Goal: Information Seeking & Learning: Understand process/instructions

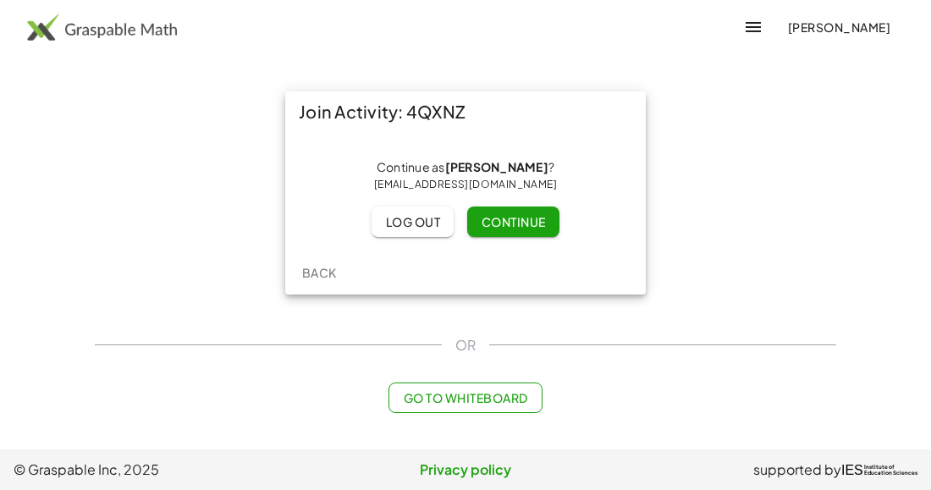
click at [522, 226] on span "Continue" at bounding box center [513, 221] width 64 height 15
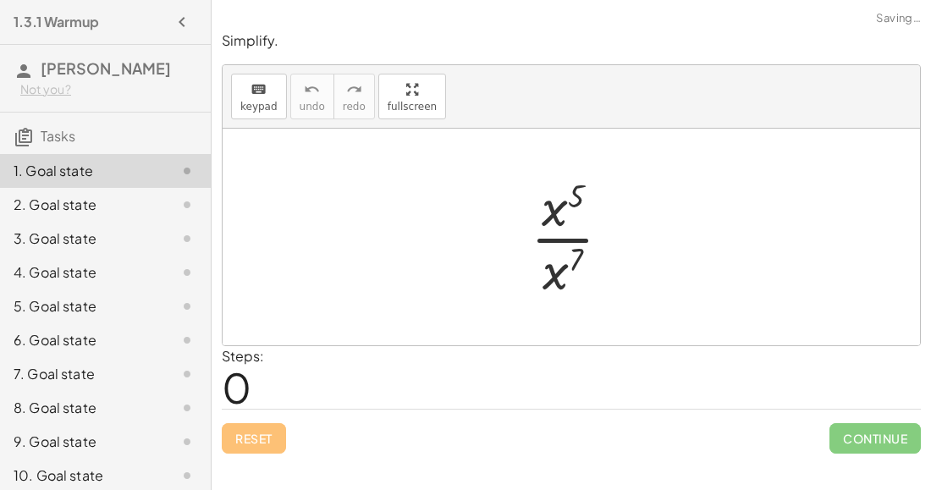
click at [550, 241] on div at bounding box center [577, 237] width 111 height 130
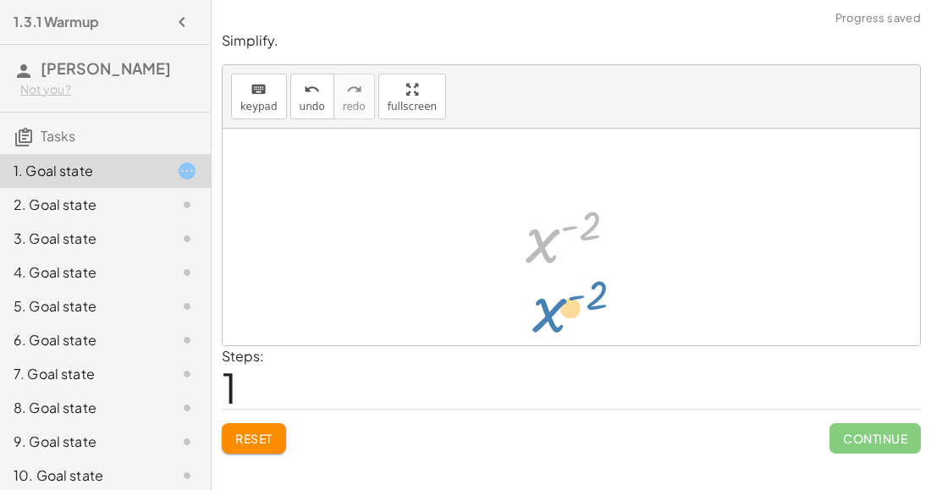
drag, startPoint x: 554, startPoint y: 240, endPoint x: 557, endPoint y: 310, distance: 69.5
click at [557, 310] on div "· x 5 · x 7 x ( + 5 − 7 ) x ( - 2 ) x ( ) - 2" at bounding box center [572, 237] width 698 height 217
drag, startPoint x: 545, startPoint y: 253, endPoint x: 550, endPoint y: 300, distance: 46.8
click at [550, 300] on div "· x 5 · x 7 x ( + 5 − 7 ) x ( - 2 ) x ( ) - 2" at bounding box center [572, 237] width 698 height 217
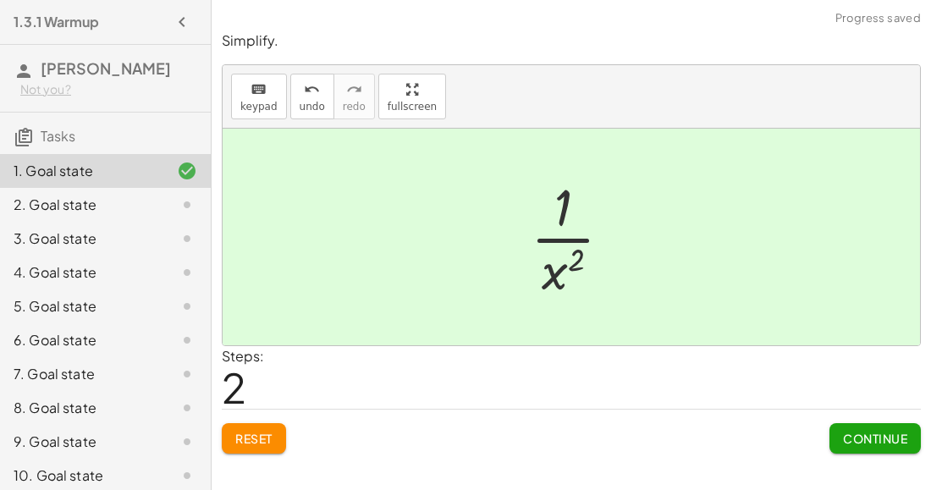
click at [835, 434] on button "Continue" at bounding box center [875, 438] width 91 height 30
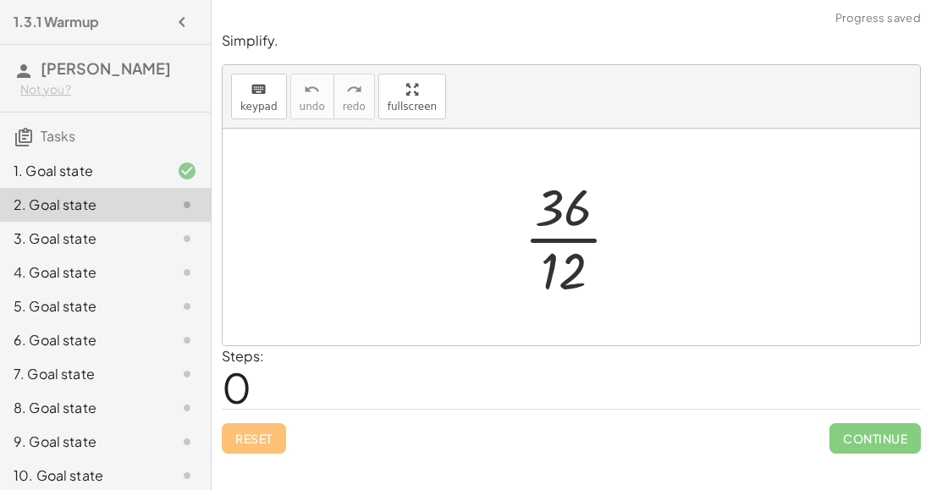
click at [556, 242] on div at bounding box center [579, 237] width 126 height 130
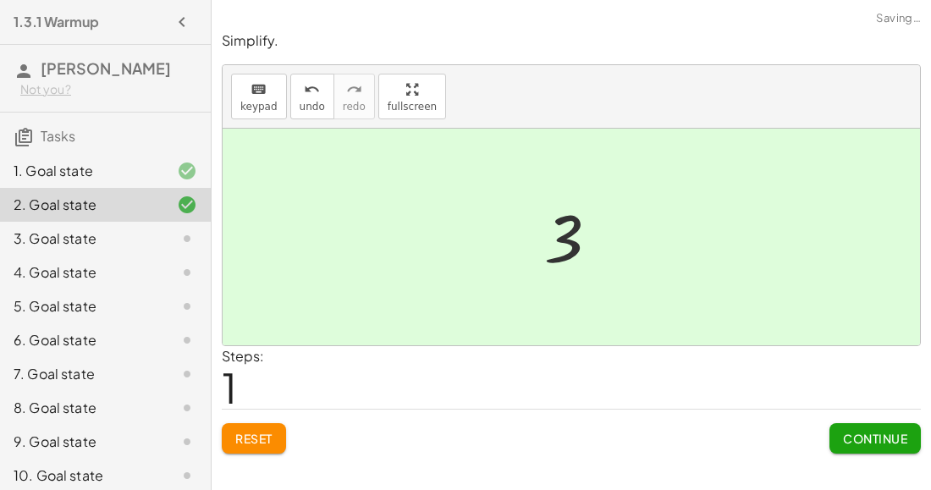
click at [854, 434] on span "Continue" at bounding box center [875, 438] width 64 height 15
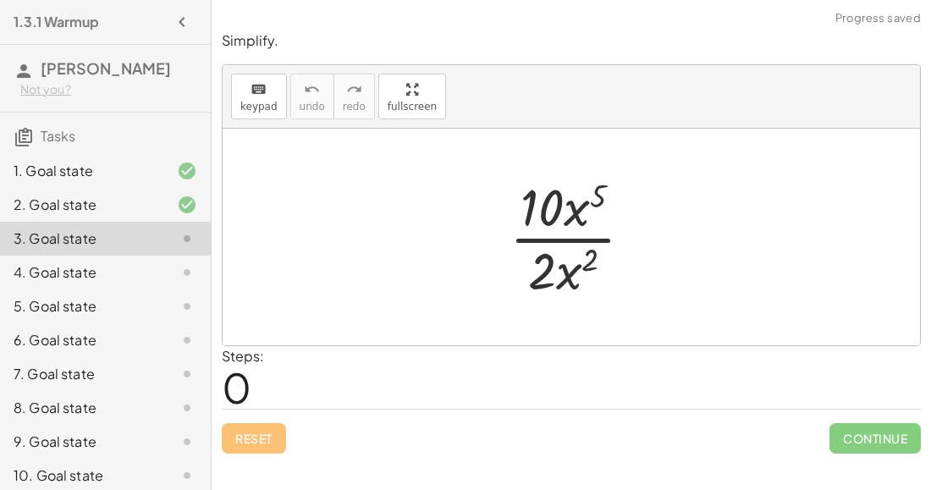
click at [571, 235] on div at bounding box center [578, 237] width 154 height 130
drag, startPoint x: 536, startPoint y: 273, endPoint x: 549, endPoint y: 218, distance: 57.3
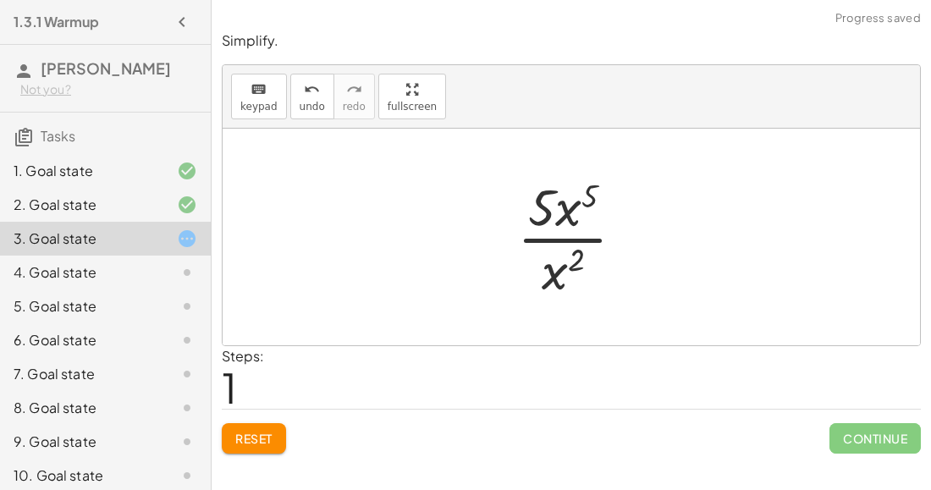
click at [555, 240] on div at bounding box center [578, 237] width 138 height 130
click at [574, 210] on div at bounding box center [578, 237] width 138 height 130
drag, startPoint x: 566, startPoint y: 259, endPoint x: 577, endPoint y: 196, distance: 64.3
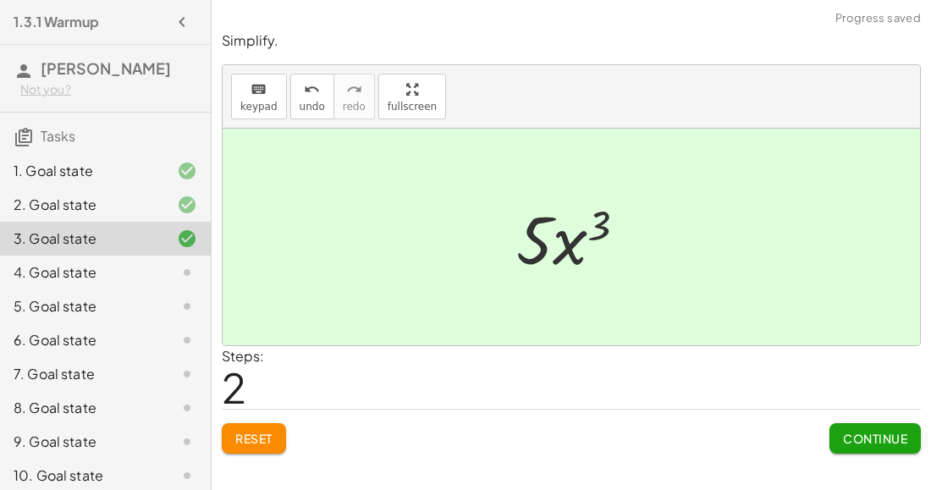
click at [856, 446] on button "Continue" at bounding box center [875, 438] width 91 height 30
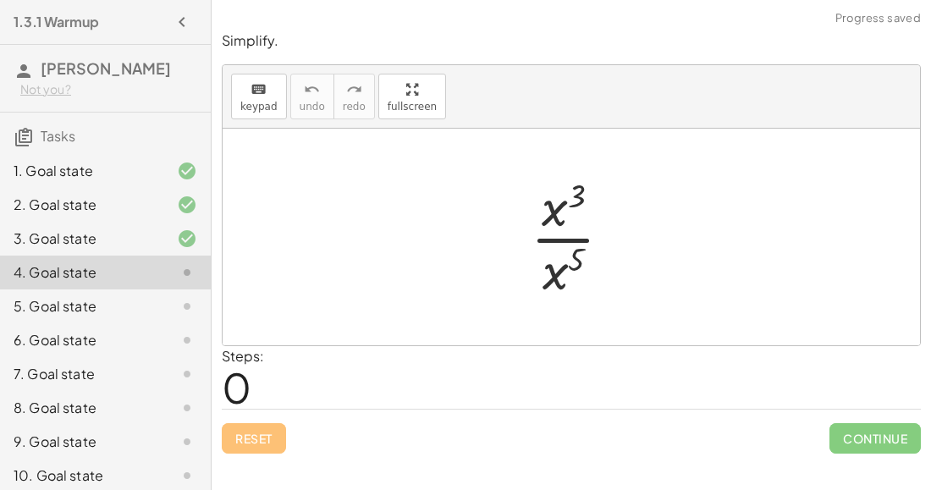
click at [539, 215] on div at bounding box center [578, 237] width 112 height 130
click at [552, 229] on div at bounding box center [578, 237] width 112 height 130
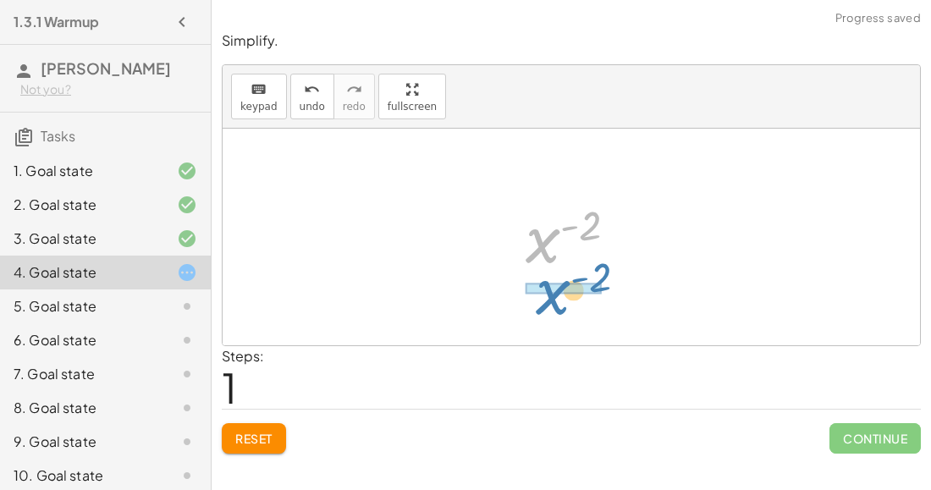
drag, startPoint x: 544, startPoint y: 242, endPoint x: 554, endPoint y: 295, distance: 53.5
click at [554, 295] on div "· x 3 · x 5 x ( + 3 − 5 ) x ( - 2 ) x ( ) - 2" at bounding box center [572, 237] width 698 height 217
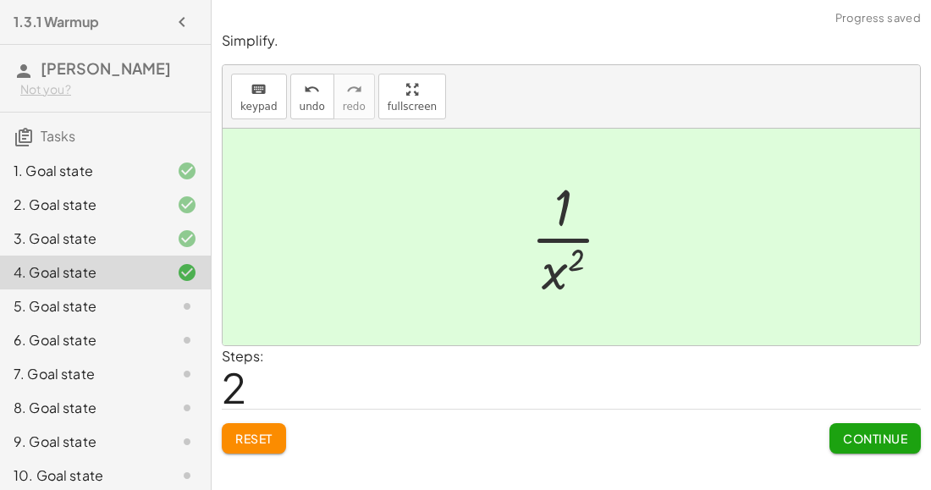
click at [870, 439] on span "Continue" at bounding box center [875, 438] width 64 height 15
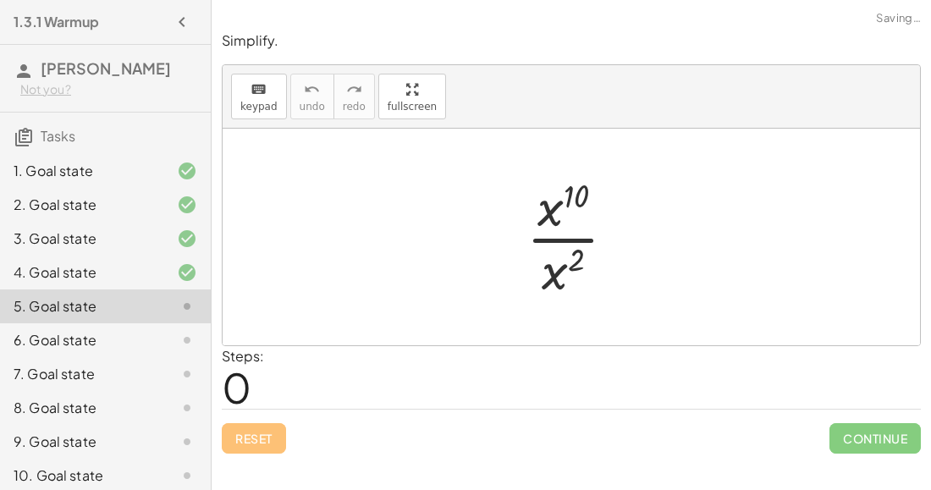
click at [573, 230] on div at bounding box center [578, 237] width 120 height 130
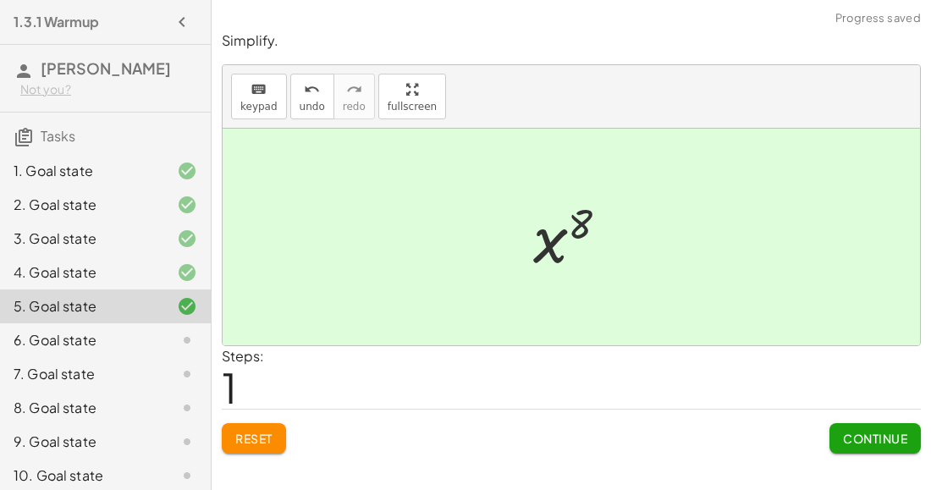
click at [838, 441] on button "Continue" at bounding box center [875, 438] width 91 height 30
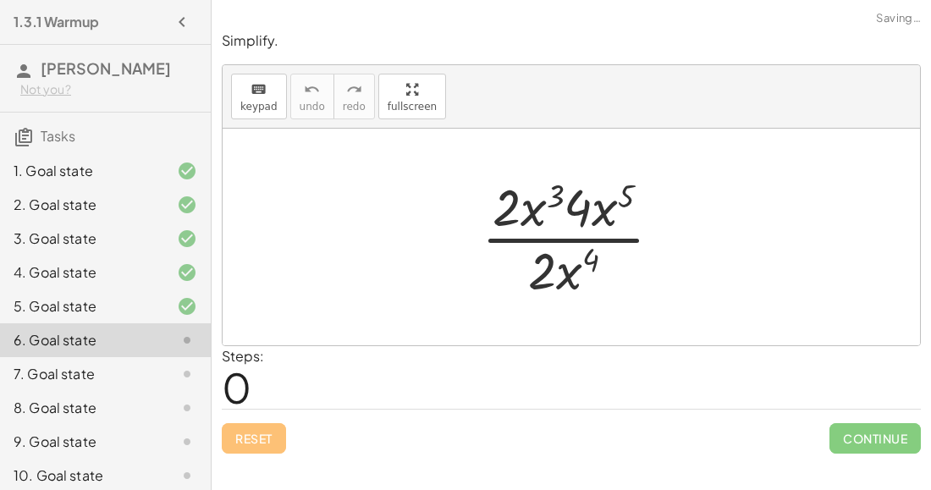
click at [538, 209] on div at bounding box center [578, 237] width 211 height 130
drag, startPoint x: 609, startPoint y: 203, endPoint x: 533, endPoint y: 197, distance: 75.6
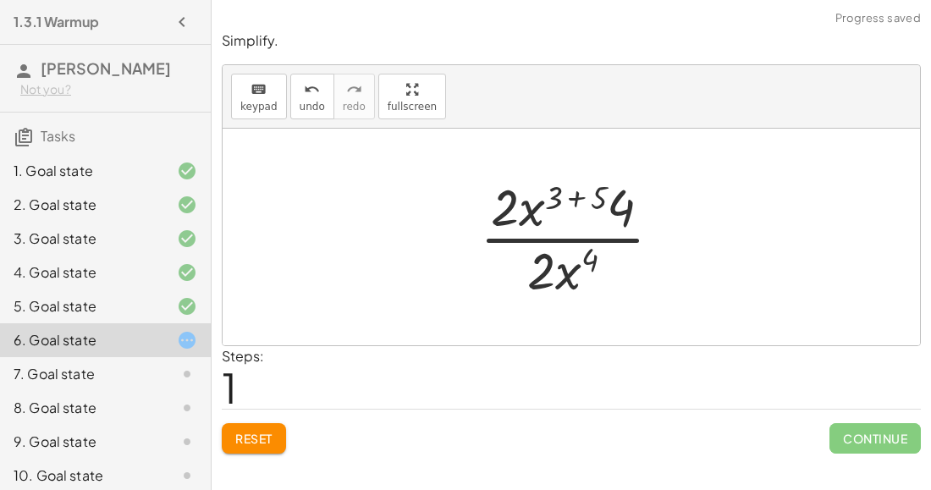
click at [577, 191] on div at bounding box center [578, 237] width 213 height 130
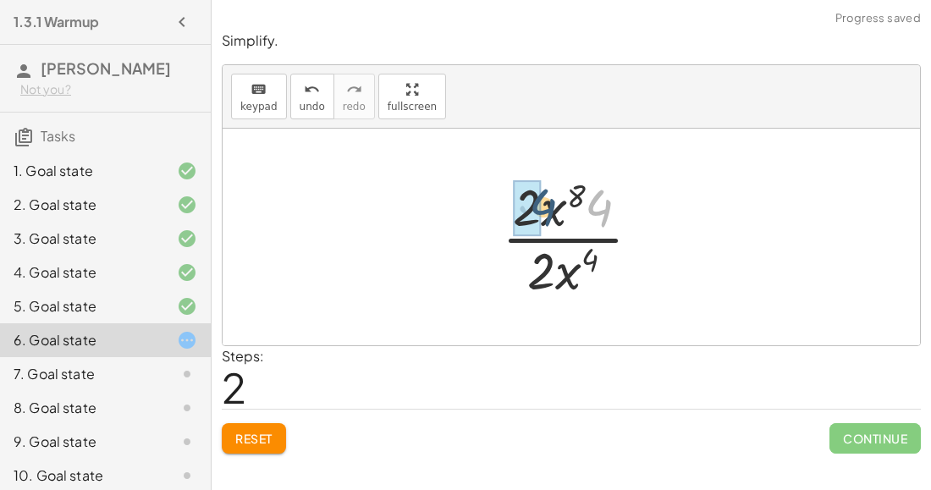
drag, startPoint x: 602, startPoint y: 214, endPoint x: 546, endPoint y: 213, distance: 55.9
click at [546, 213] on div at bounding box center [578, 237] width 169 height 130
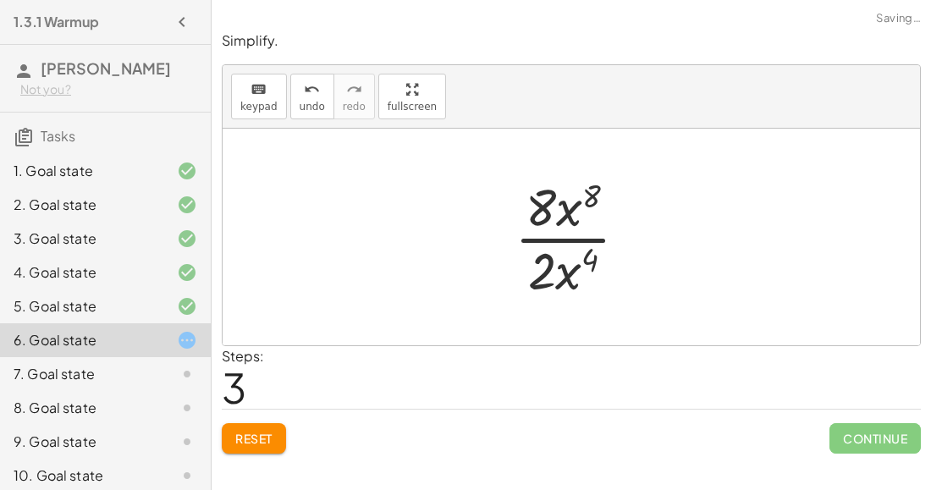
click at [552, 271] on div at bounding box center [578, 237] width 144 height 130
click at [562, 236] on div at bounding box center [578, 237] width 144 height 130
drag, startPoint x: 571, startPoint y: 267, endPoint x: 572, endPoint y: 209, distance: 57.6
click at [561, 235] on div at bounding box center [578, 237] width 142 height 130
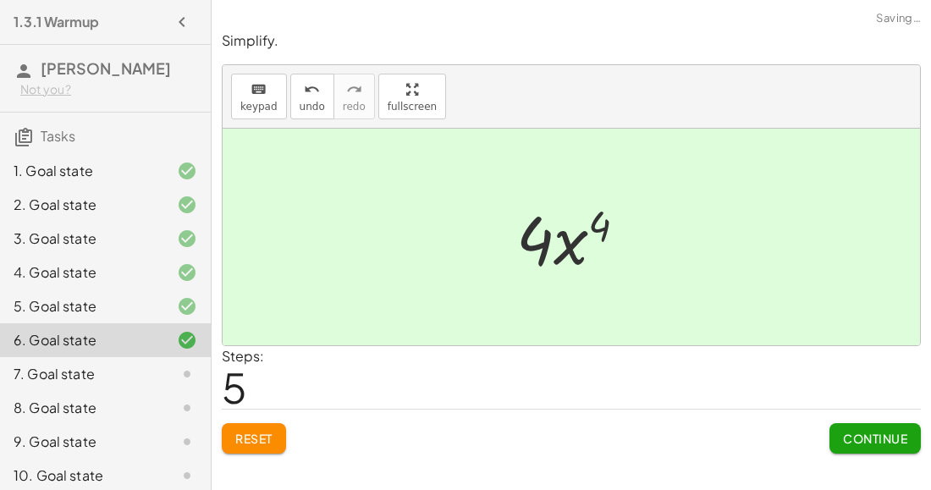
click at [885, 441] on span "Continue" at bounding box center [875, 438] width 64 height 15
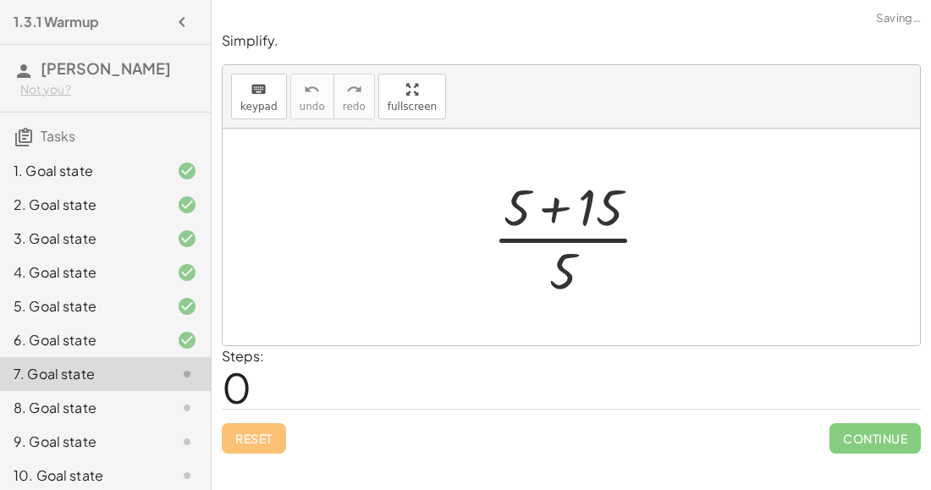
click at [586, 213] on div at bounding box center [578, 237] width 188 height 130
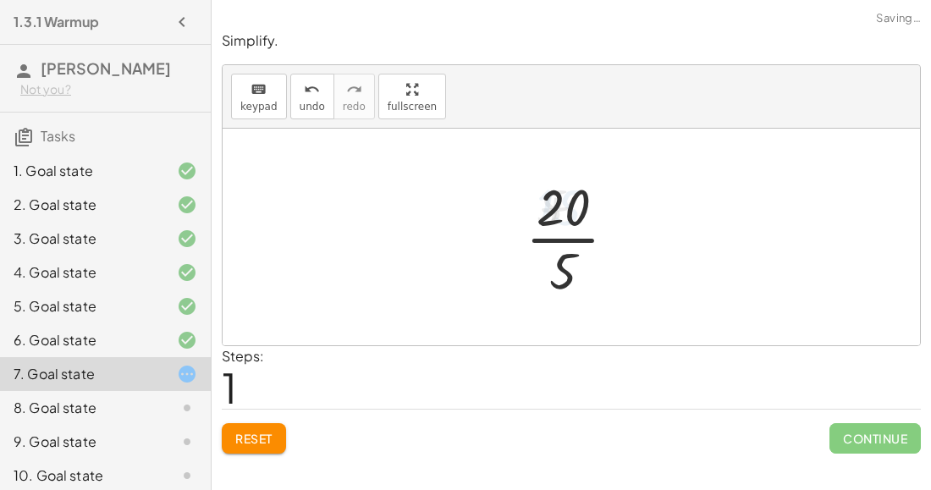
click at [574, 240] on div at bounding box center [578, 237] width 122 height 130
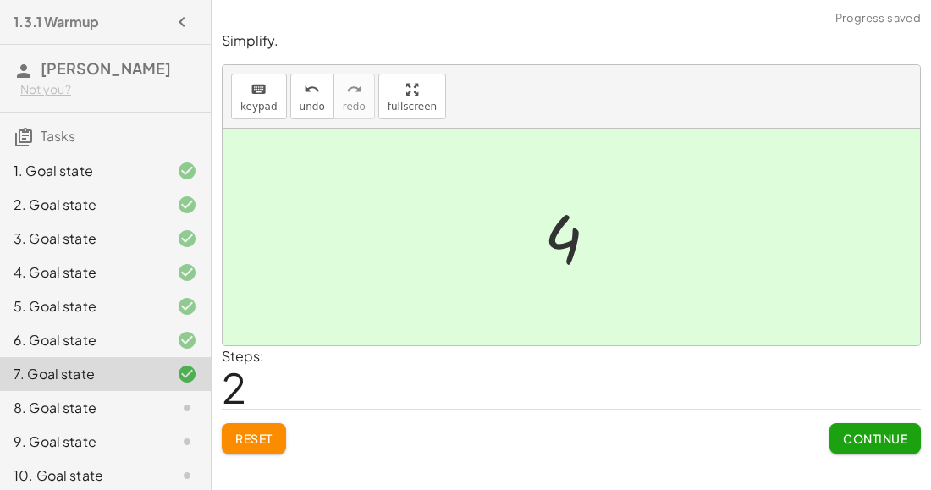
click at [871, 442] on span "Continue" at bounding box center [875, 438] width 64 height 15
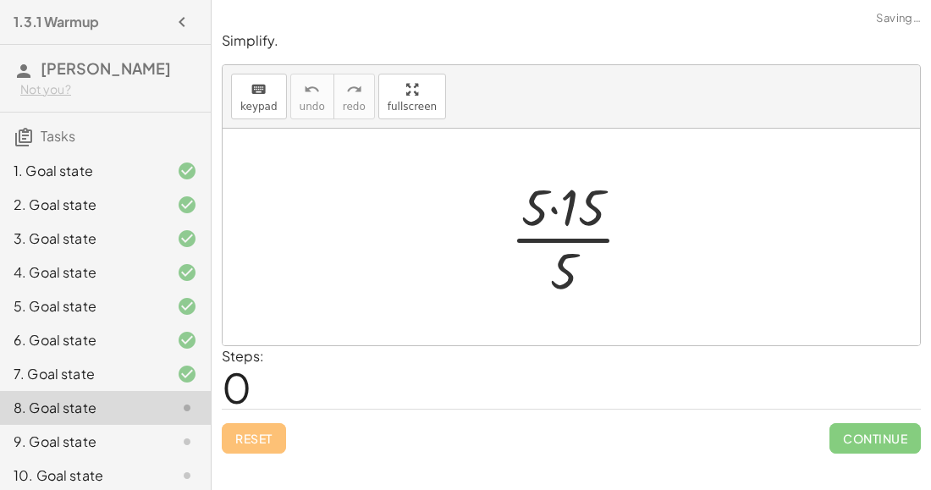
click at [560, 209] on div at bounding box center [578, 237] width 152 height 130
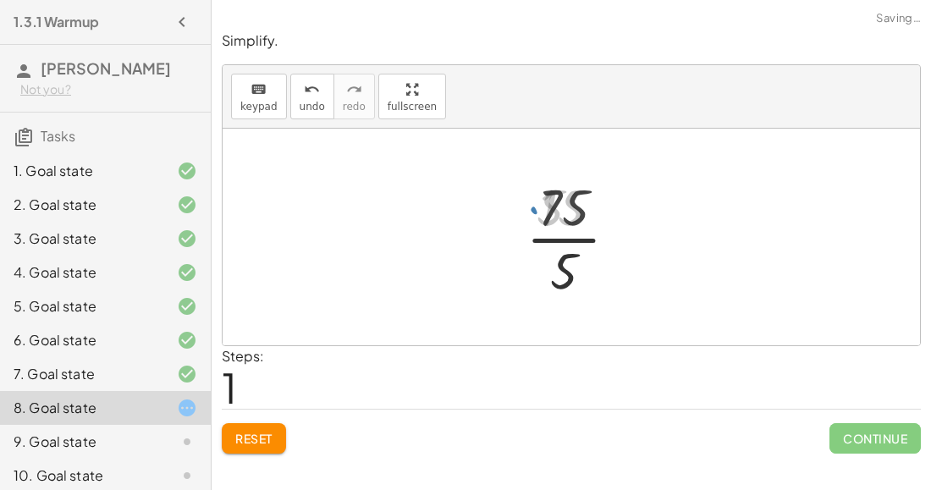
click at [566, 240] on div at bounding box center [578, 237] width 119 height 130
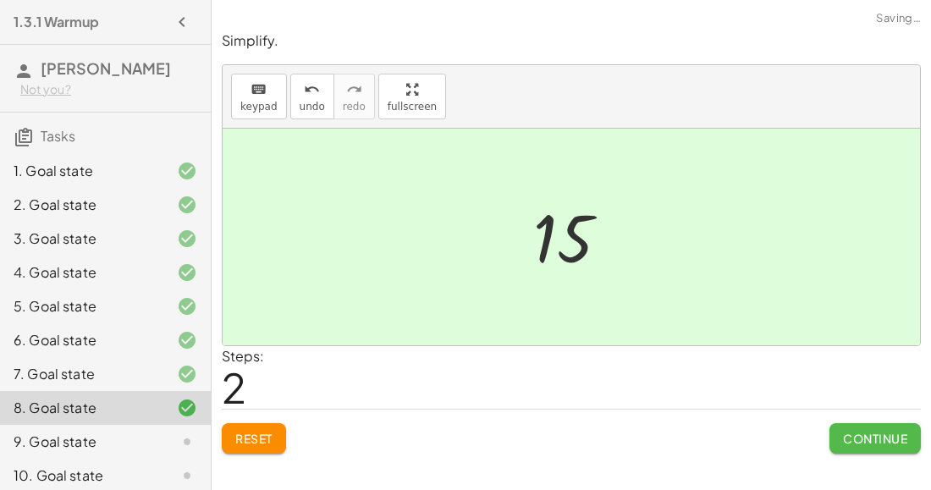
click at [846, 444] on button "Continue" at bounding box center [875, 438] width 91 height 30
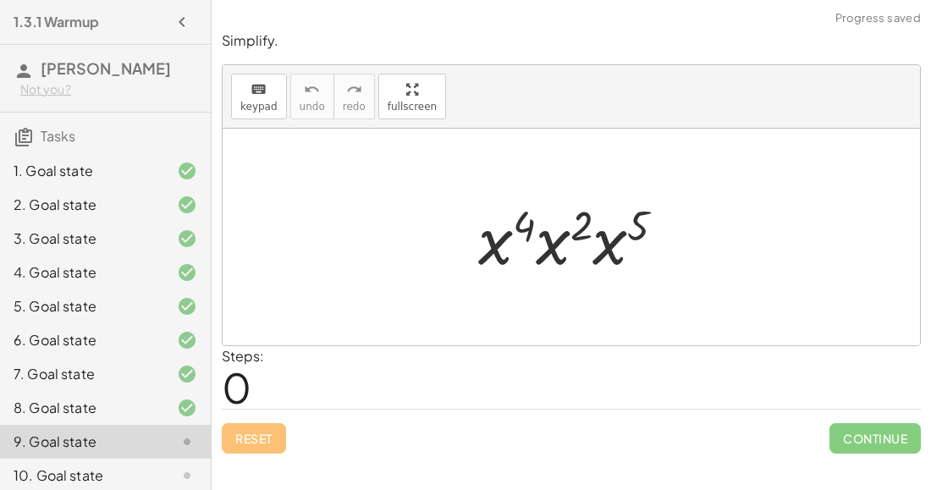
click at [524, 230] on div at bounding box center [579, 237] width 218 height 87
click at [576, 213] on div at bounding box center [579, 237] width 218 height 87
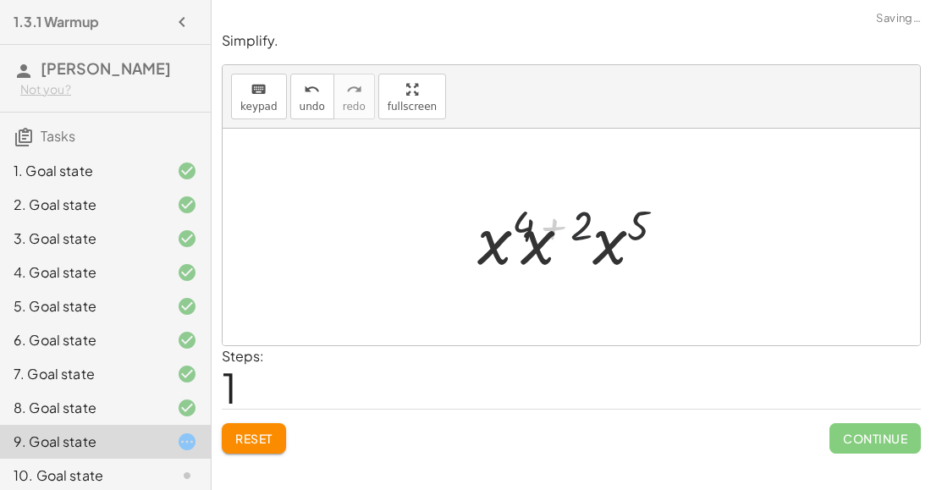
click at [579, 216] on div at bounding box center [578, 237] width 221 height 87
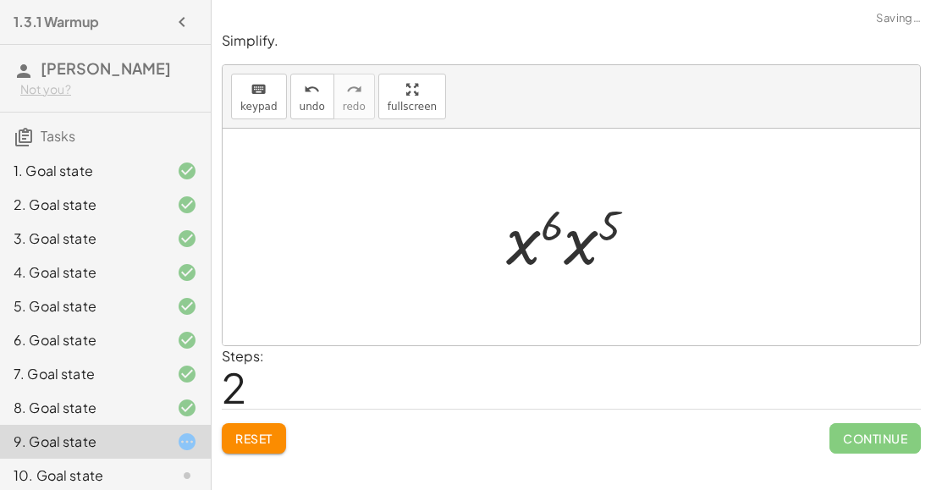
click at [577, 243] on div at bounding box center [578, 237] width 161 height 87
click at [564, 222] on div at bounding box center [577, 238] width 163 height 84
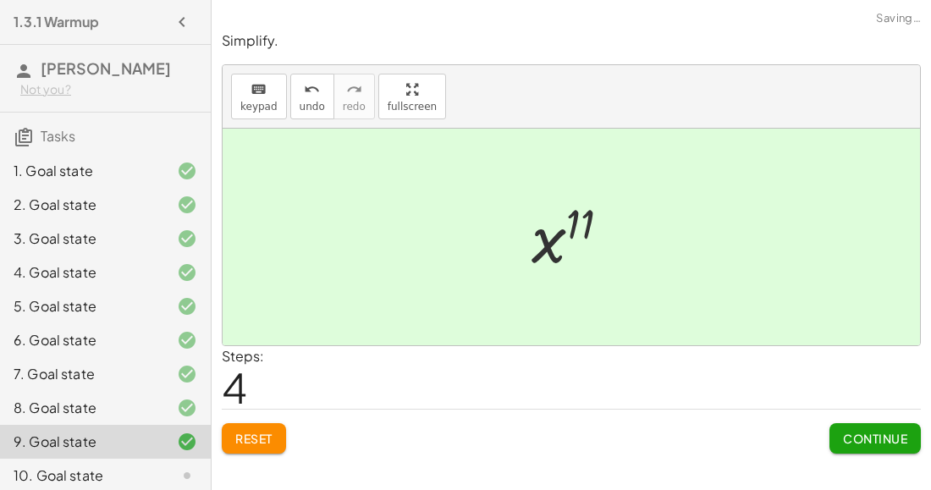
click at [859, 438] on span "Continue" at bounding box center [875, 438] width 64 height 15
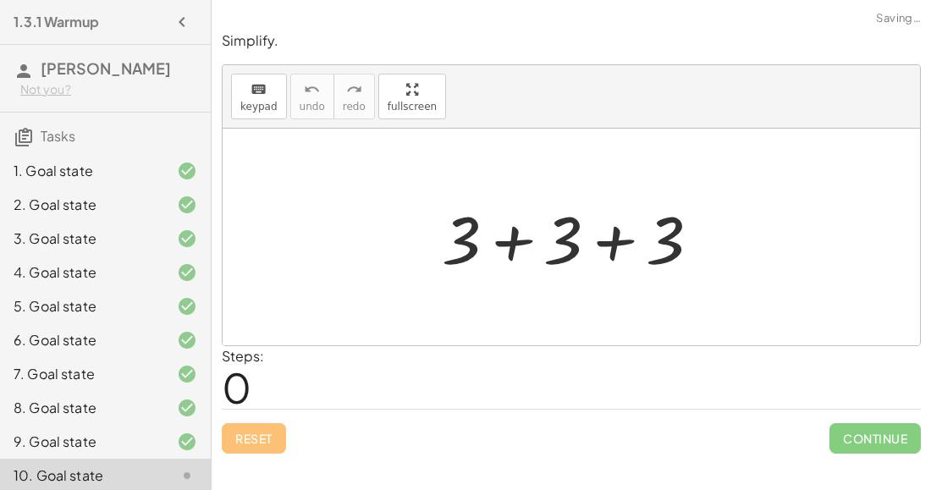
click at [523, 241] on div at bounding box center [578, 237] width 289 height 87
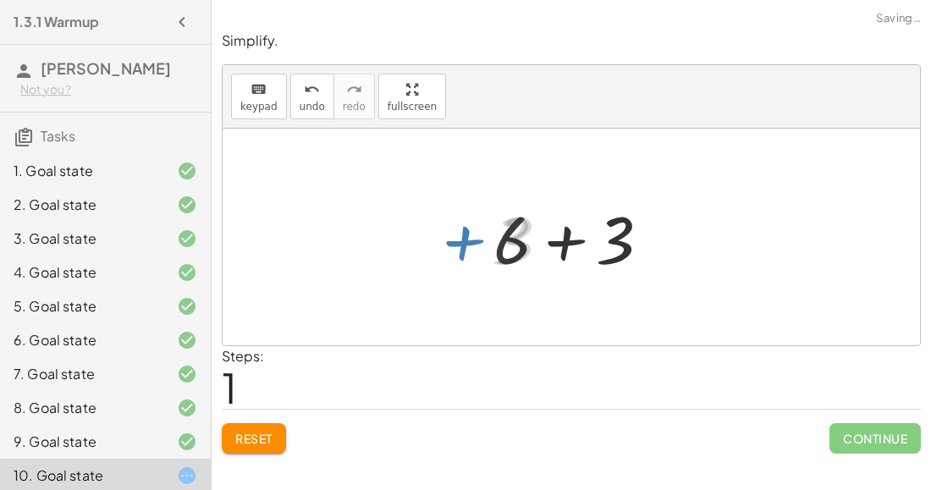
click at [525, 243] on div at bounding box center [578, 237] width 186 height 87
click at [550, 246] on div at bounding box center [578, 237] width 186 height 87
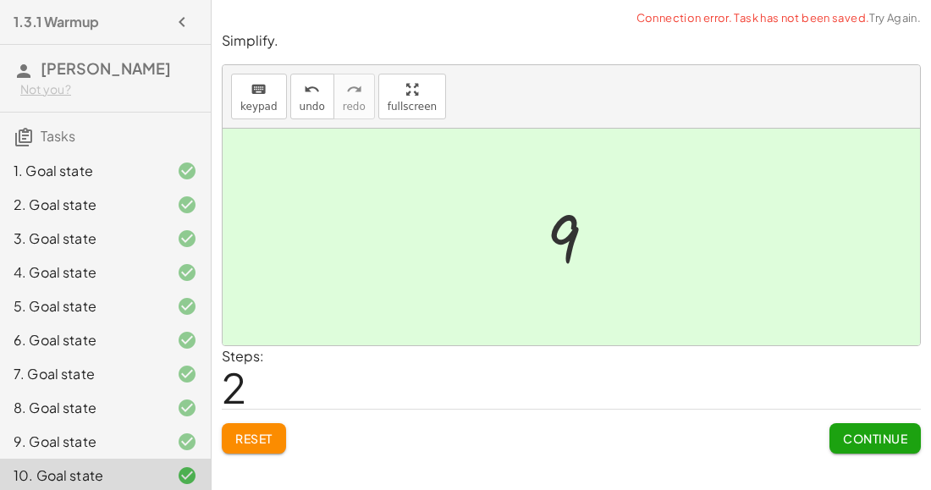
click at [844, 435] on span "Continue" at bounding box center [875, 438] width 64 height 15
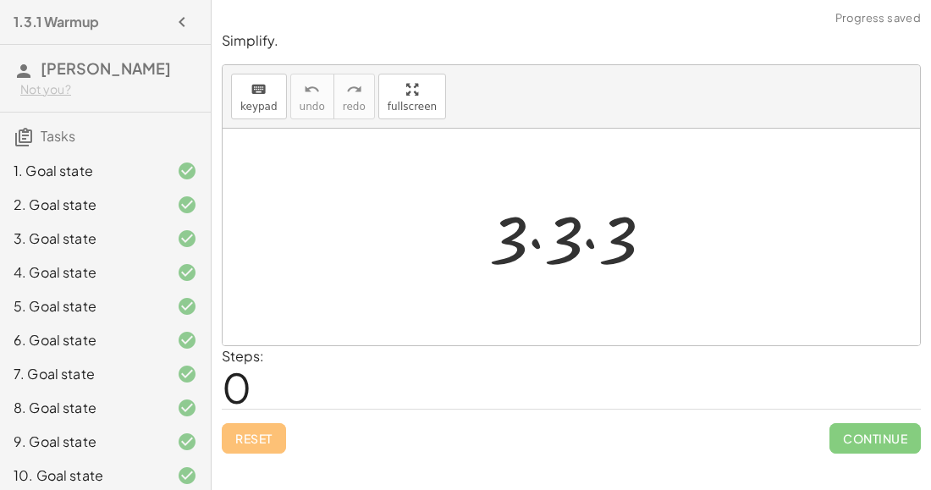
click at [531, 235] on div at bounding box center [578, 237] width 195 height 87
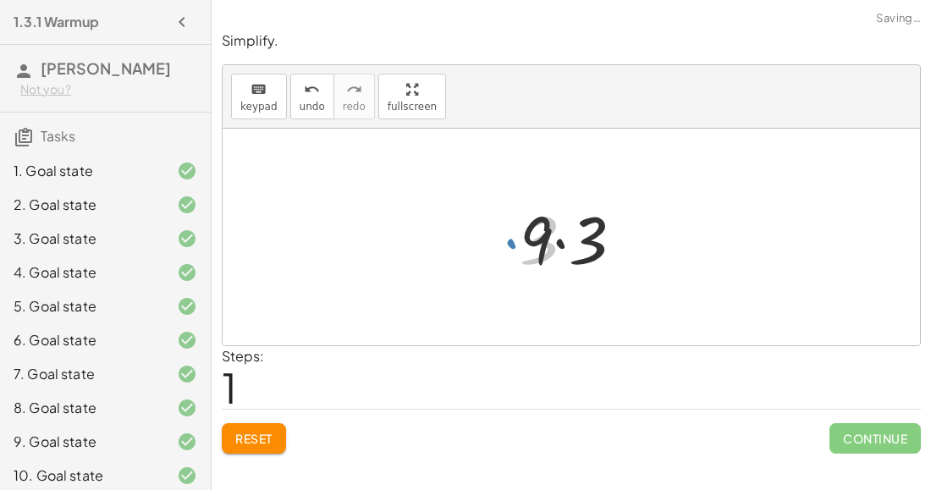
click at [569, 241] on div at bounding box center [578, 237] width 135 height 87
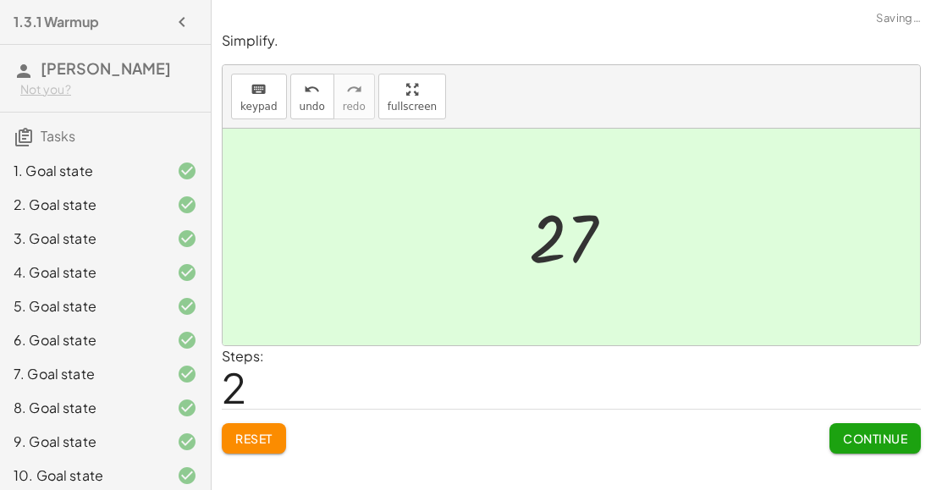
click at [870, 431] on span "Continue" at bounding box center [875, 438] width 64 height 15
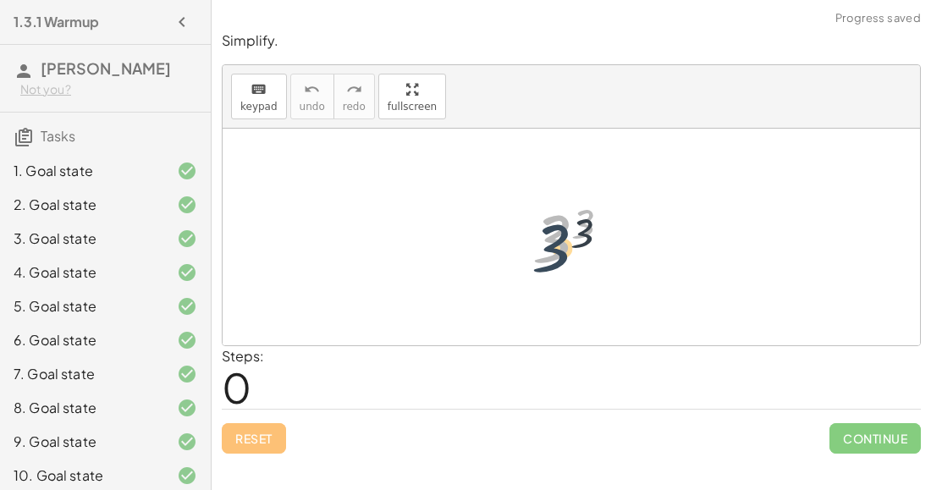
click at [559, 234] on div at bounding box center [578, 238] width 108 height 84
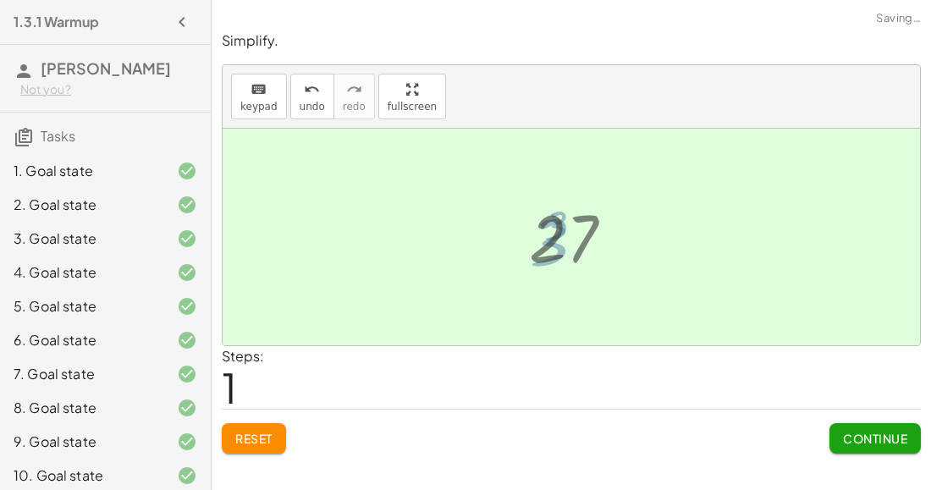
click at [557, 235] on div at bounding box center [578, 238] width 115 height 84
click at [846, 440] on span "Continue" at bounding box center [875, 438] width 64 height 15
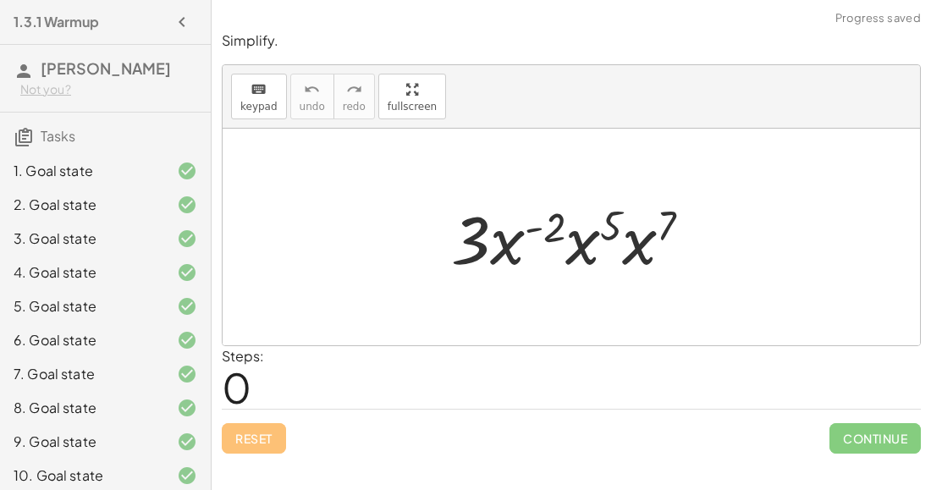
click at [546, 224] on div at bounding box center [578, 237] width 271 height 87
click at [590, 236] on div at bounding box center [578, 237] width 271 height 87
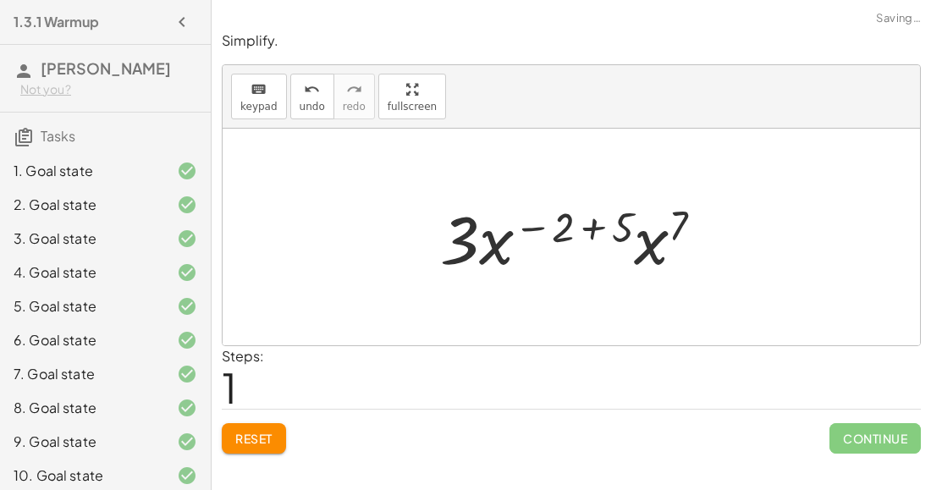
click at [660, 223] on div at bounding box center [579, 237] width 294 height 87
click at [584, 227] on div at bounding box center [578, 237] width 296 height 87
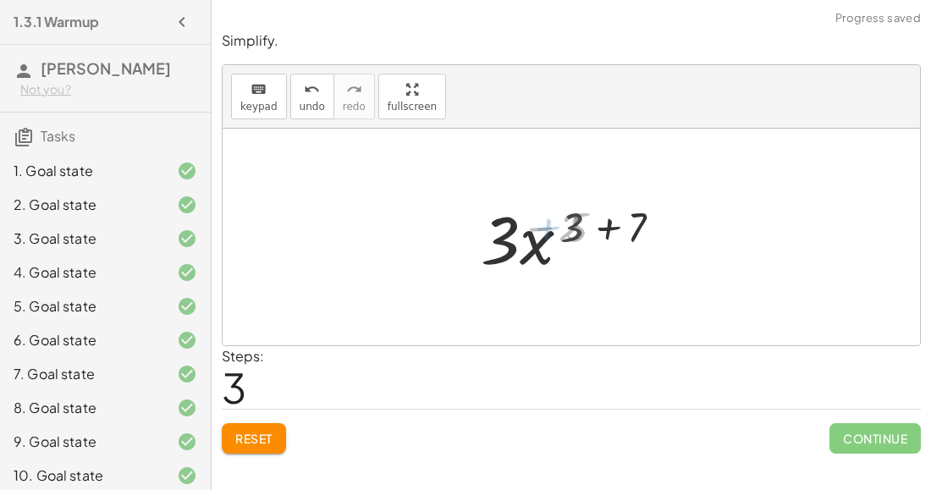
click at [585, 227] on div at bounding box center [578, 237] width 200 height 87
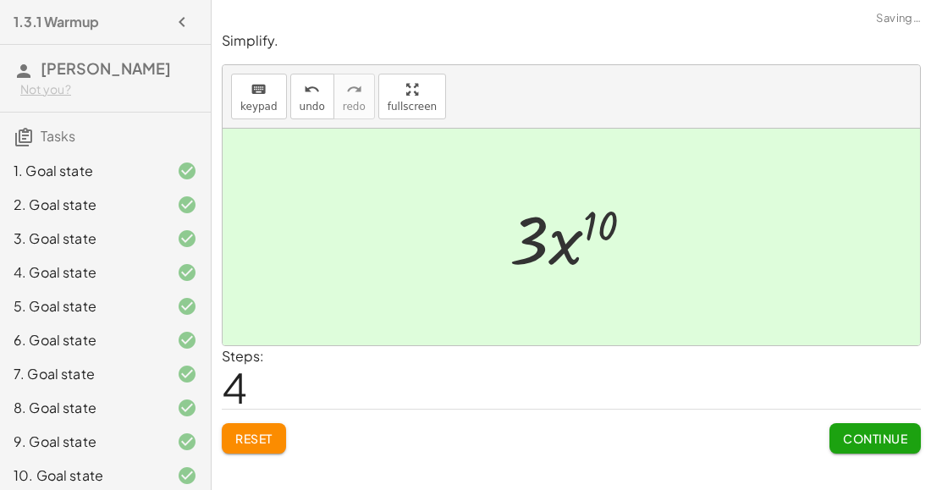
click at [884, 428] on button "Continue" at bounding box center [875, 438] width 91 height 30
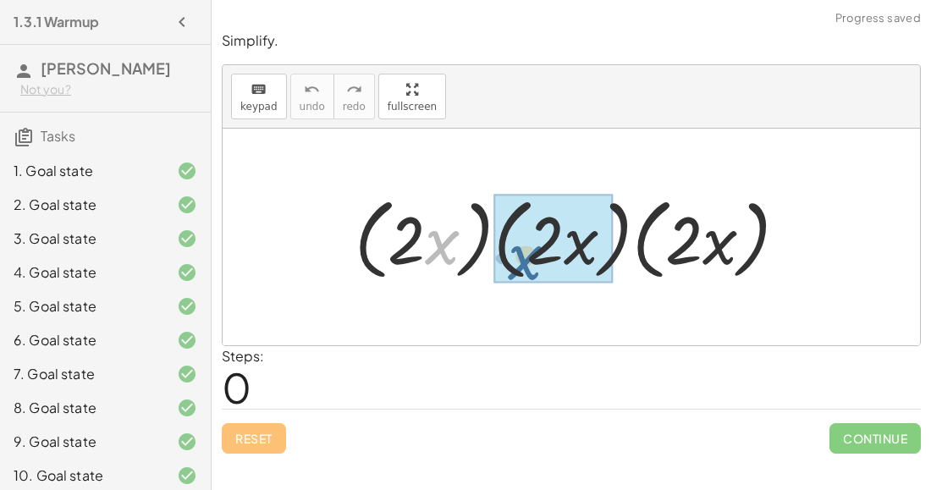
drag, startPoint x: 445, startPoint y: 229, endPoint x: 532, endPoint y: 244, distance: 87.6
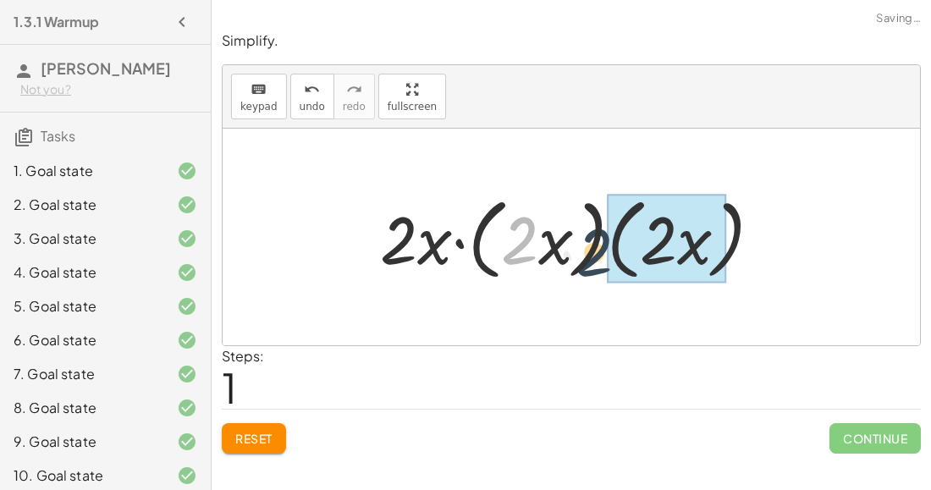
drag, startPoint x: 517, startPoint y: 231, endPoint x: 602, endPoint y: 245, distance: 85.7
click at [602, 245] on div at bounding box center [578, 237] width 412 height 97
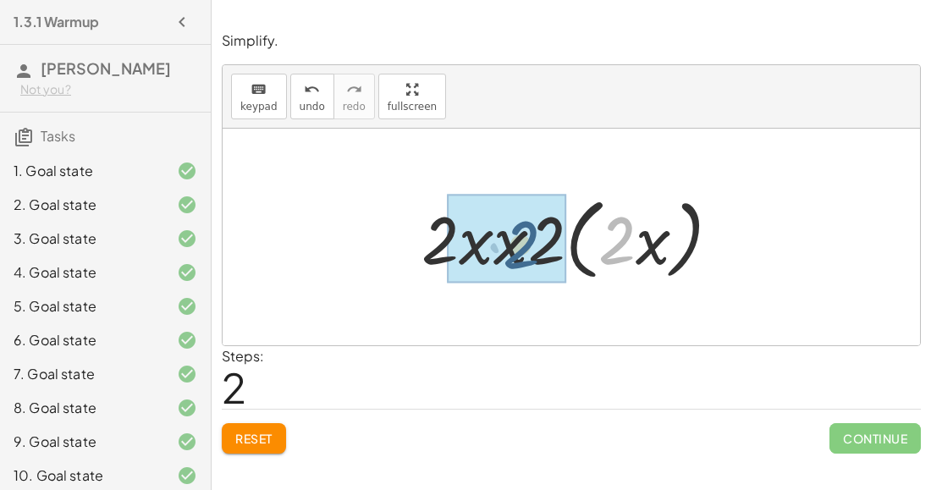
drag, startPoint x: 606, startPoint y: 232, endPoint x: 512, endPoint y: 237, distance: 94.1
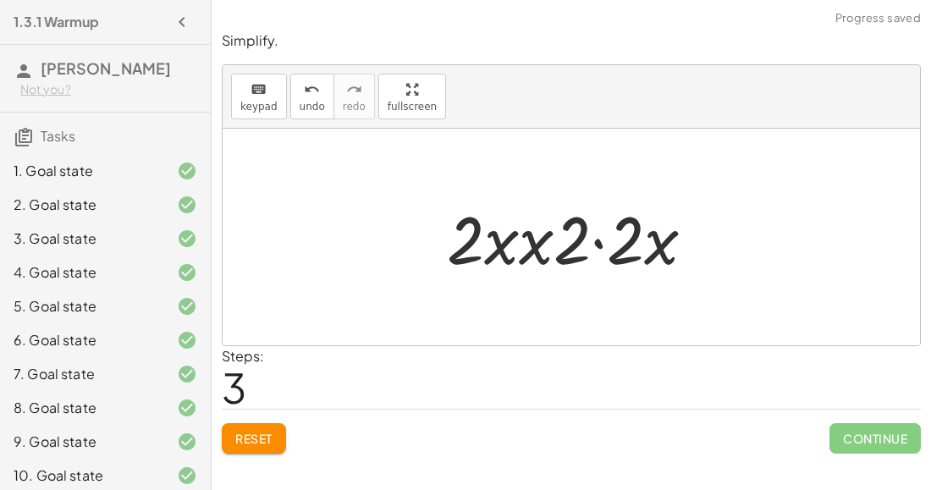
click at [589, 240] on div at bounding box center [578, 237] width 279 height 87
click at [605, 235] on div at bounding box center [578, 237] width 279 height 87
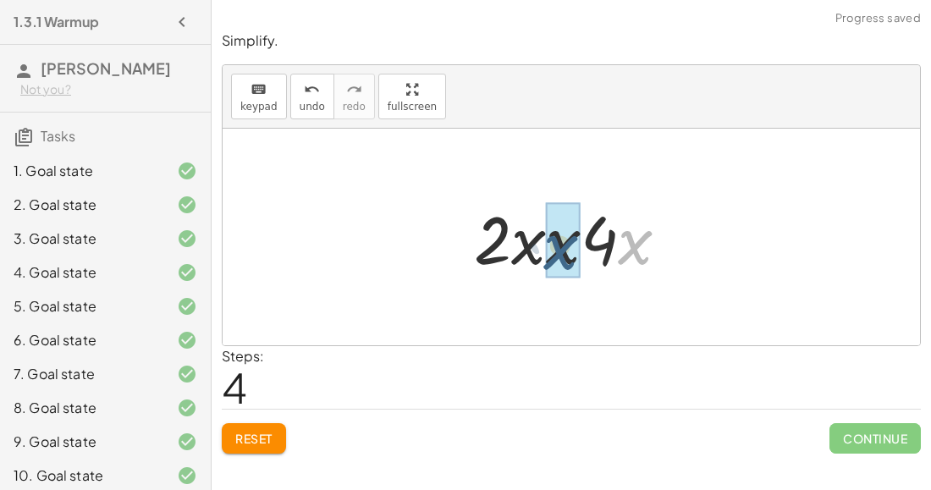
drag, startPoint x: 630, startPoint y: 247, endPoint x: 553, endPoint y: 252, distance: 77.2
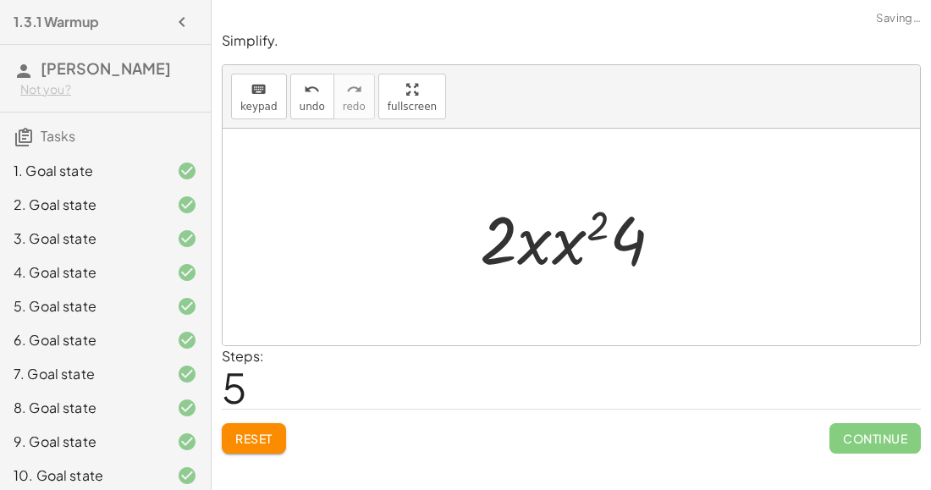
click at [541, 243] on div at bounding box center [578, 237] width 213 height 87
drag, startPoint x: 569, startPoint y: 245, endPoint x: 547, endPoint y: 246, distance: 22.0
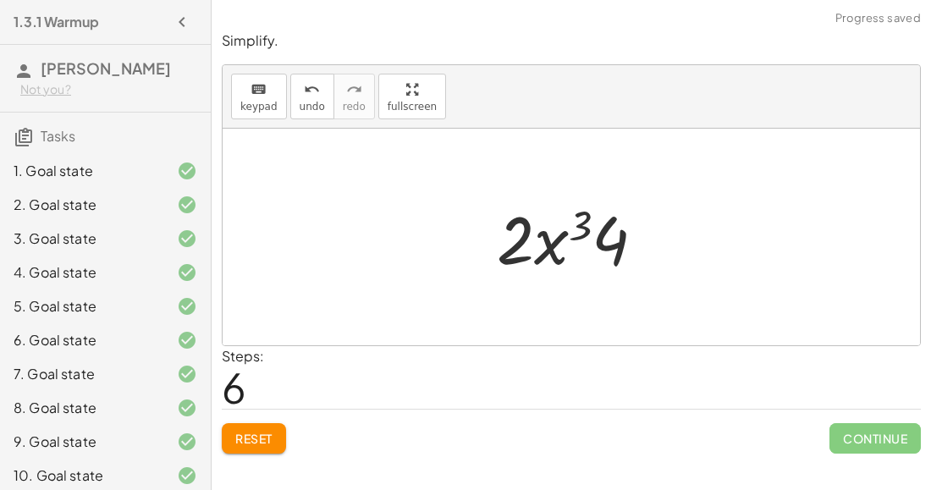
click at [571, 217] on div at bounding box center [579, 237] width 180 height 87
drag, startPoint x: 514, startPoint y: 241, endPoint x: 601, endPoint y: 242, distance: 87.2
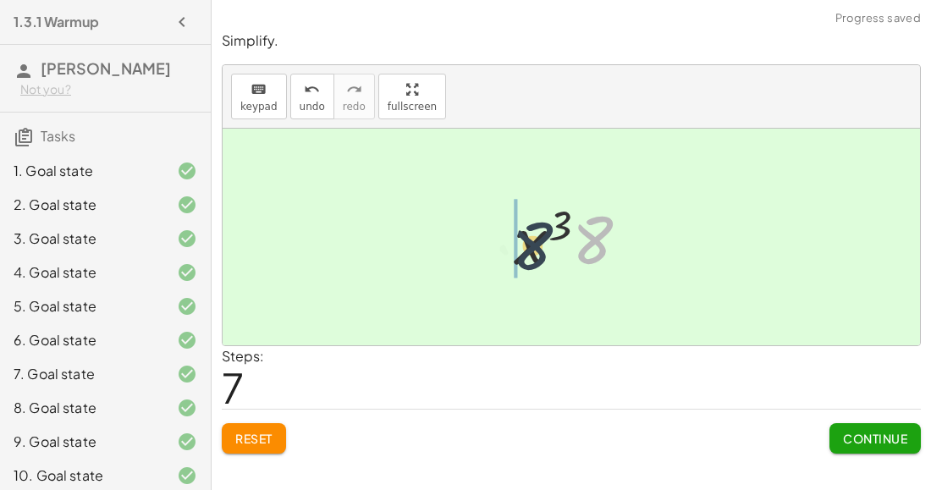
drag, startPoint x: 587, startPoint y: 247, endPoint x: 526, endPoint y: 254, distance: 61.3
click at [526, 254] on div at bounding box center [578, 237] width 146 height 87
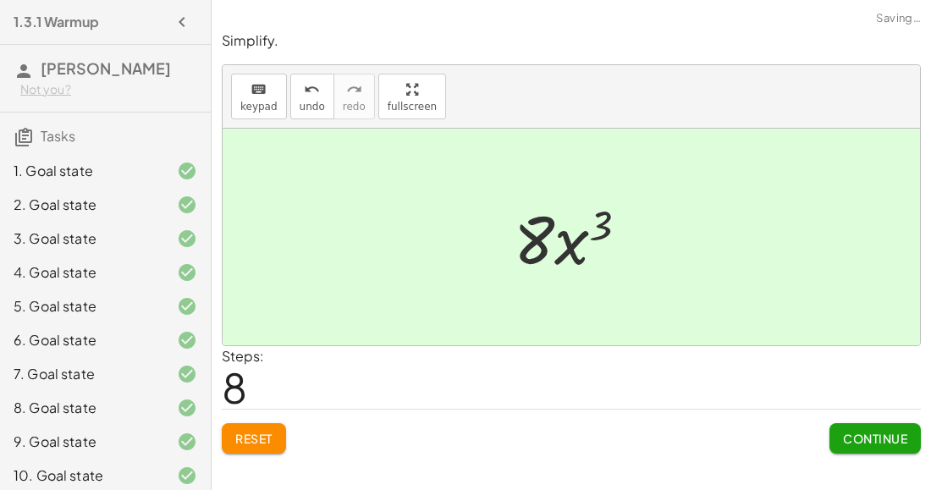
click at [830, 429] on button "Continue" at bounding box center [875, 438] width 91 height 30
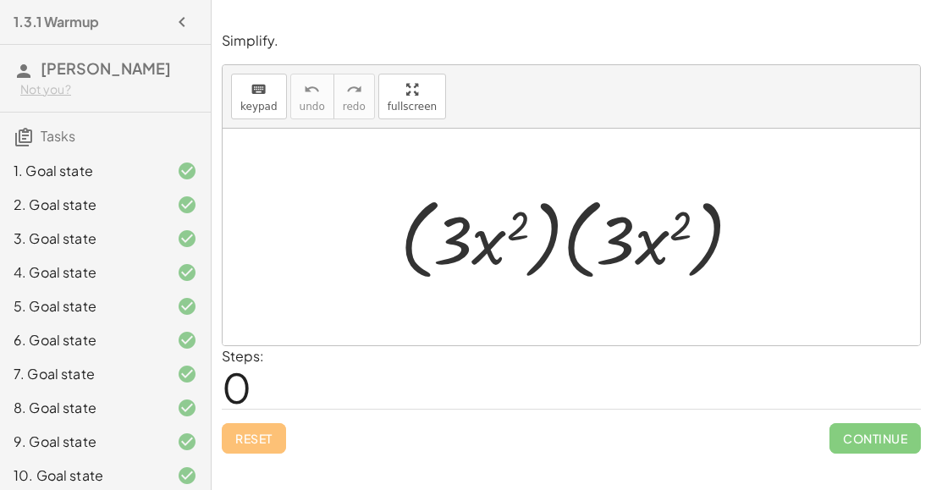
click at [528, 247] on div at bounding box center [578, 237] width 373 height 97
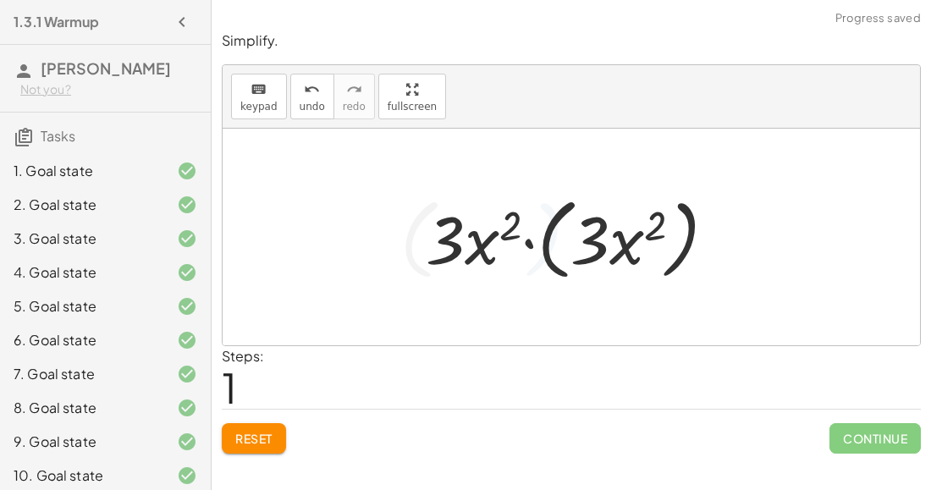
click at [536, 251] on div at bounding box center [577, 237] width 321 height 97
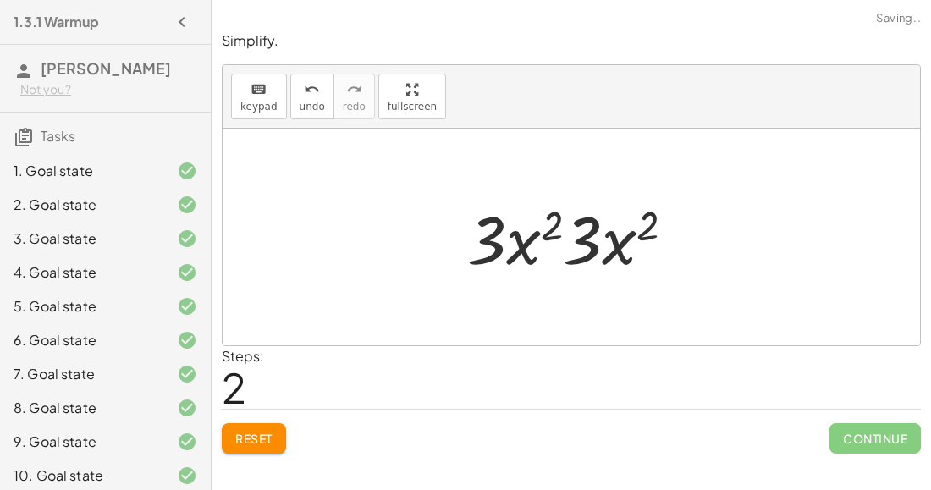
click at [537, 245] on div at bounding box center [578, 237] width 238 height 87
drag, startPoint x: 543, startPoint y: 235, endPoint x: 645, endPoint y: 235, distance: 102.5
click at [645, 235] on div at bounding box center [578, 237] width 238 height 87
drag, startPoint x: 588, startPoint y: 249, endPoint x: 489, endPoint y: 243, distance: 100.1
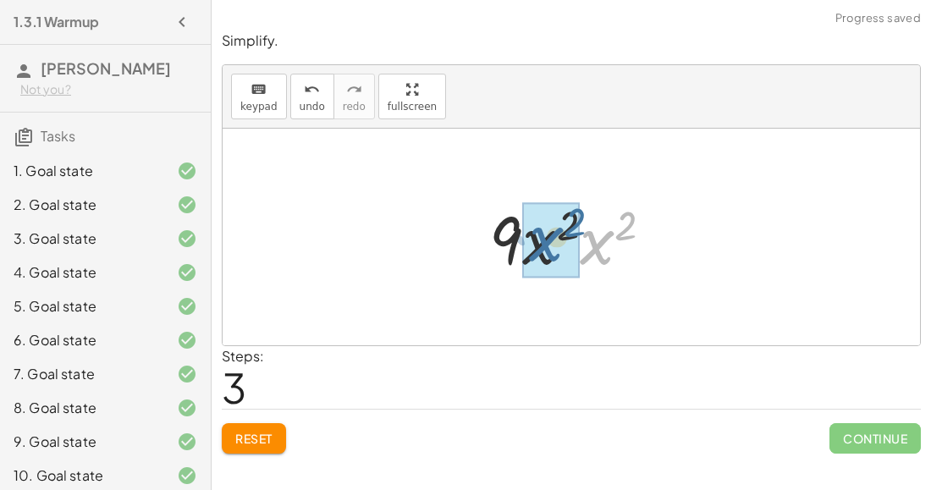
drag, startPoint x: 591, startPoint y: 250, endPoint x: 539, endPoint y: 246, distance: 51.8
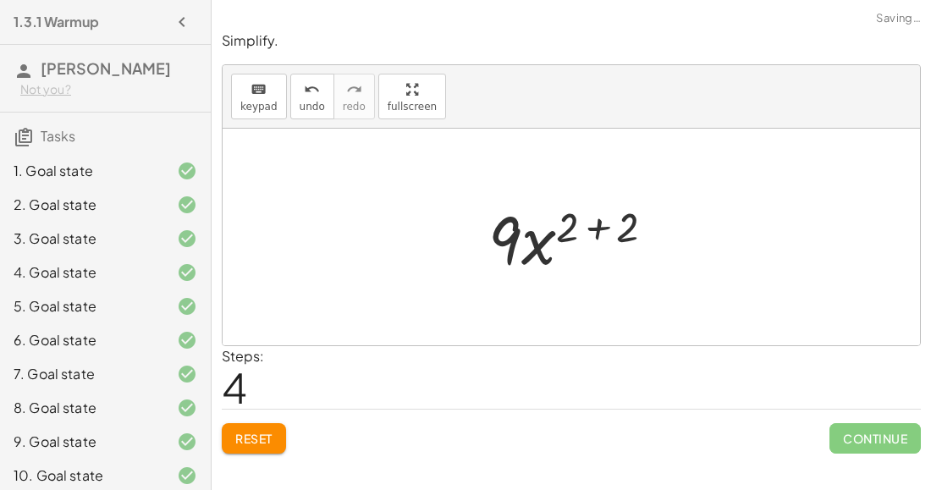
click at [596, 234] on div at bounding box center [578, 237] width 197 height 87
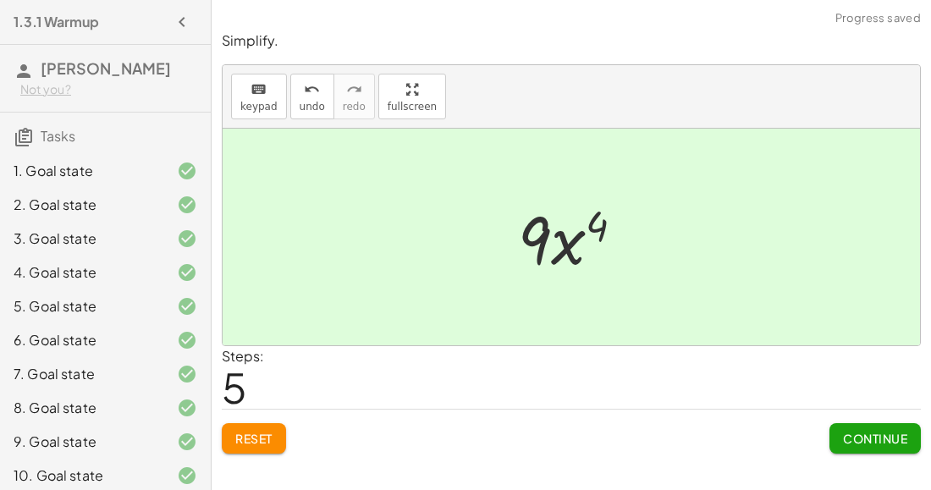
click at [850, 439] on span "Continue" at bounding box center [875, 438] width 64 height 15
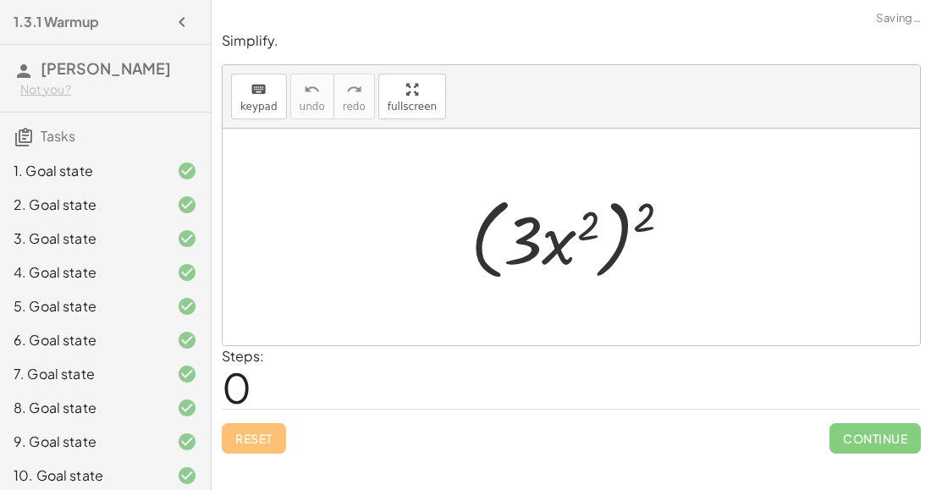
click at [621, 258] on div at bounding box center [578, 237] width 232 height 97
drag, startPoint x: 637, startPoint y: 214, endPoint x: 573, endPoint y: 218, distance: 63.6
click at [573, 218] on div at bounding box center [578, 237] width 232 height 97
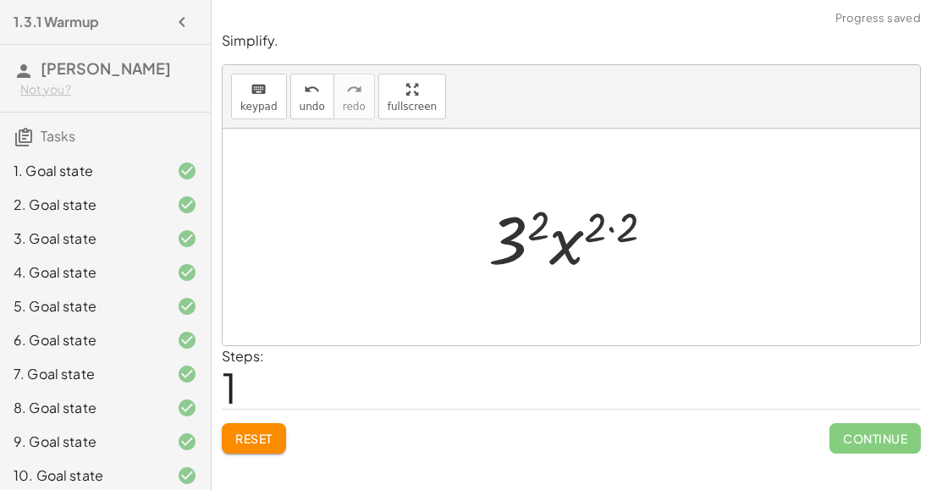
click at [599, 225] on div at bounding box center [578, 237] width 196 height 87
click at [614, 227] on div at bounding box center [578, 237] width 196 height 87
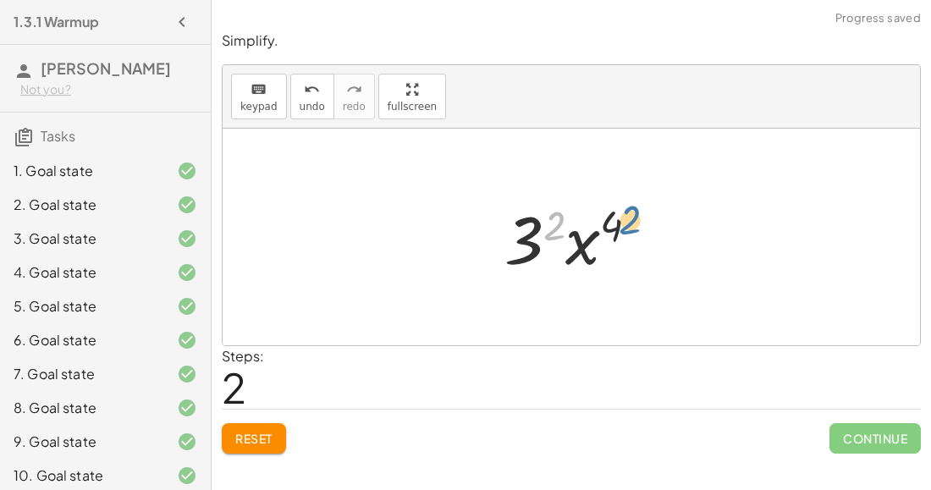
drag, startPoint x: 555, startPoint y: 231, endPoint x: 625, endPoint y: 226, distance: 70.5
click at [625, 226] on div at bounding box center [578, 237] width 165 height 87
click at [539, 231] on div at bounding box center [578, 237] width 165 height 87
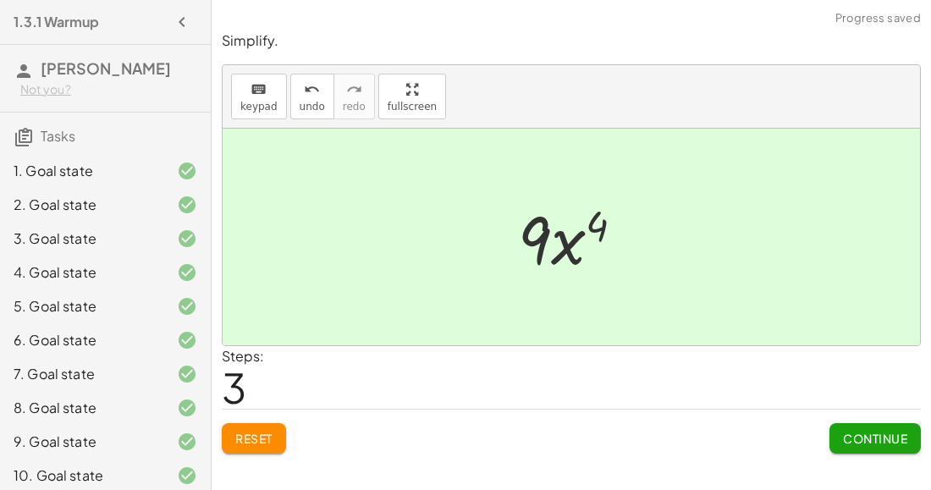
click at [555, 241] on div at bounding box center [578, 237] width 137 height 87
click at [840, 437] on button "Continue" at bounding box center [875, 438] width 91 height 30
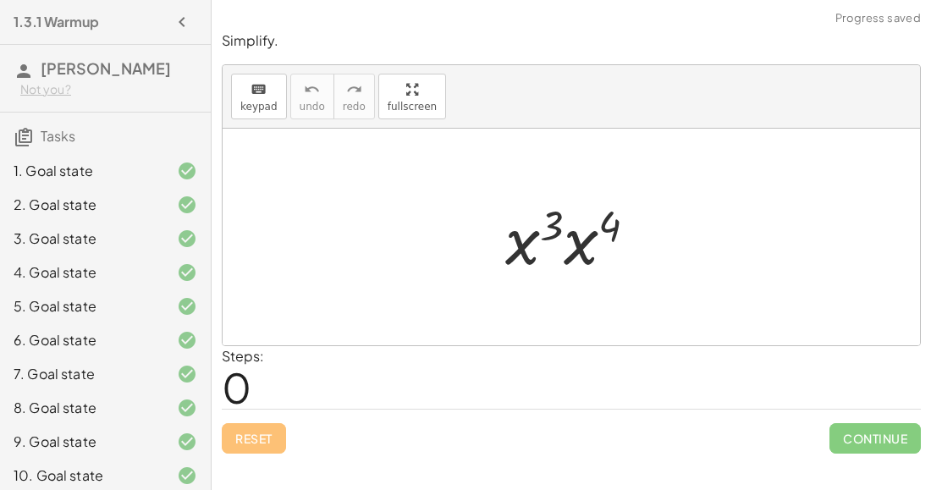
click at [527, 243] on div at bounding box center [578, 237] width 162 height 87
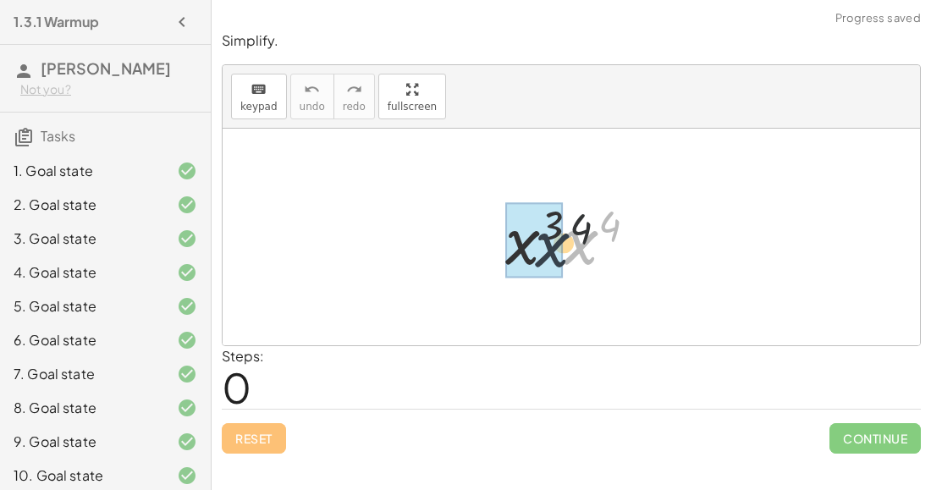
drag, startPoint x: 577, startPoint y: 241, endPoint x: 533, endPoint y: 245, distance: 44.2
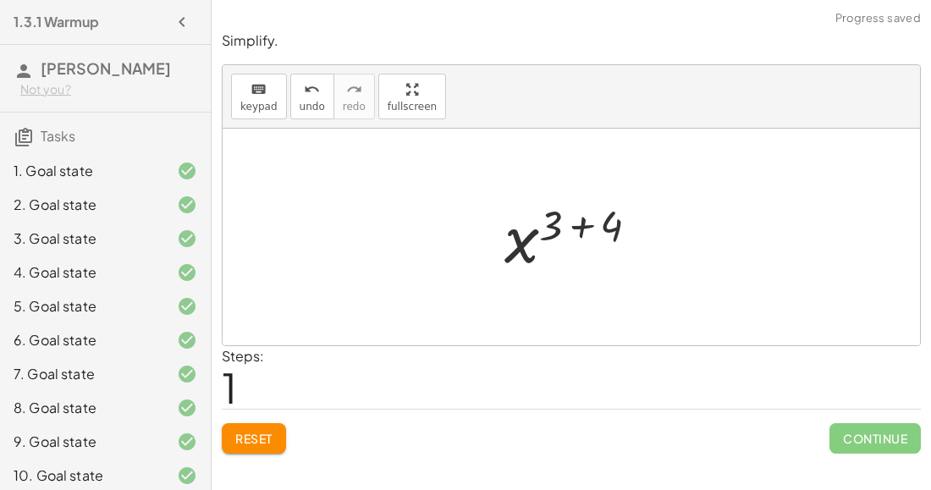
click at [583, 225] on div at bounding box center [578, 238] width 165 height 84
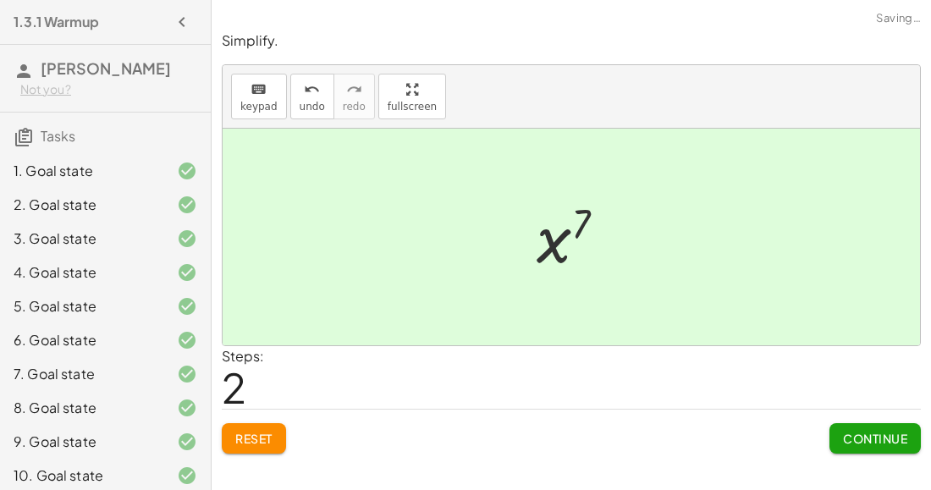
click at [851, 439] on span "Continue" at bounding box center [875, 438] width 64 height 15
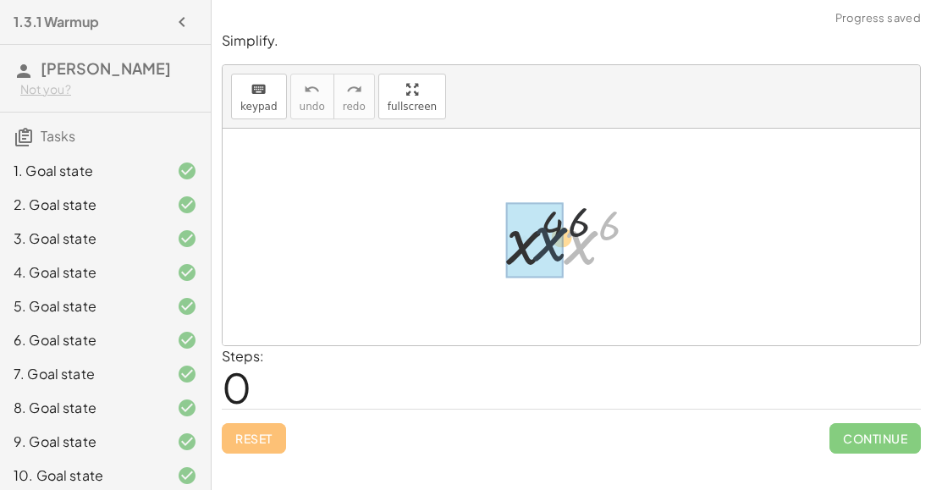
drag, startPoint x: 569, startPoint y: 243, endPoint x: 525, endPoint y: 237, distance: 44.4
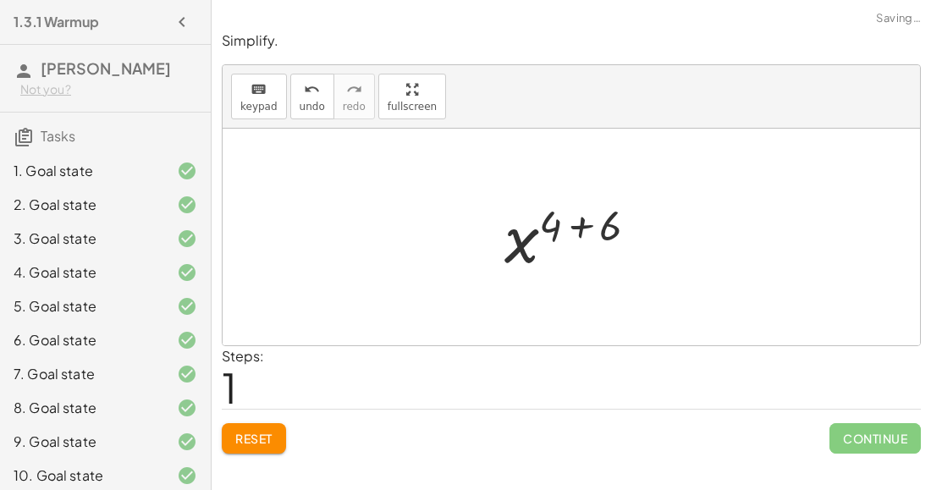
click at [574, 223] on div at bounding box center [578, 238] width 164 height 84
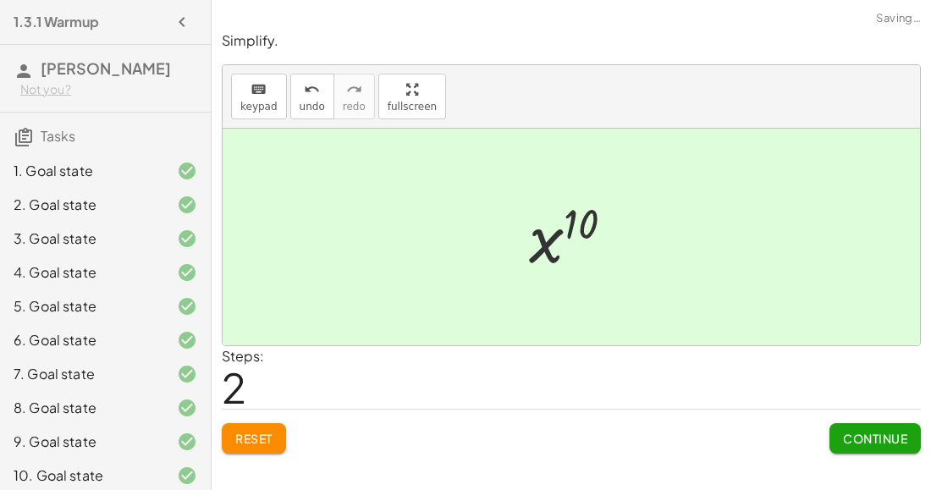
click at [861, 450] on button "Continue" at bounding box center [875, 438] width 91 height 30
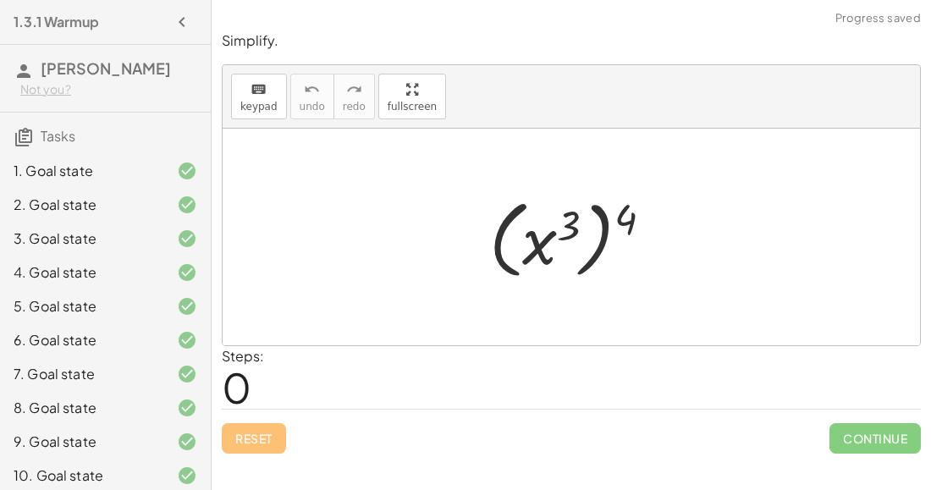
click at [594, 226] on div at bounding box center [578, 238] width 194 height 94
drag, startPoint x: 624, startPoint y: 217, endPoint x: 557, endPoint y: 230, distance: 68.2
click at [557, 230] on div at bounding box center [578, 238] width 194 height 94
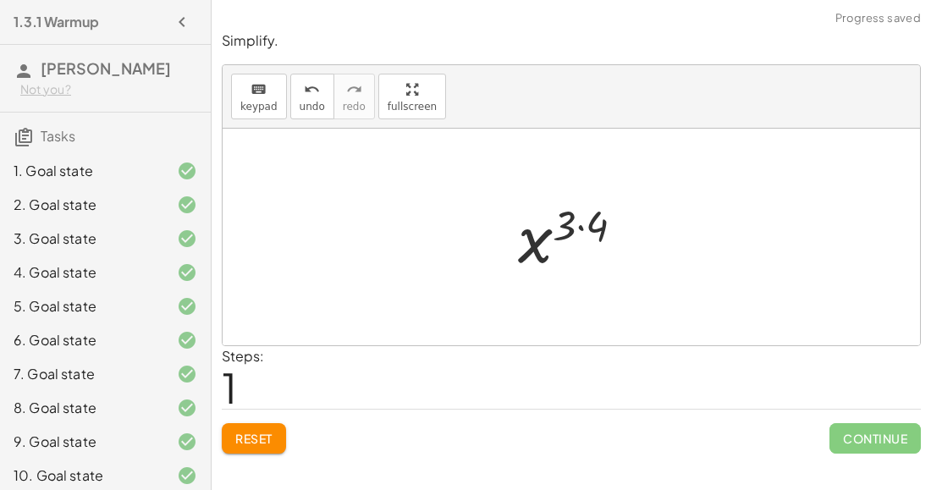
click at [584, 217] on div at bounding box center [578, 238] width 136 height 84
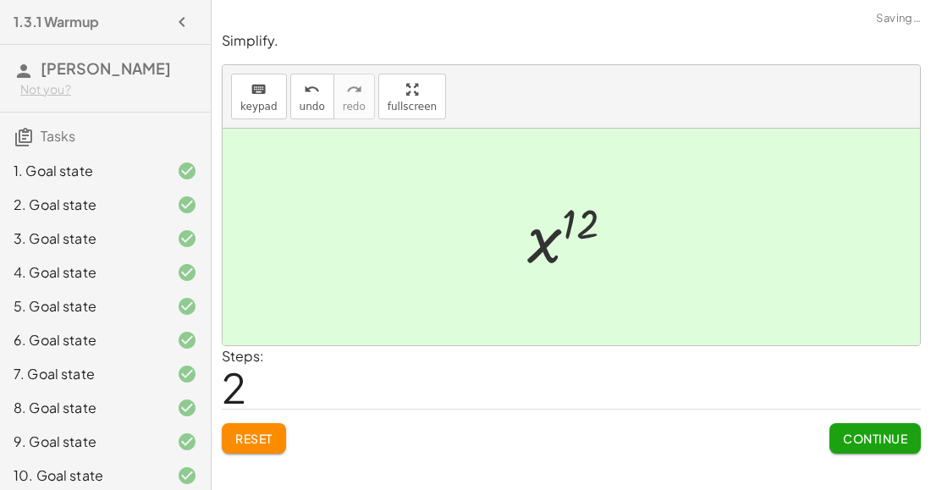
click at [836, 435] on button "Continue" at bounding box center [875, 438] width 91 height 30
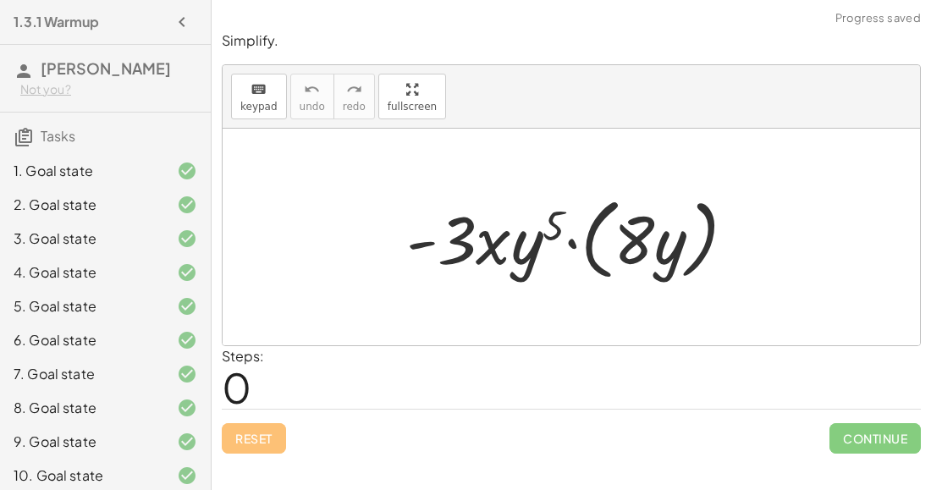
click at [572, 242] on div at bounding box center [578, 237] width 361 height 97
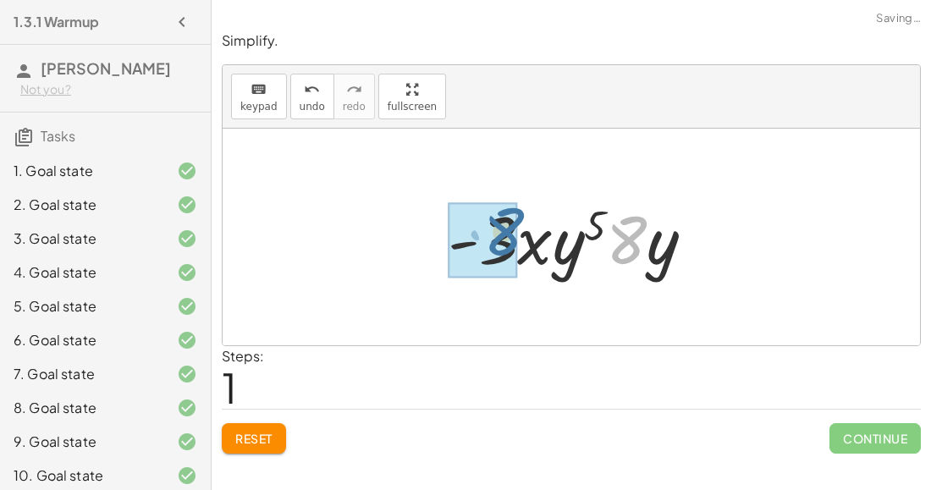
drag, startPoint x: 623, startPoint y: 251, endPoint x: 500, endPoint y: 242, distance: 123.1
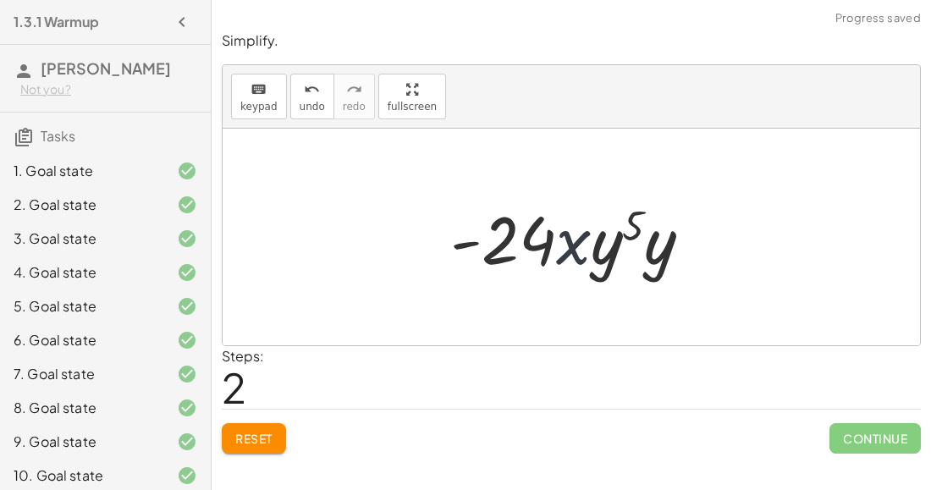
drag, startPoint x: 572, startPoint y: 259, endPoint x: 582, endPoint y: 260, distance: 9.4
click at [582, 260] on div at bounding box center [578, 237] width 273 height 87
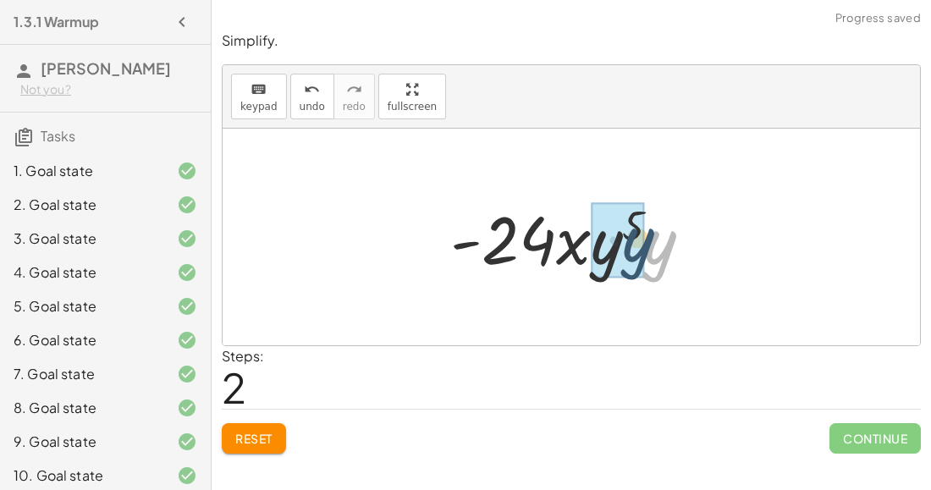
drag, startPoint x: 653, startPoint y: 253, endPoint x: 631, endPoint y: 250, distance: 22.3
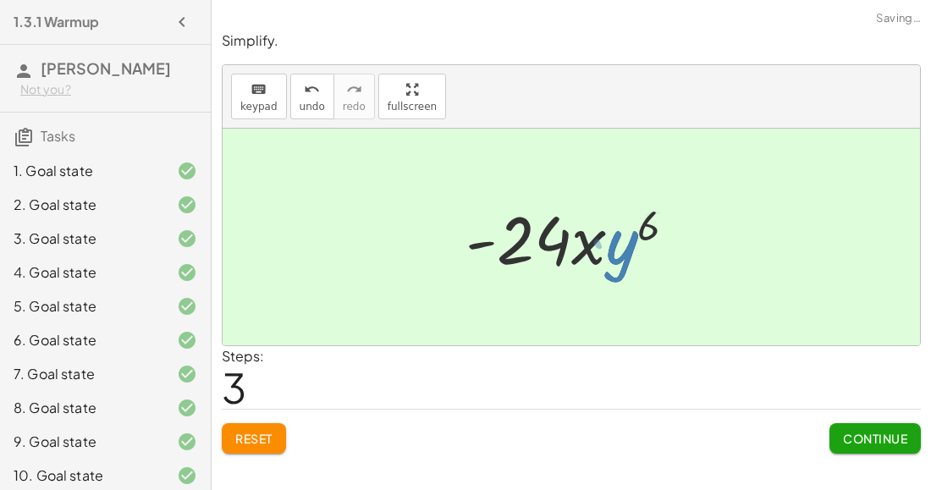
click at [650, 223] on div at bounding box center [577, 237] width 241 height 87
click at [865, 441] on span "Continue" at bounding box center [875, 438] width 64 height 15
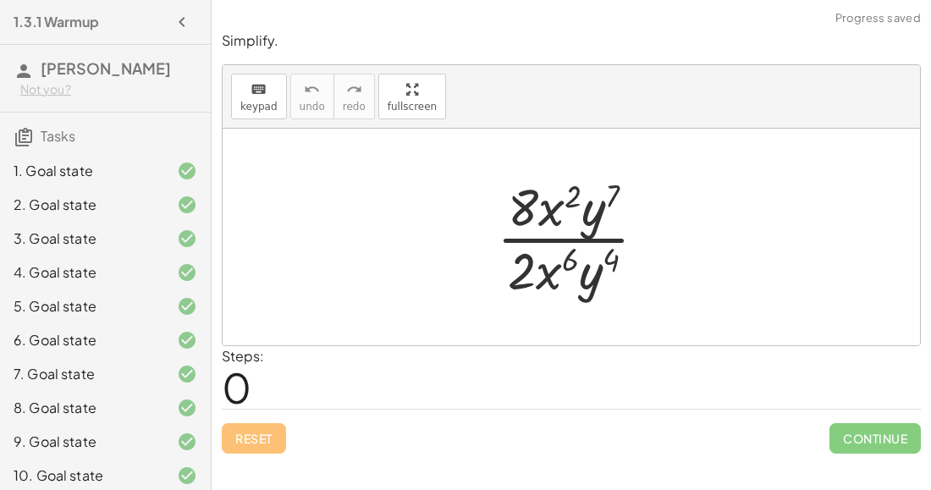
click at [561, 237] on div at bounding box center [579, 237] width 180 height 130
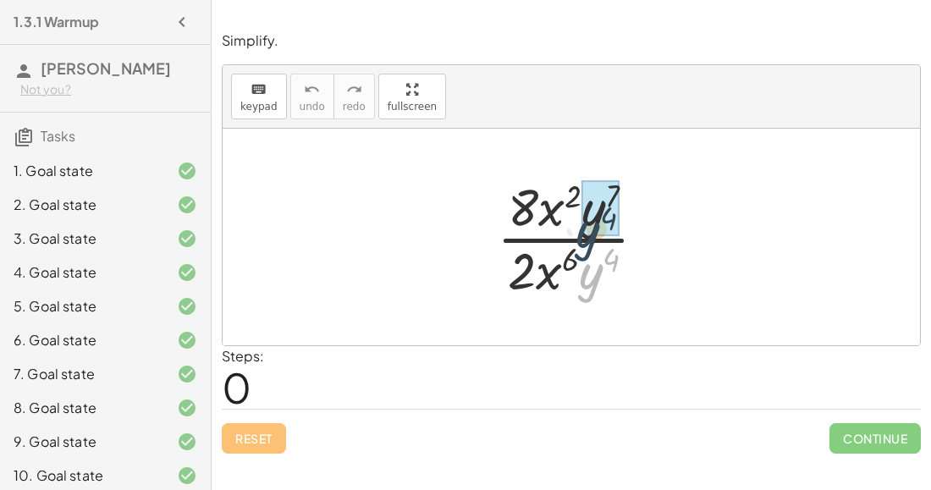
drag, startPoint x: 591, startPoint y: 272, endPoint x: 587, endPoint y: 227, distance: 45.1
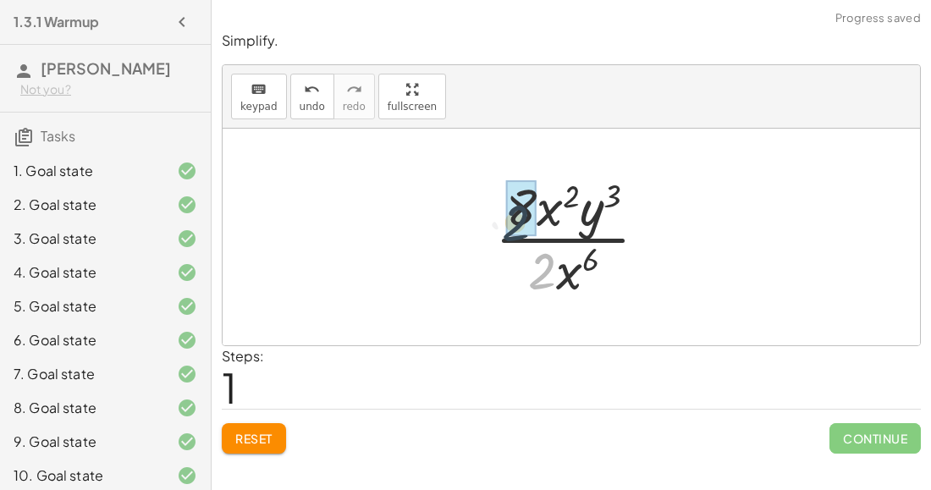
drag, startPoint x: 555, startPoint y: 263, endPoint x: 528, endPoint y: 209, distance: 60.6
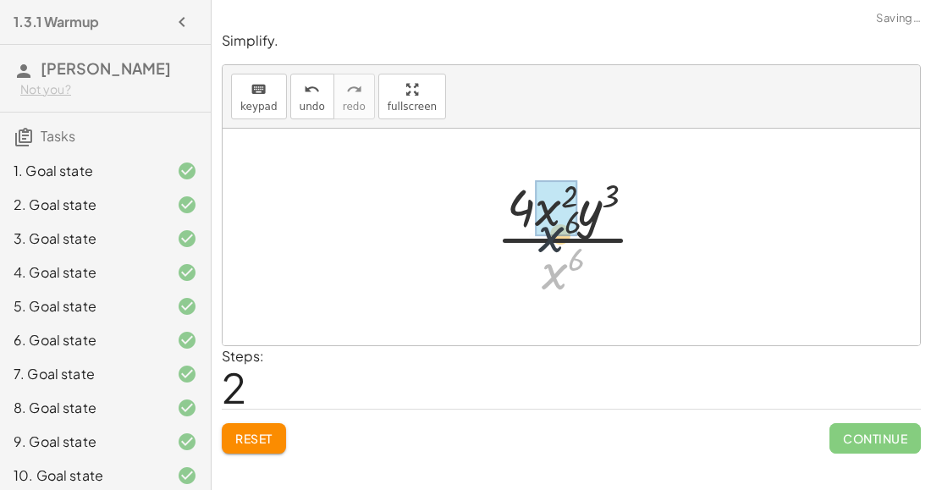
drag, startPoint x: 551, startPoint y: 262, endPoint x: 547, endPoint y: 219, distance: 42.5
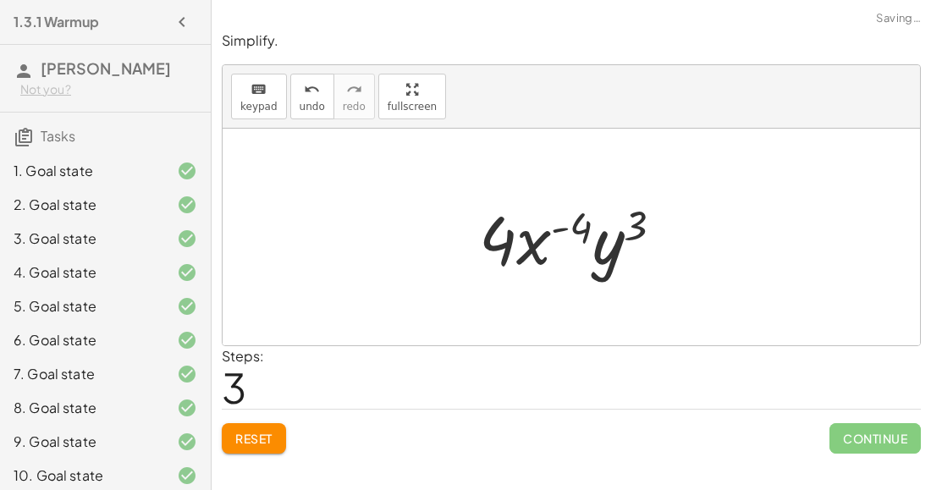
click at [550, 232] on div at bounding box center [578, 237] width 215 height 87
drag, startPoint x: 587, startPoint y: 229, endPoint x: 644, endPoint y: 224, distance: 57.8
click at [644, 224] on div at bounding box center [578, 237] width 215 height 87
drag, startPoint x: 494, startPoint y: 249, endPoint x: 577, endPoint y: 253, distance: 83.1
click at [577, 253] on div at bounding box center [578, 237] width 215 height 87
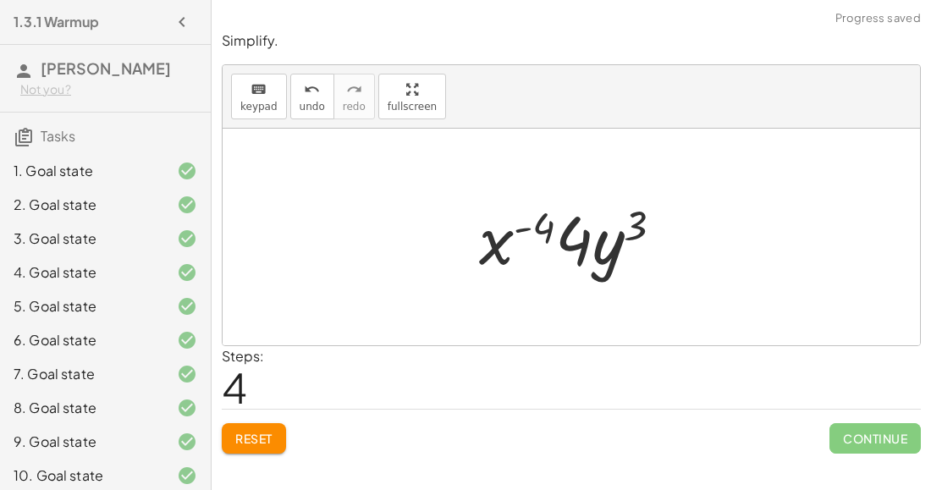
click at [542, 235] on div at bounding box center [578, 237] width 215 height 87
drag, startPoint x: 533, startPoint y: 215, endPoint x: 558, endPoint y: 219, distance: 25.8
click at [558, 219] on div at bounding box center [578, 237] width 215 height 87
click at [495, 234] on div at bounding box center [578, 237] width 215 height 87
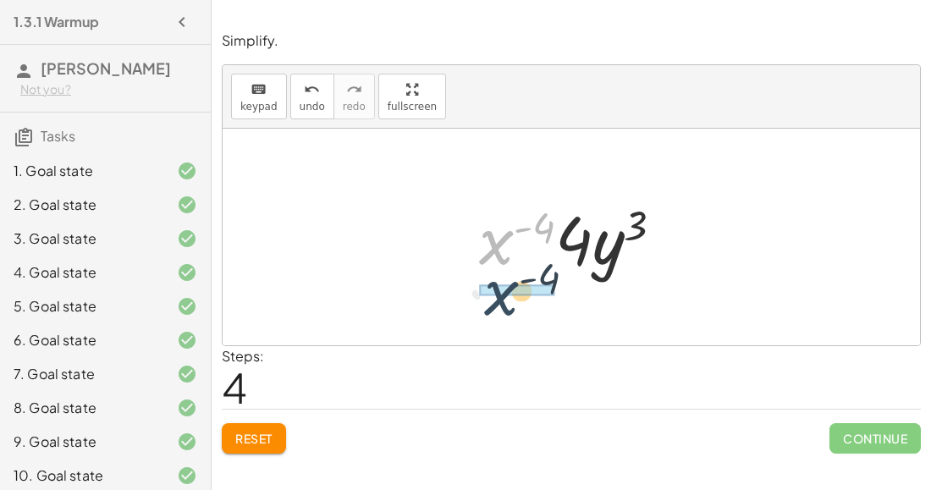
drag, startPoint x: 486, startPoint y: 239, endPoint x: 487, endPoint y: 279, distance: 40.7
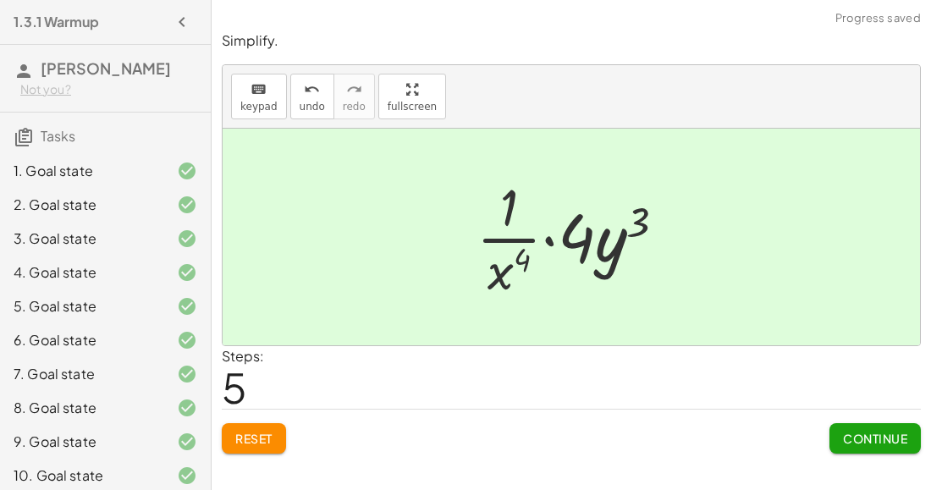
click at [838, 430] on button "Continue" at bounding box center [875, 438] width 91 height 30
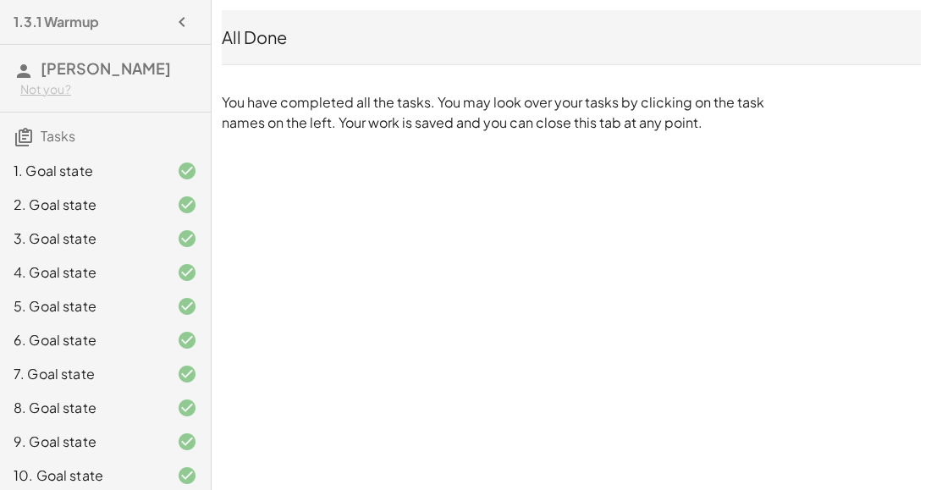
click at [125, 168] on div "1. Goal state" at bounding box center [82, 171] width 136 height 20
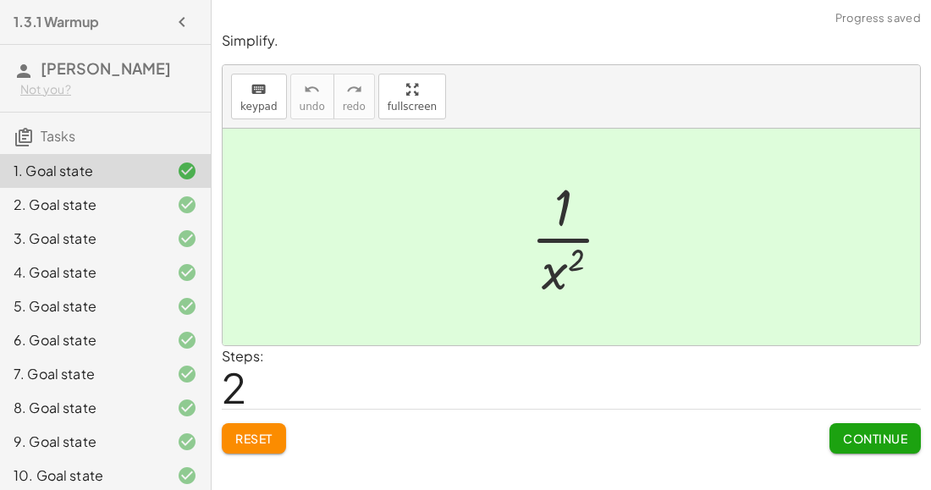
click at [269, 428] on button "Reset" at bounding box center [254, 438] width 64 height 30
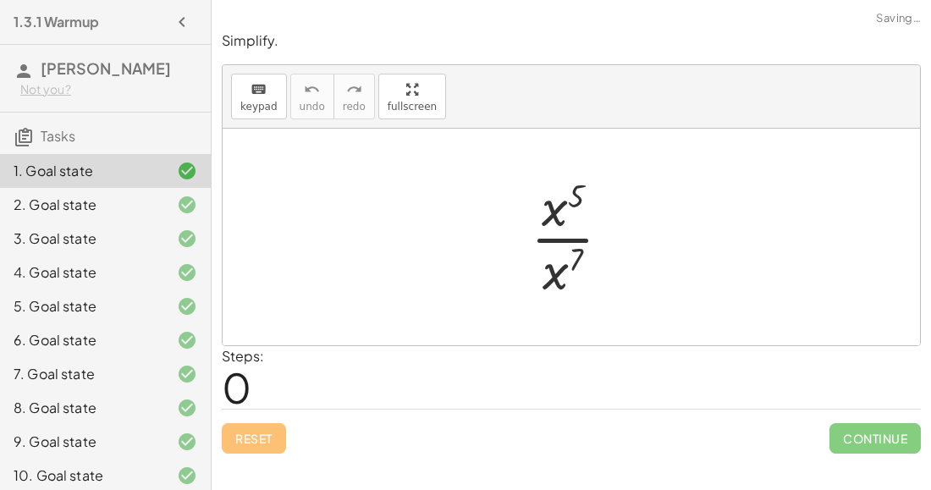
click at [568, 262] on div at bounding box center [577, 237] width 111 height 130
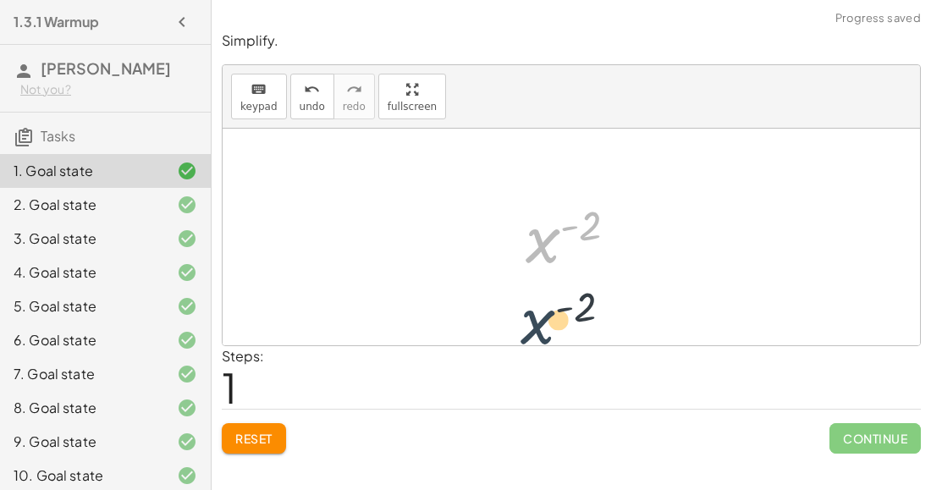
drag, startPoint x: 536, startPoint y: 239, endPoint x: 532, endPoint y: 319, distance: 80.6
click at [532, 319] on div "· x 5 · x 7 x ( + 5 − 7 ) x ( - 2 ) x ( ) - 2" at bounding box center [572, 237] width 698 height 217
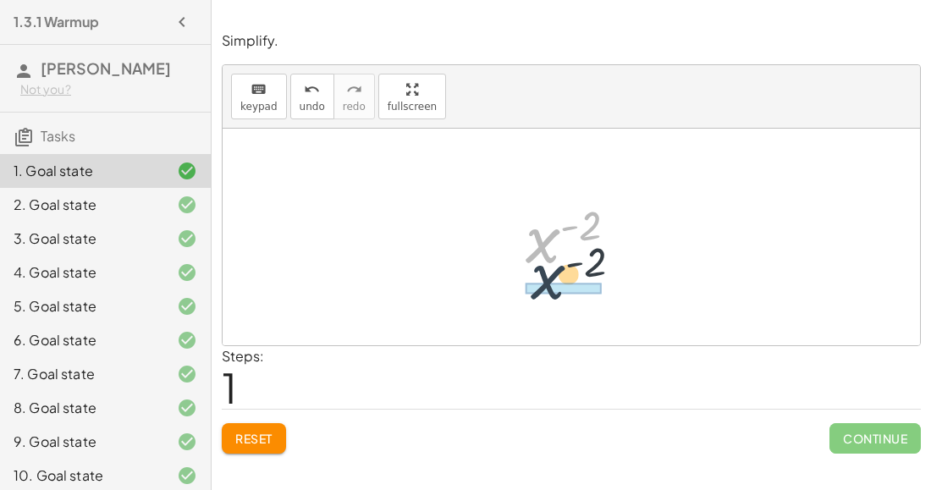
drag, startPoint x: 532, startPoint y: 252, endPoint x: 537, endPoint y: 289, distance: 36.8
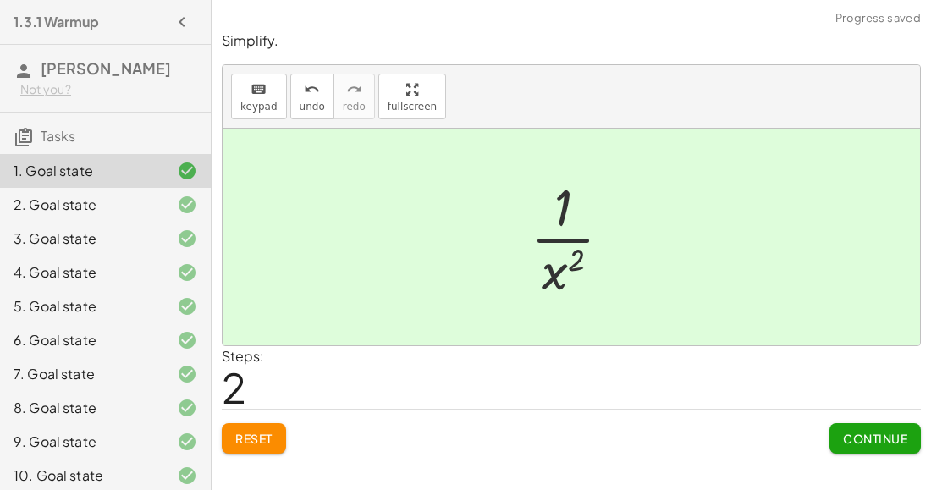
click at [854, 439] on span "Continue" at bounding box center [875, 438] width 64 height 15
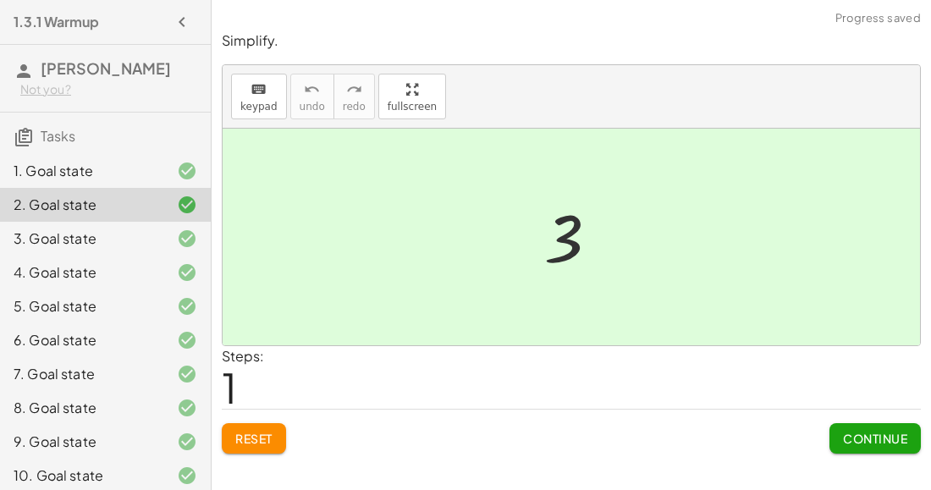
click at [248, 444] on button "Reset" at bounding box center [254, 438] width 64 height 30
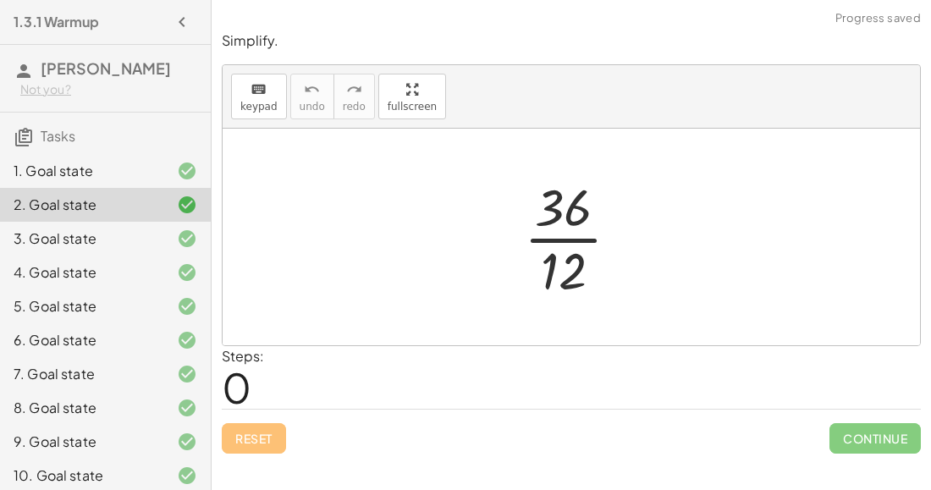
click at [531, 268] on div at bounding box center [579, 237] width 126 height 130
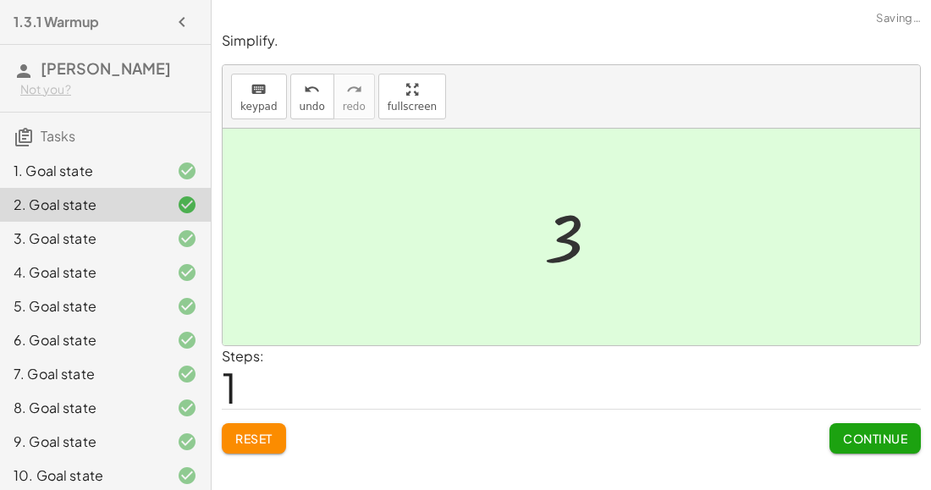
click at [860, 435] on span "Continue" at bounding box center [875, 438] width 64 height 15
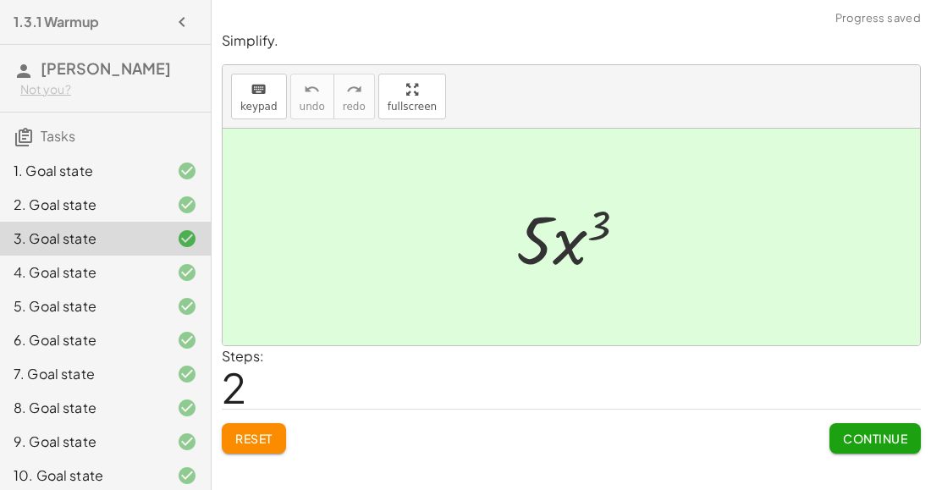
click at [252, 426] on button "Reset" at bounding box center [254, 438] width 64 height 30
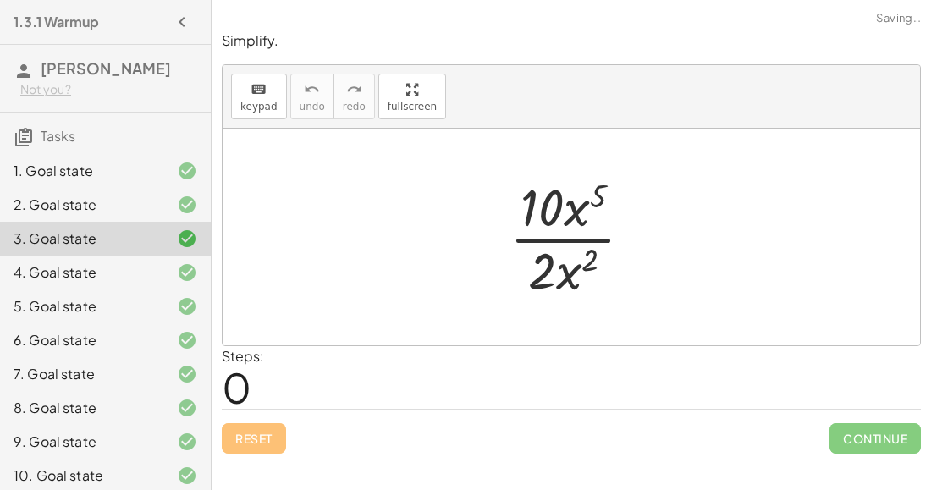
click at [591, 246] on div at bounding box center [578, 237] width 154 height 130
drag, startPoint x: 568, startPoint y: 264, endPoint x: 572, endPoint y: 212, distance: 52.7
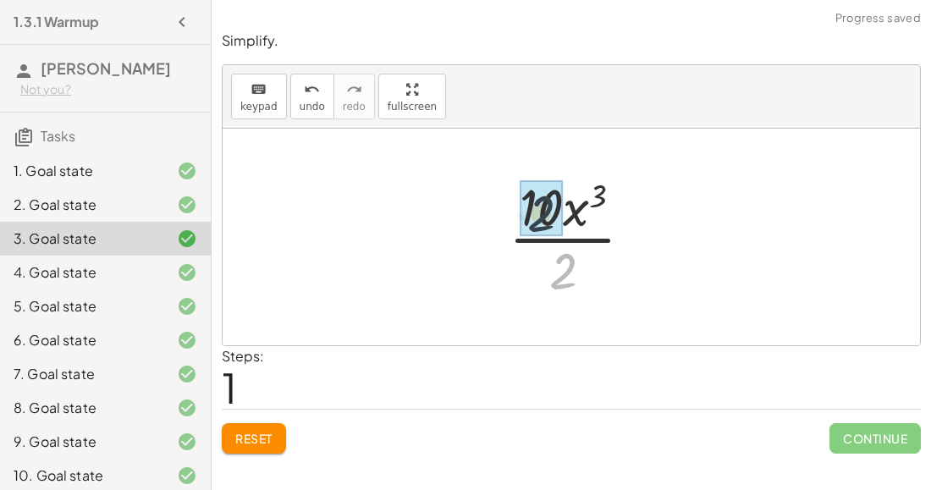
drag, startPoint x: 565, startPoint y: 267, endPoint x: 539, endPoint y: 202, distance: 70.0
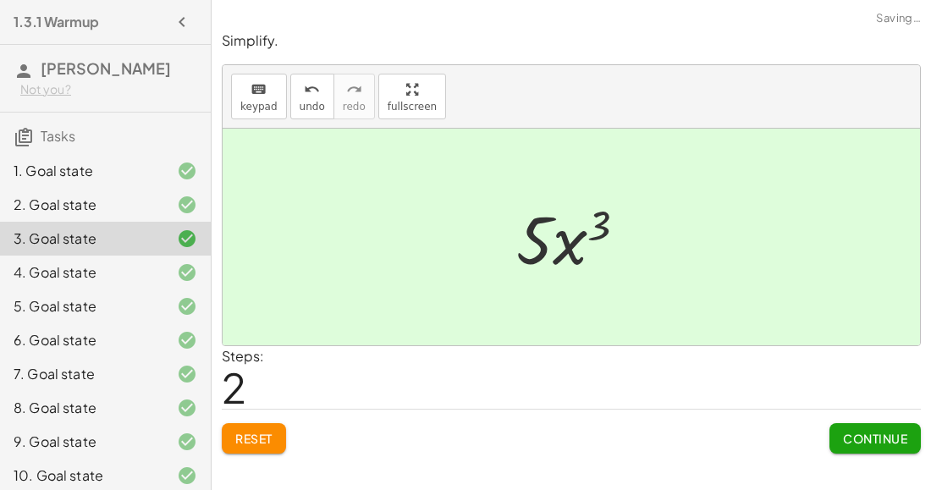
click at [852, 448] on button "Continue" at bounding box center [875, 438] width 91 height 30
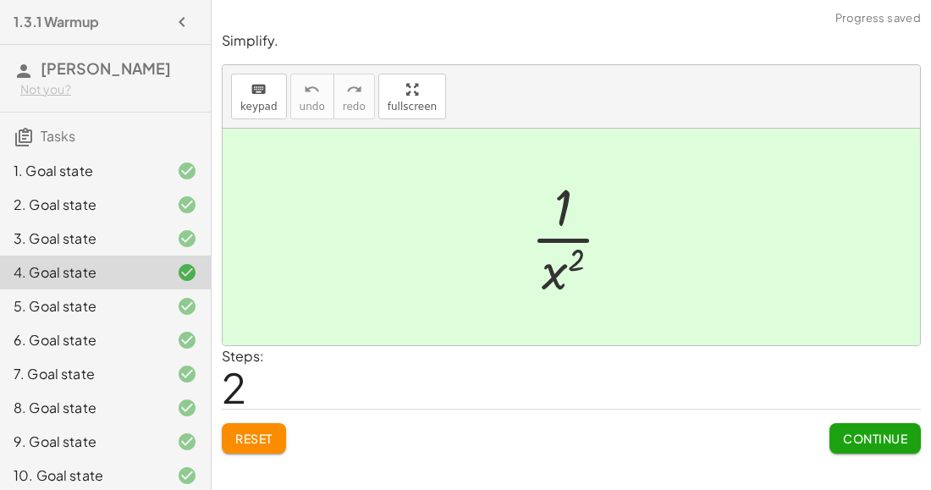
click at [265, 445] on button "Reset" at bounding box center [254, 438] width 64 height 30
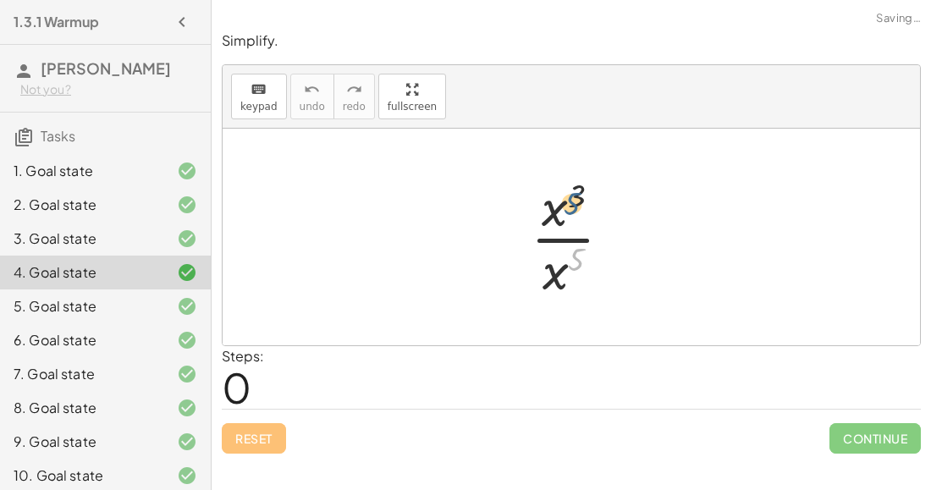
drag, startPoint x: 571, startPoint y: 259, endPoint x: 566, endPoint y: 200, distance: 59.5
click at [566, 200] on div at bounding box center [578, 237] width 112 height 130
drag, startPoint x: 557, startPoint y: 279, endPoint x: 550, endPoint y: 226, distance: 53.9
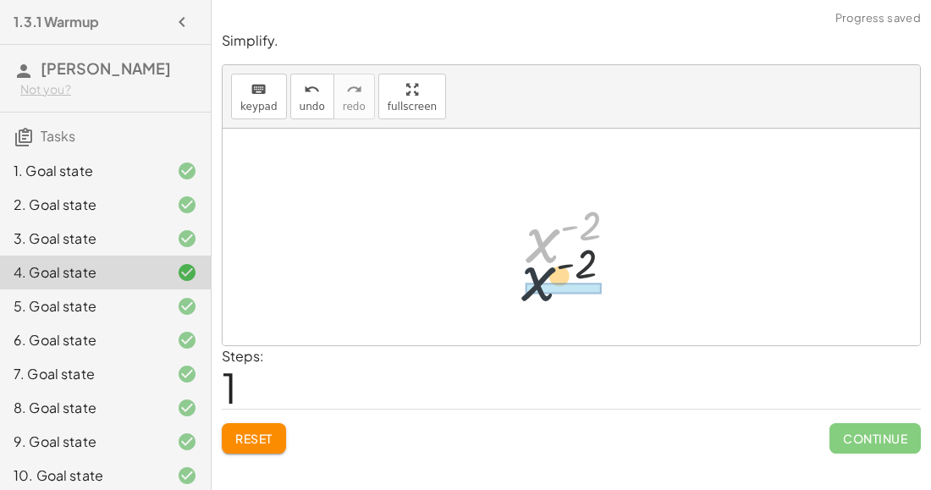
drag, startPoint x: 544, startPoint y: 246, endPoint x: 541, endPoint y: 290, distance: 44.2
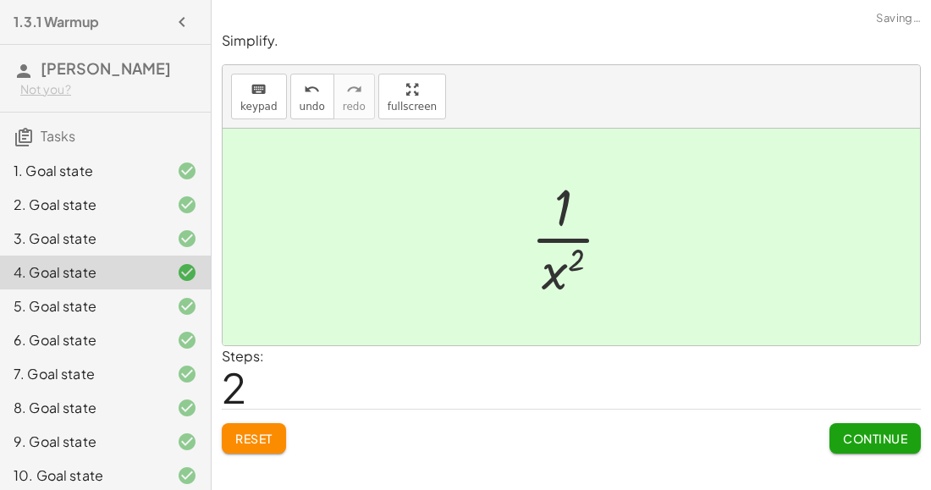
click at [860, 439] on span "Continue" at bounding box center [875, 438] width 64 height 15
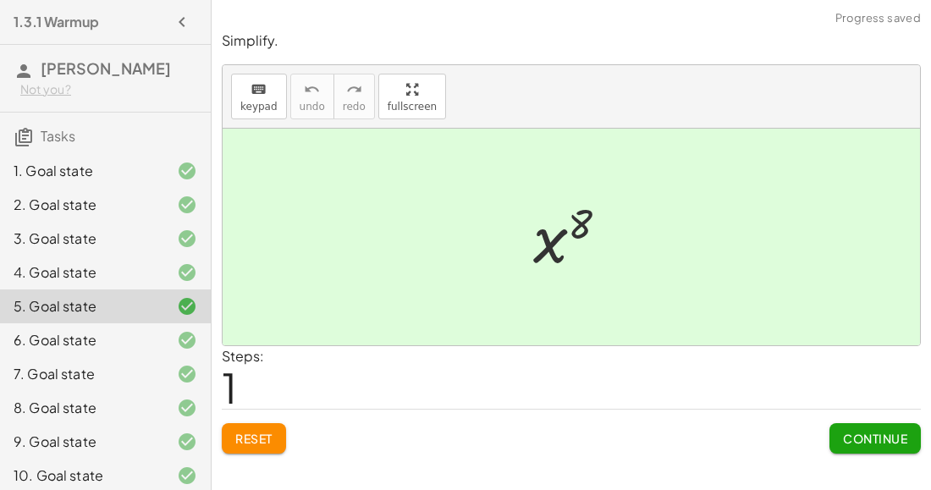
click at [243, 448] on button "Reset" at bounding box center [254, 438] width 64 height 30
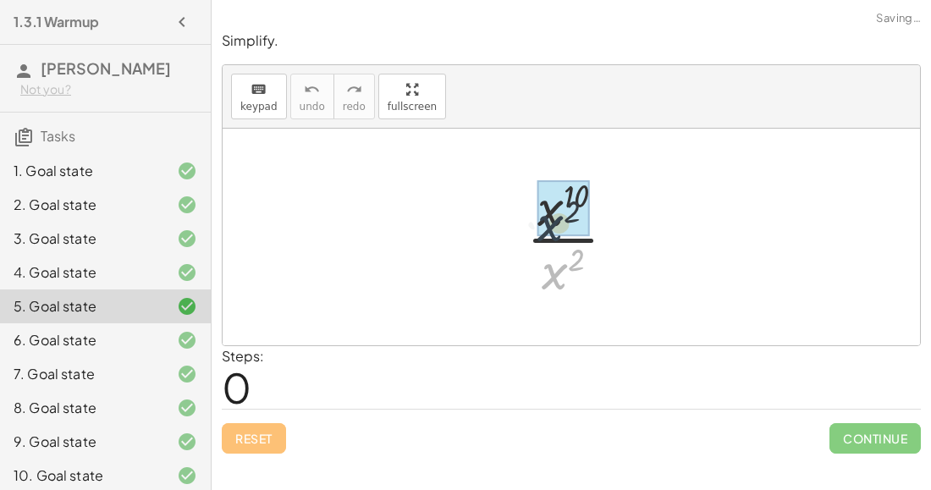
drag, startPoint x: 545, startPoint y: 275, endPoint x: 541, endPoint y: 219, distance: 56.0
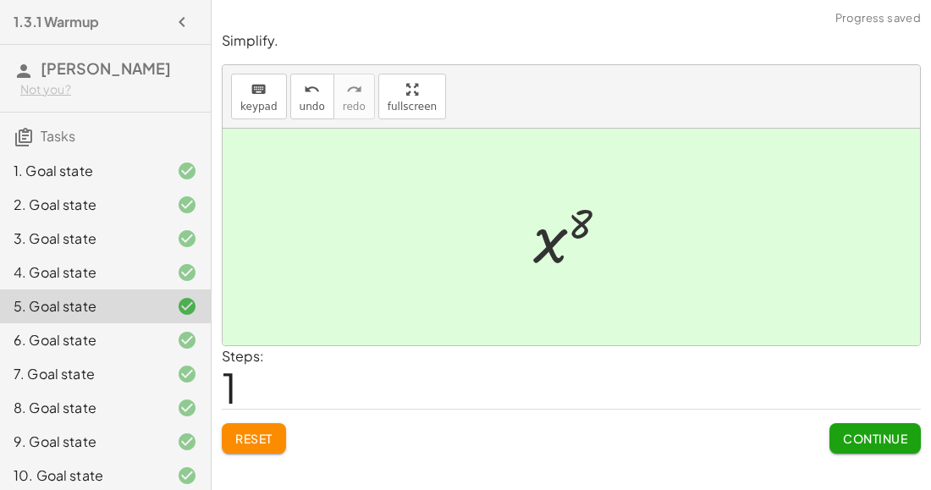
click at [864, 458] on div "Simplify. keyboard keypad undo undo redo redo fullscreen · x 10 · x 2 x ( + 10 …" at bounding box center [572, 242] width 720 height 443
click at [859, 447] on button "Continue" at bounding box center [875, 438] width 91 height 30
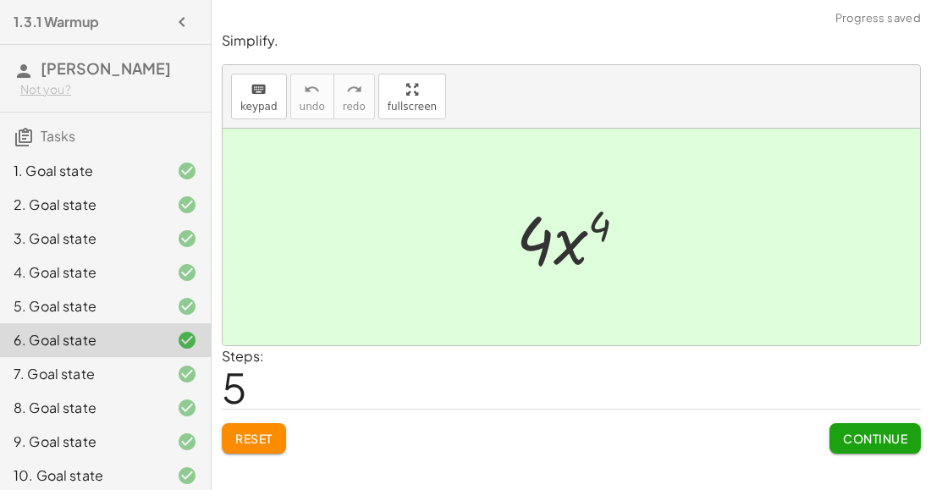
click at [289, 432] on div "Reset Continue" at bounding box center [571, 431] width 699 height 45
click at [271, 438] on span "Reset" at bounding box center [253, 438] width 37 height 15
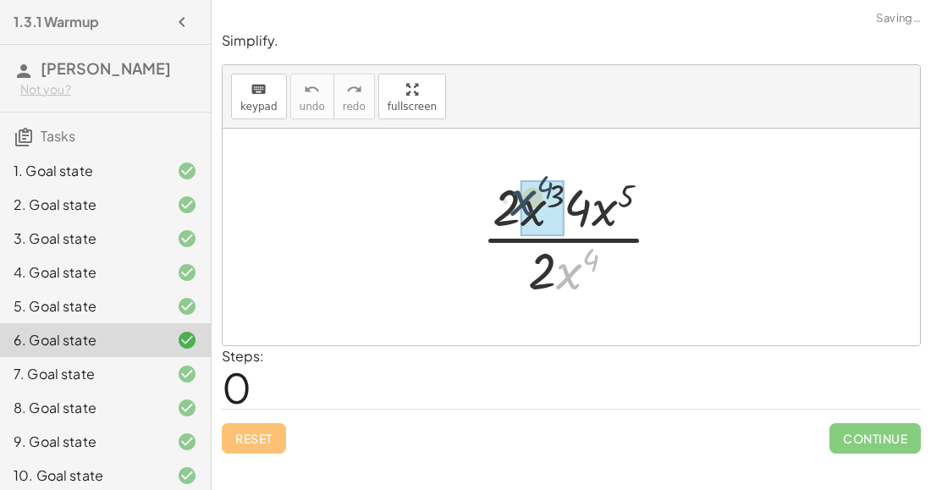
drag, startPoint x: 559, startPoint y: 267, endPoint x: 513, endPoint y: 193, distance: 86.7
click at [513, 193] on div at bounding box center [578, 237] width 211 height 130
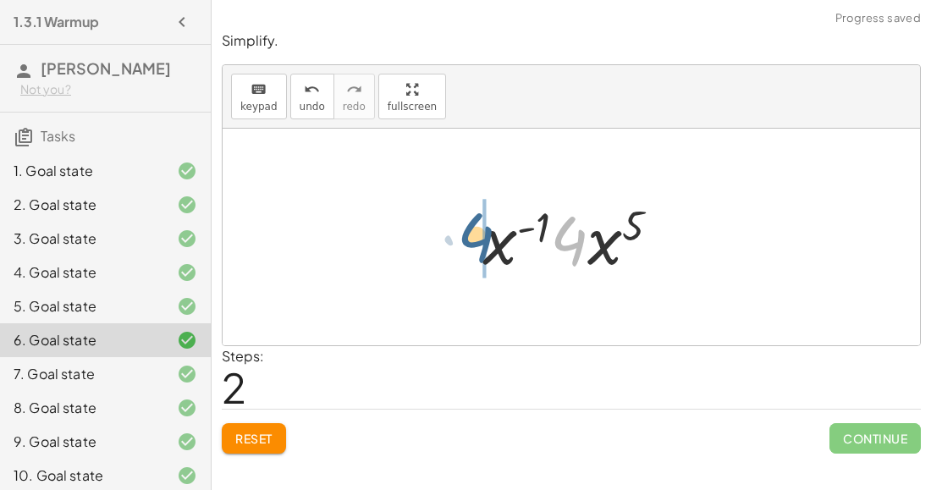
drag, startPoint x: 568, startPoint y: 242, endPoint x: 451, endPoint y: 240, distance: 116.9
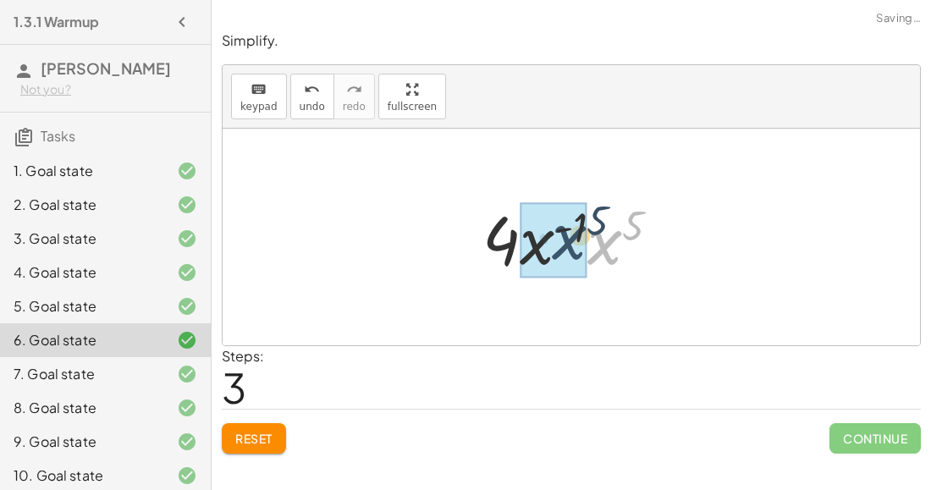
drag, startPoint x: 603, startPoint y: 251, endPoint x: 564, endPoint y: 246, distance: 39.3
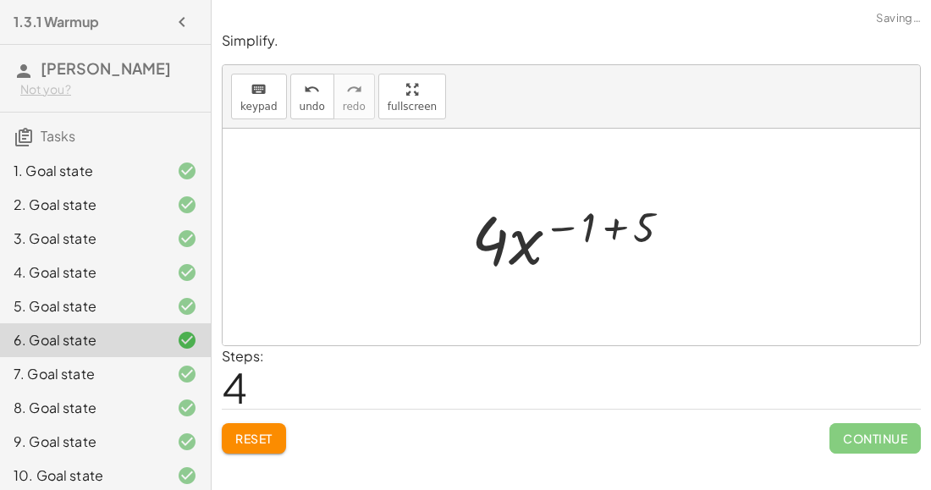
click at [611, 230] on div at bounding box center [578, 237] width 230 height 87
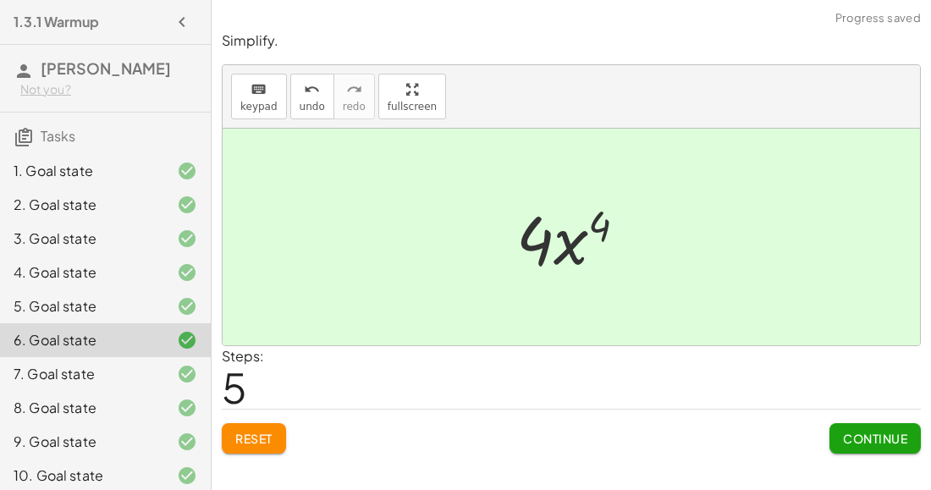
click at [830, 437] on button "Continue" at bounding box center [875, 438] width 91 height 30
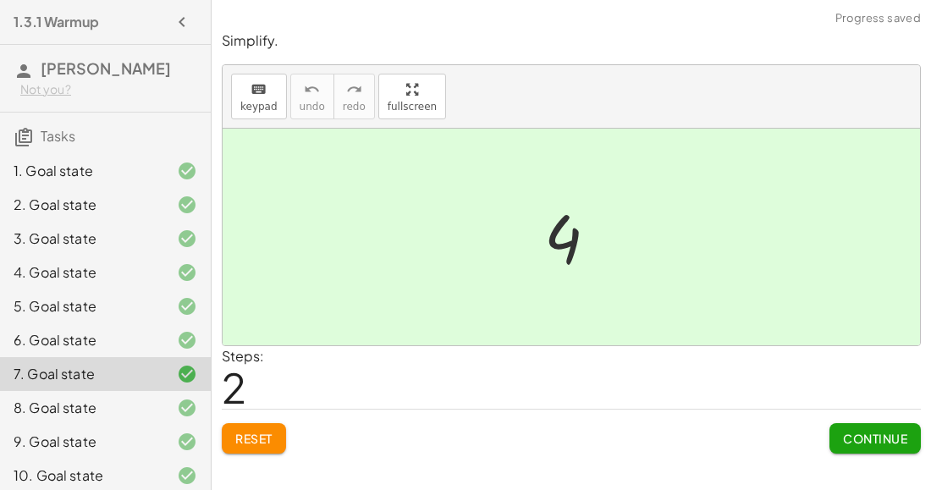
click at [274, 428] on button "Reset" at bounding box center [254, 438] width 64 height 30
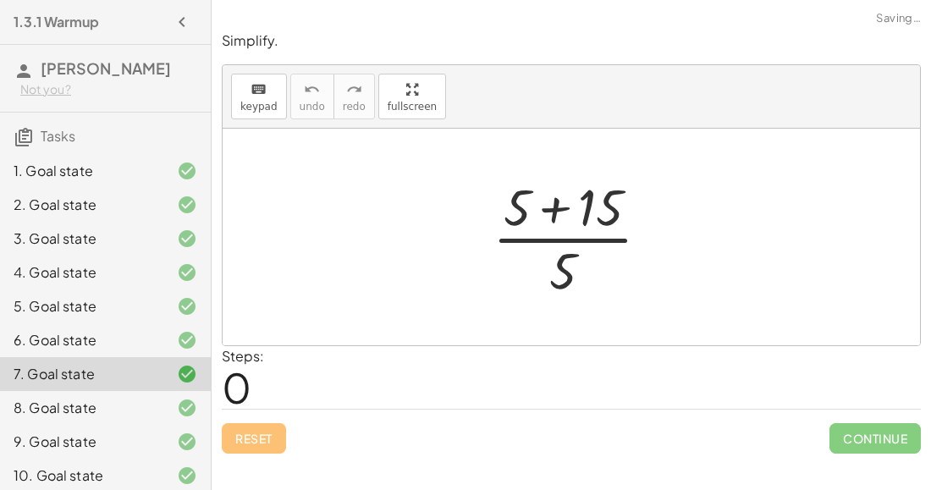
click at [531, 217] on div at bounding box center [578, 237] width 188 height 130
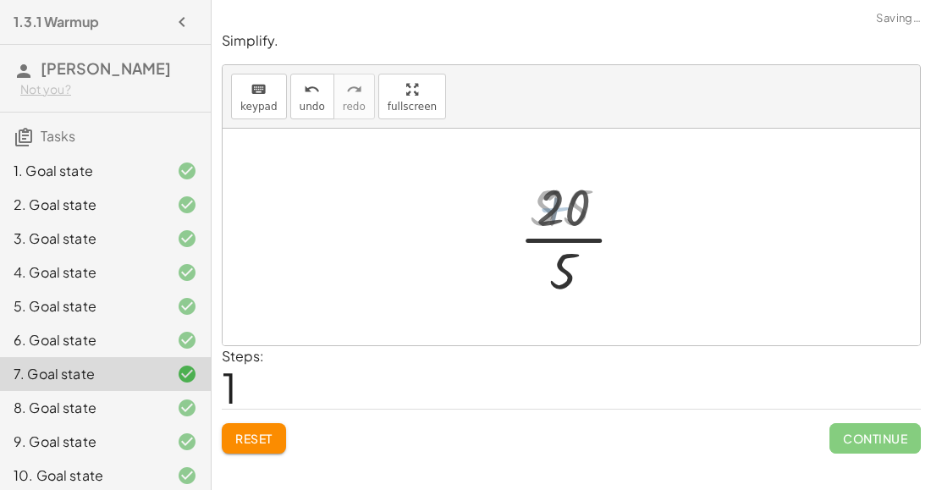
click at [531, 217] on div at bounding box center [578, 237] width 122 height 130
click at [550, 235] on div at bounding box center [578, 237] width 122 height 130
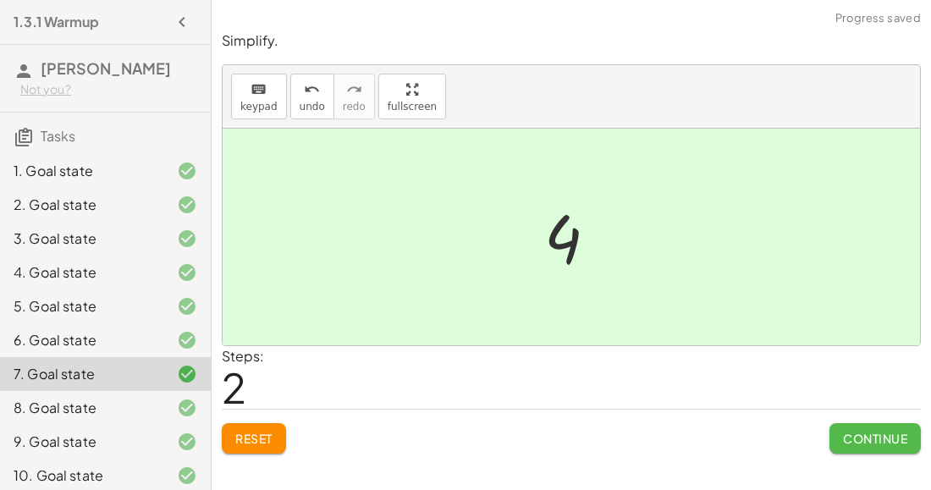
click at [851, 432] on span "Continue" at bounding box center [875, 438] width 64 height 15
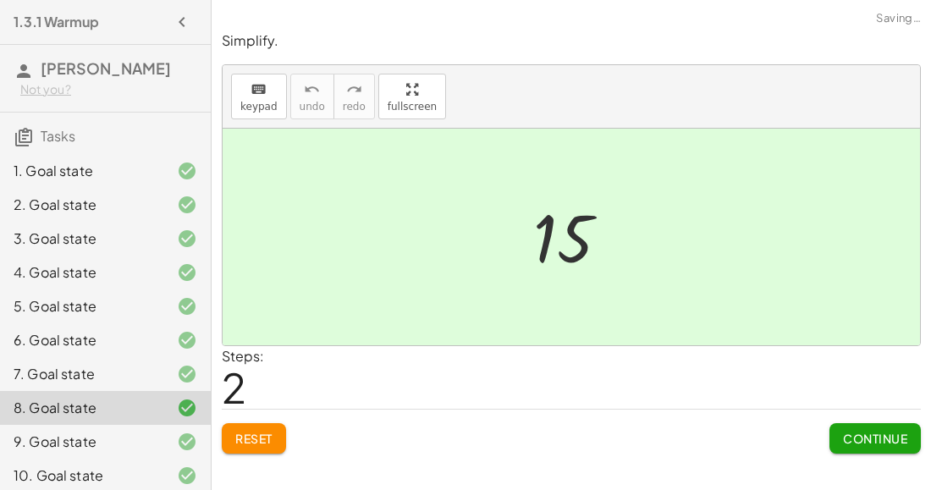
click at [258, 434] on span "Reset" at bounding box center [253, 438] width 37 height 15
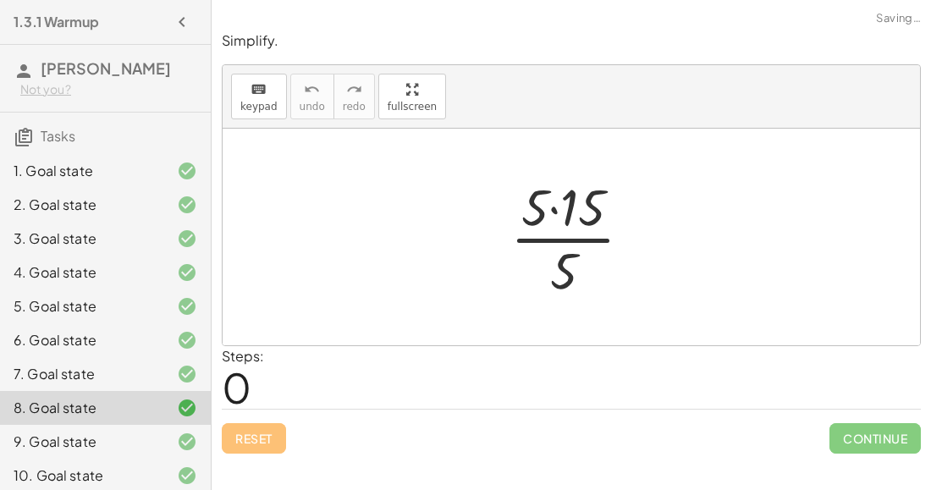
click at [591, 203] on div at bounding box center [578, 237] width 152 height 130
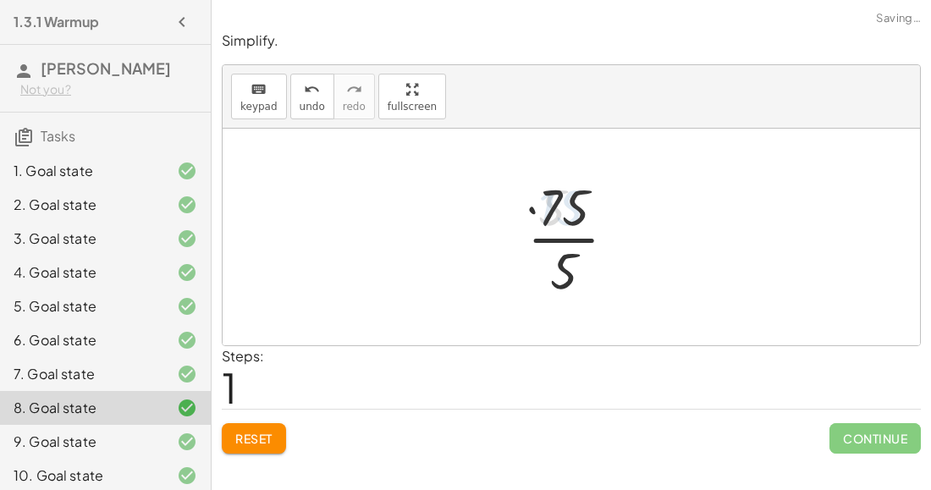
click at [575, 242] on div at bounding box center [578, 237] width 119 height 130
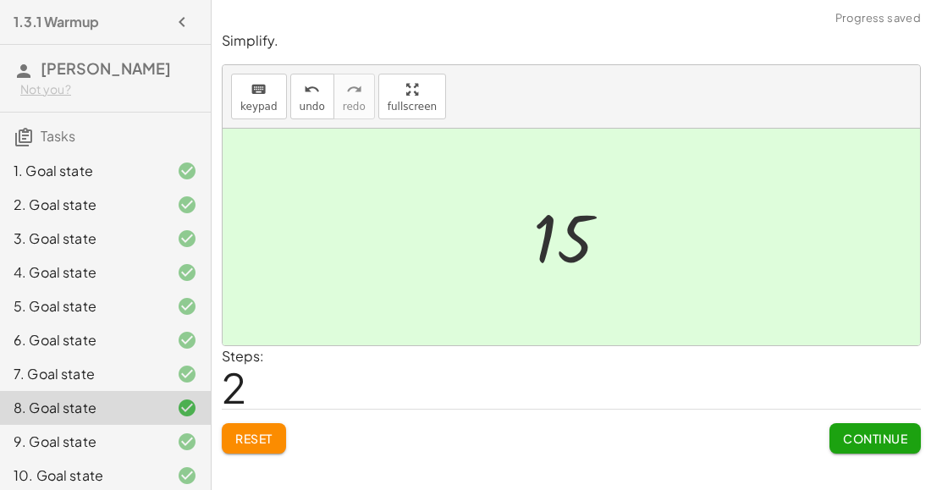
click at [848, 431] on span "Continue" at bounding box center [875, 438] width 64 height 15
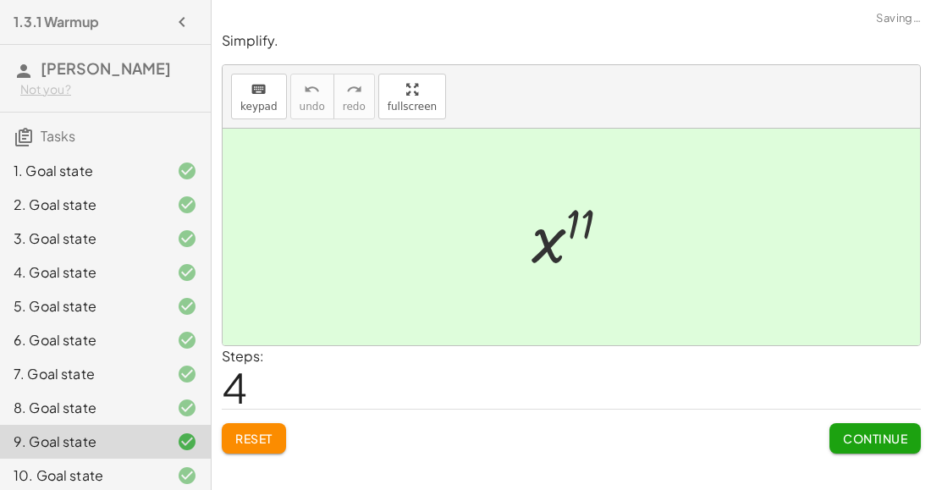
click at [256, 440] on span "Reset" at bounding box center [253, 438] width 37 height 15
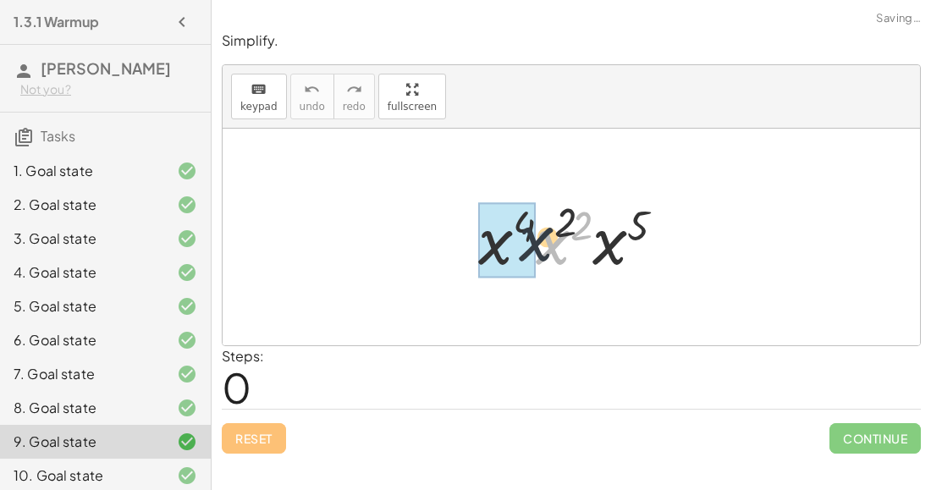
drag, startPoint x: 551, startPoint y: 249, endPoint x: 529, endPoint y: 244, distance: 22.6
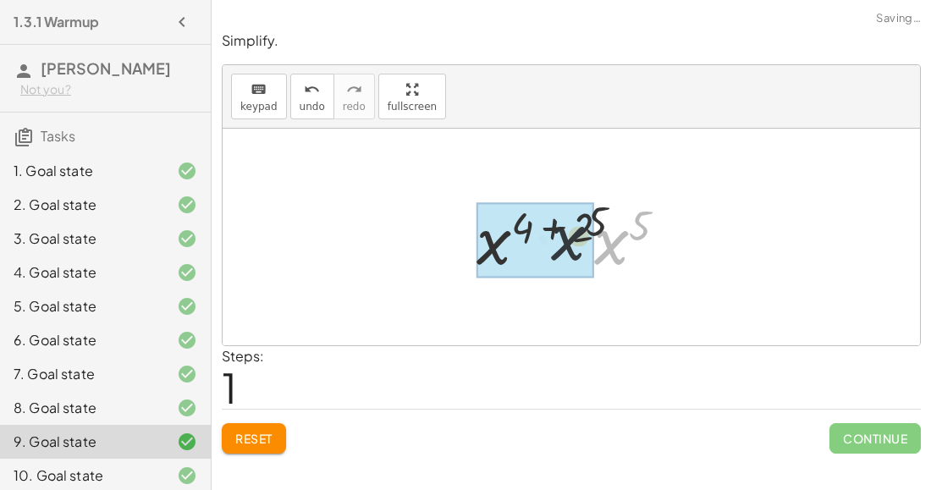
drag, startPoint x: 607, startPoint y: 246, endPoint x: 517, endPoint y: 246, distance: 89.8
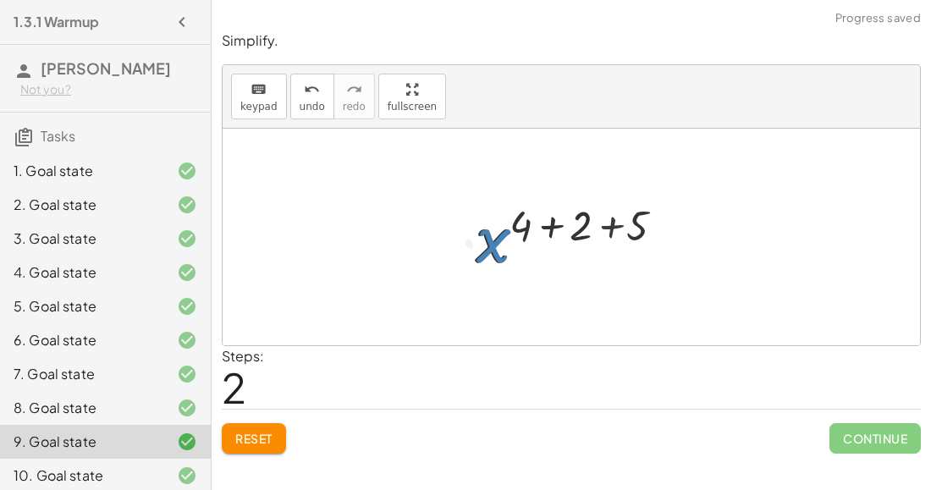
click at [554, 229] on div at bounding box center [579, 238] width 224 height 84
click at [554, 229] on div at bounding box center [577, 238] width 163 height 84
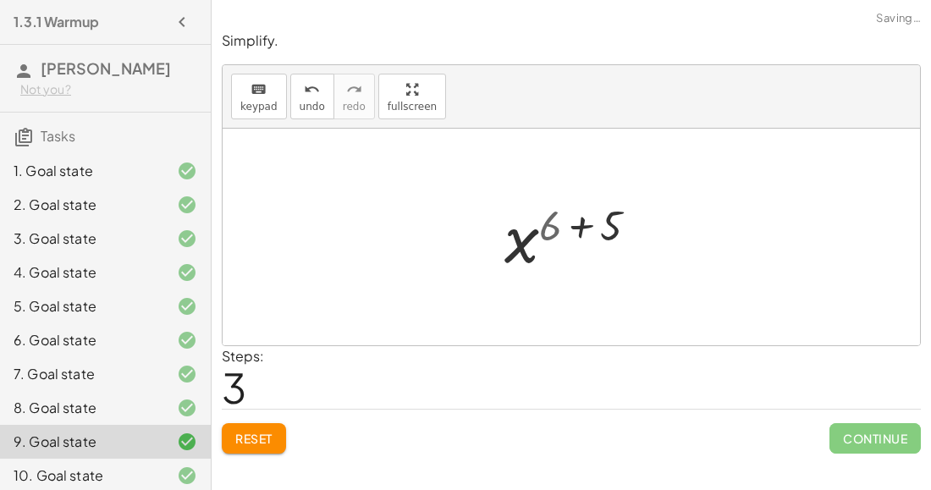
click at [554, 229] on div at bounding box center [577, 238] width 163 height 84
click at [590, 219] on div at bounding box center [577, 238] width 163 height 84
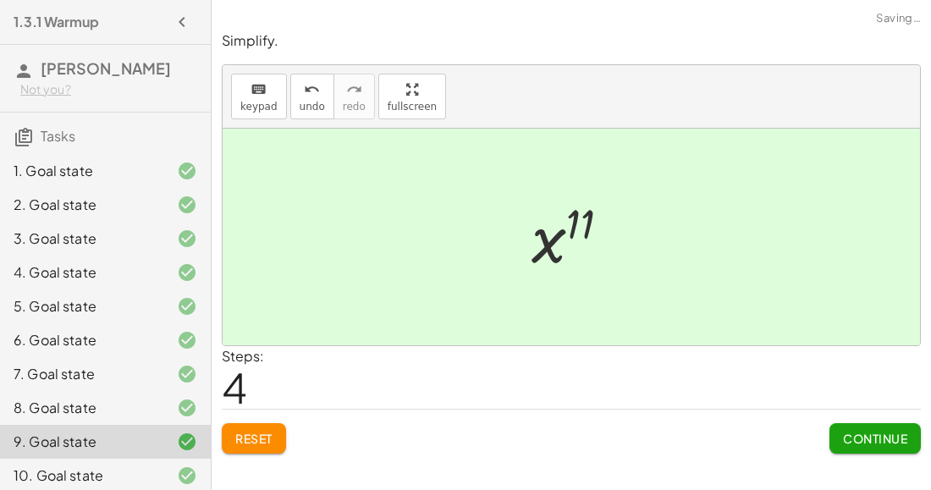
click at [845, 436] on span "Continue" at bounding box center [875, 438] width 64 height 15
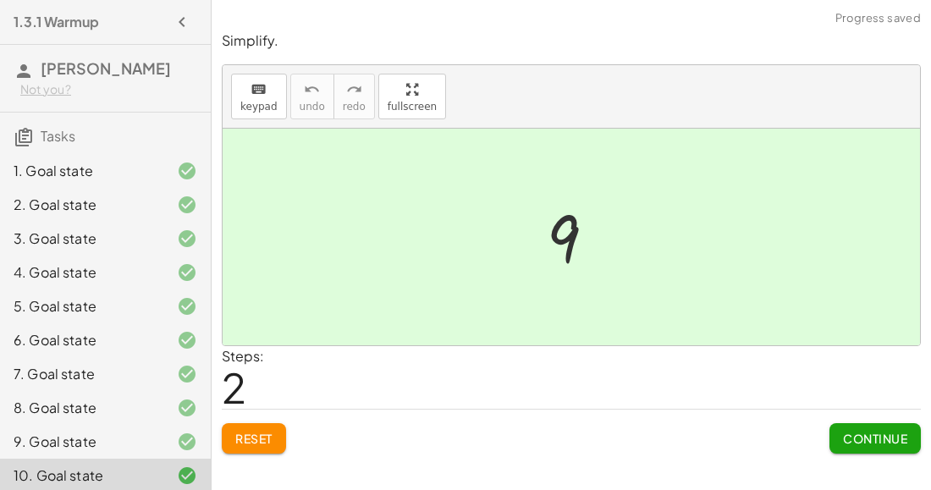
click at [266, 437] on span "Reset" at bounding box center [253, 438] width 37 height 15
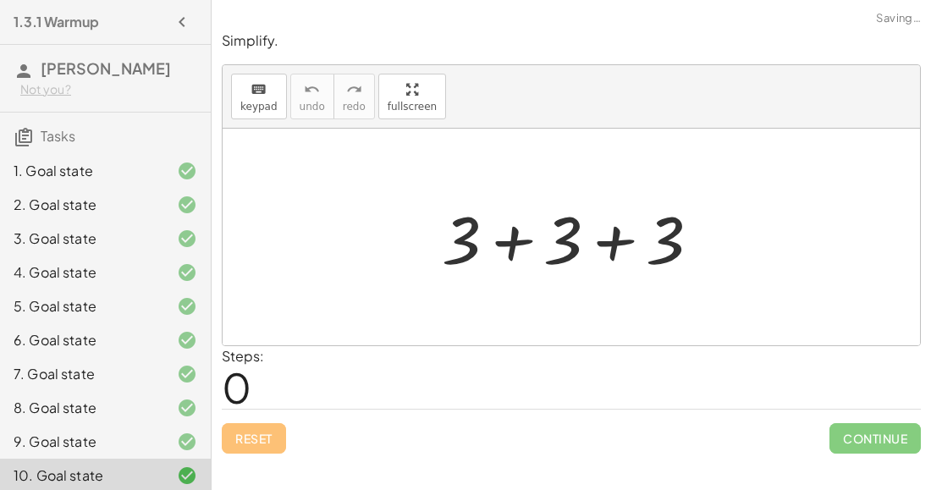
click at [476, 255] on div at bounding box center [578, 237] width 289 height 87
click at [508, 241] on div at bounding box center [578, 237] width 289 height 87
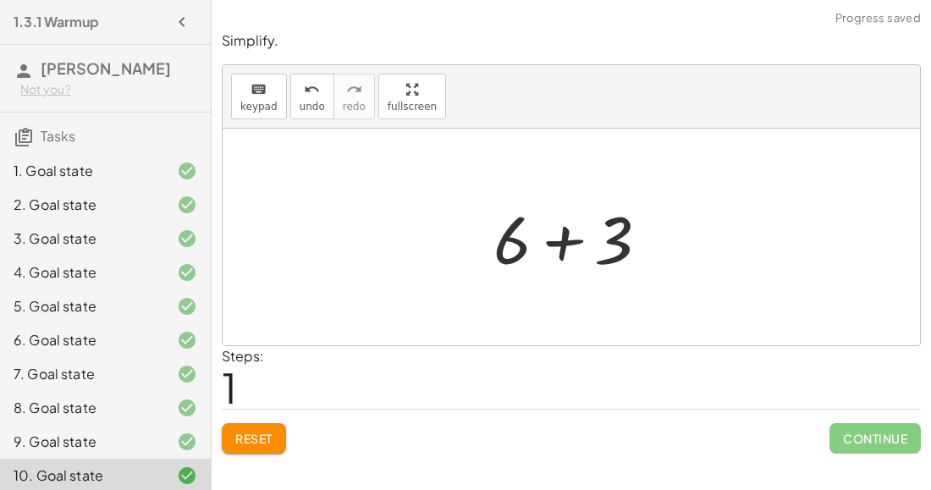
click at [561, 237] on div at bounding box center [578, 237] width 186 height 87
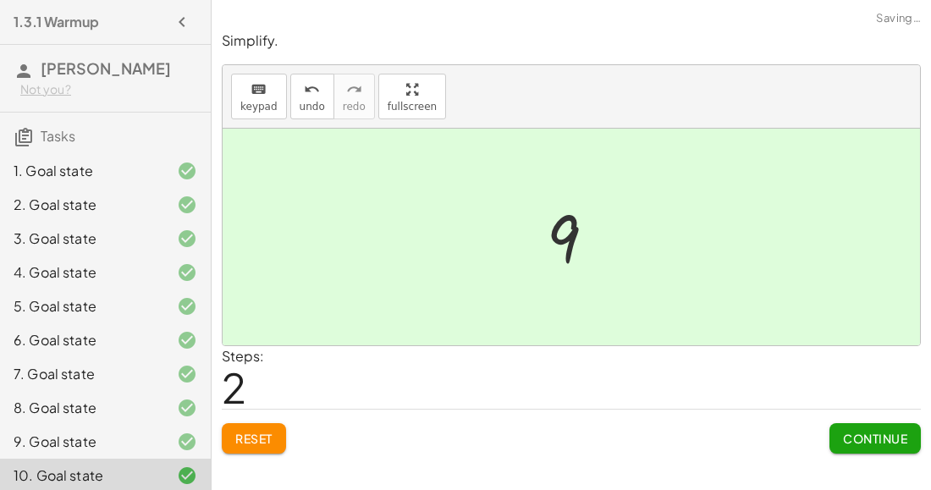
click at [862, 450] on button "Continue" at bounding box center [875, 438] width 91 height 30
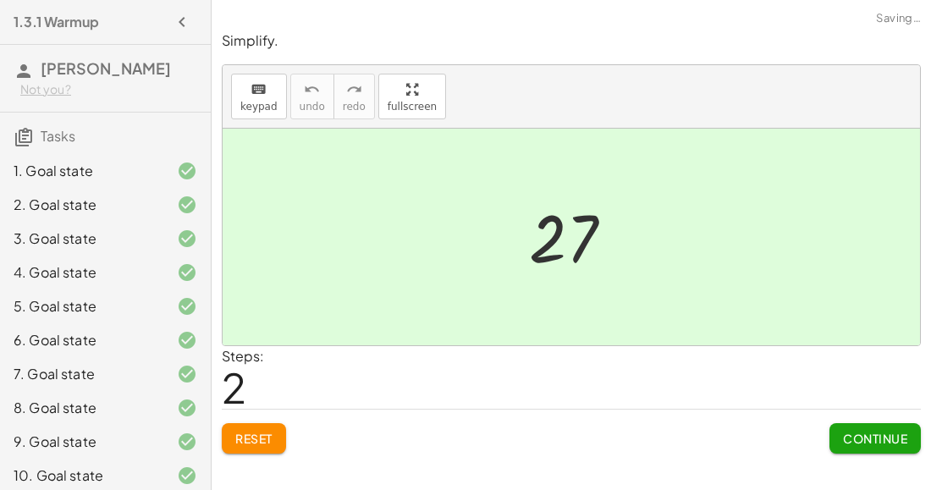
click at [281, 436] on button "Reset" at bounding box center [254, 438] width 64 height 30
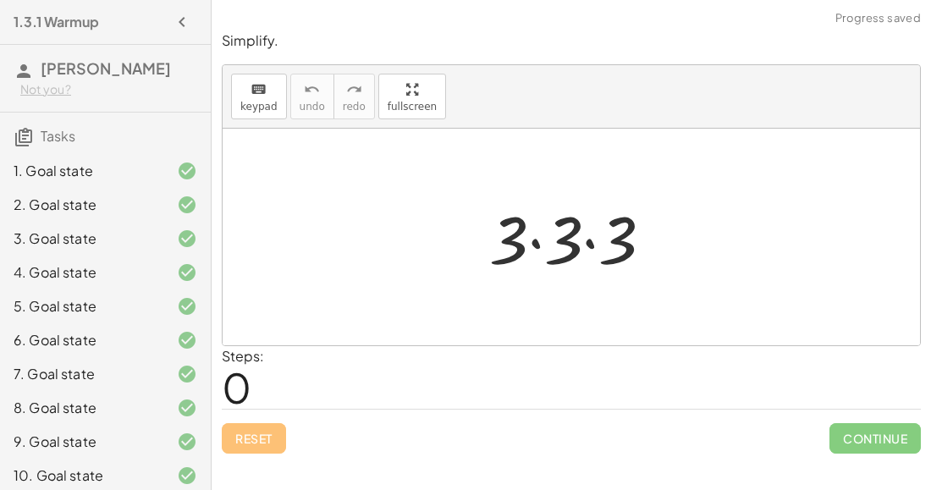
click at [539, 218] on div at bounding box center [578, 237] width 195 height 87
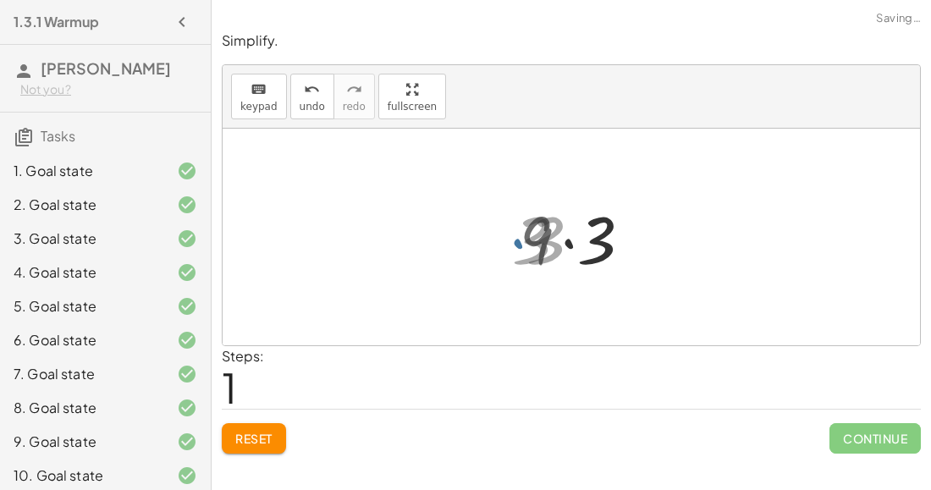
click at [553, 235] on div at bounding box center [578, 237] width 135 height 87
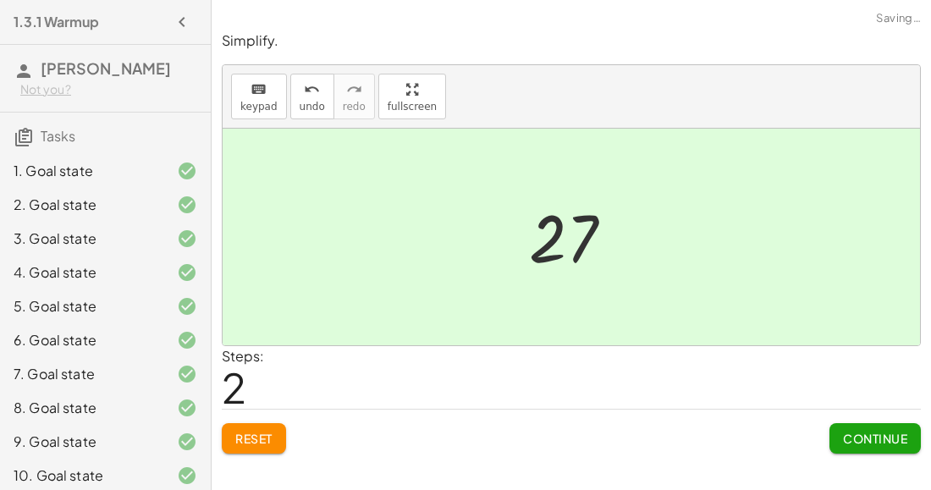
click at [884, 440] on span "Continue" at bounding box center [875, 438] width 64 height 15
click at [248, 435] on span "Reset" at bounding box center [253, 438] width 37 height 15
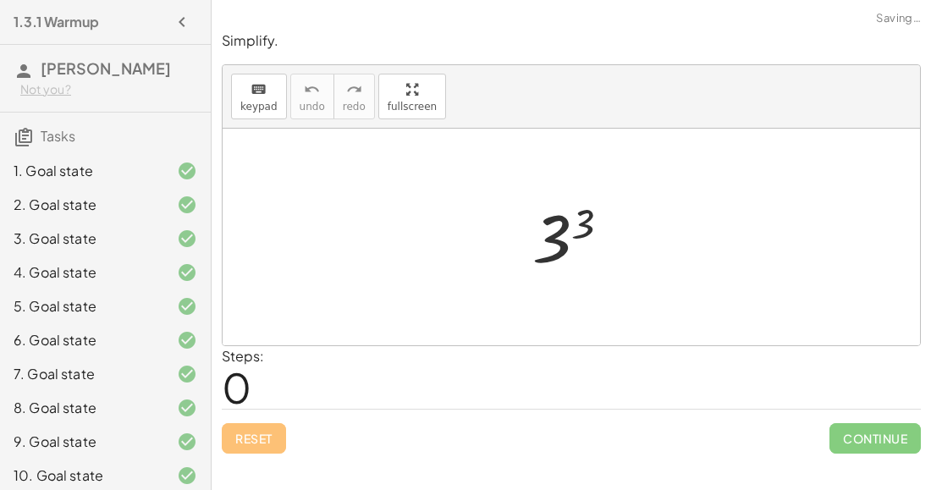
click at [553, 219] on div at bounding box center [578, 238] width 108 height 84
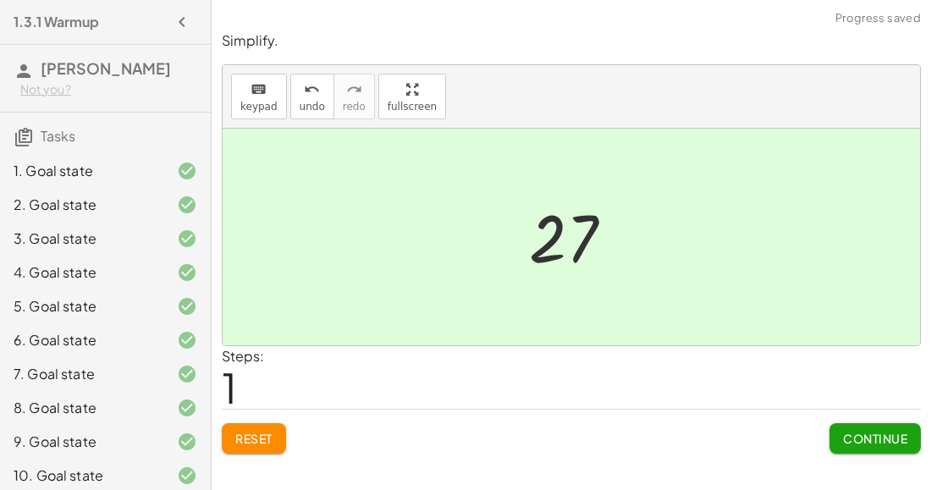
click at [878, 424] on button "Continue" at bounding box center [875, 438] width 91 height 30
click at [530, 257] on div at bounding box center [578, 237] width 154 height 87
click at [246, 444] on button "Reset" at bounding box center [254, 438] width 64 height 30
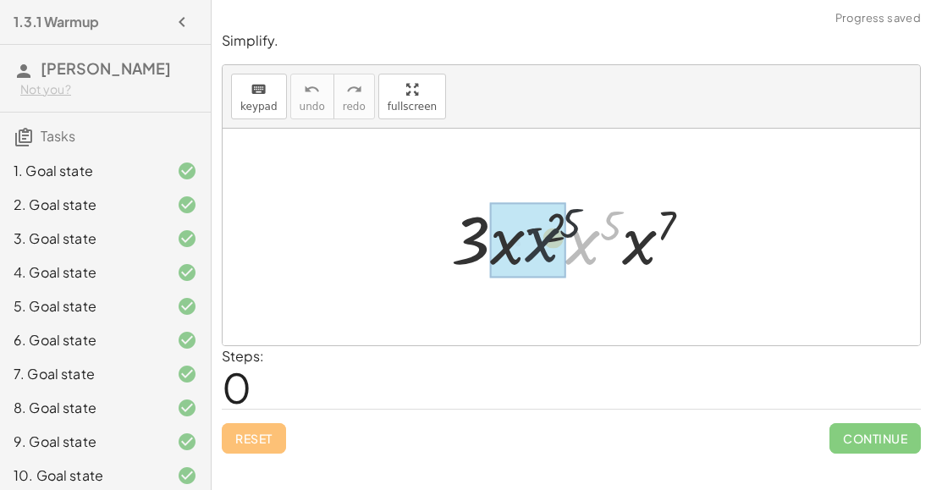
drag, startPoint x: 588, startPoint y: 242, endPoint x: 528, endPoint y: 240, distance: 61.0
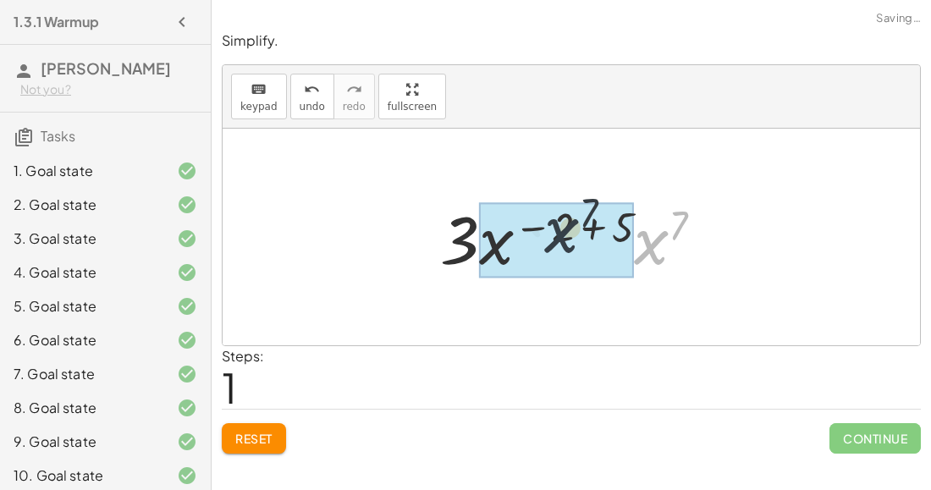
drag, startPoint x: 655, startPoint y: 251, endPoint x: 522, endPoint y: 240, distance: 132.5
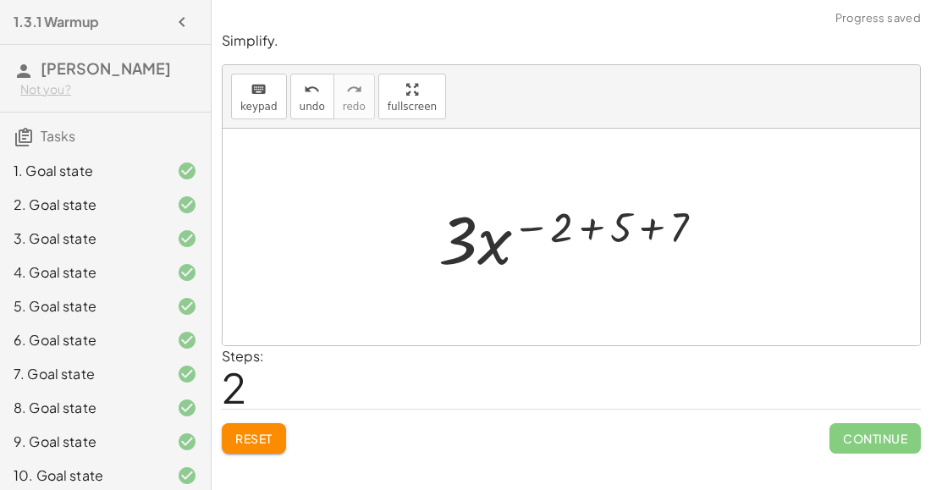
click at [606, 219] on div at bounding box center [578, 237] width 296 height 87
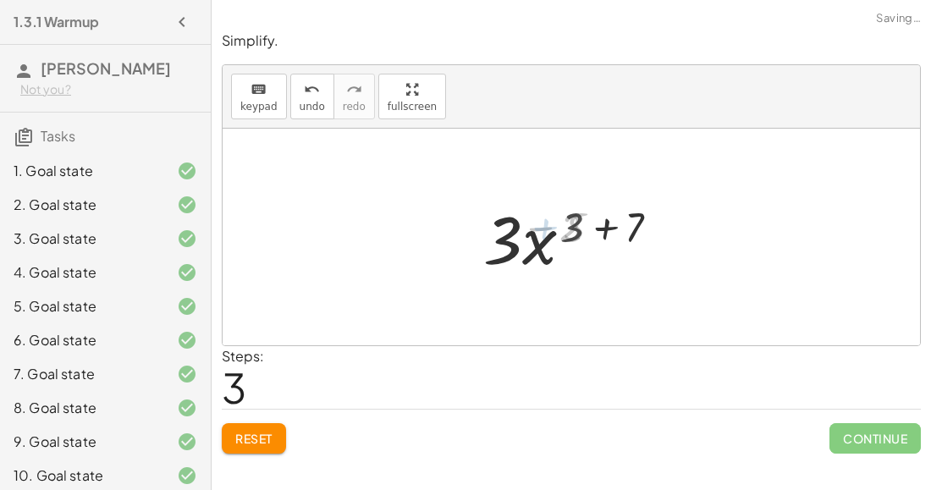
click at [609, 224] on div at bounding box center [578, 237] width 200 height 87
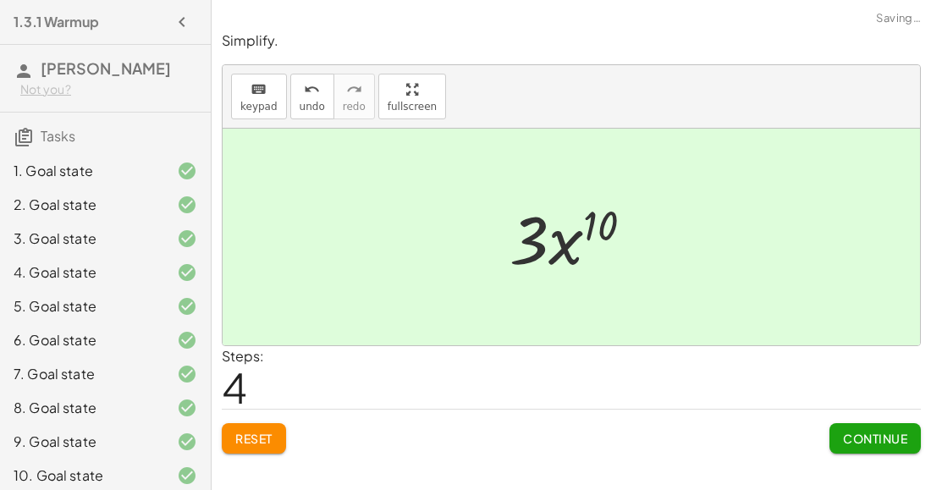
click at [843, 431] on span "Continue" at bounding box center [875, 438] width 64 height 15
click at [274, 428] on button "Reset" at bounding box center [254, 438] width 64 height 30
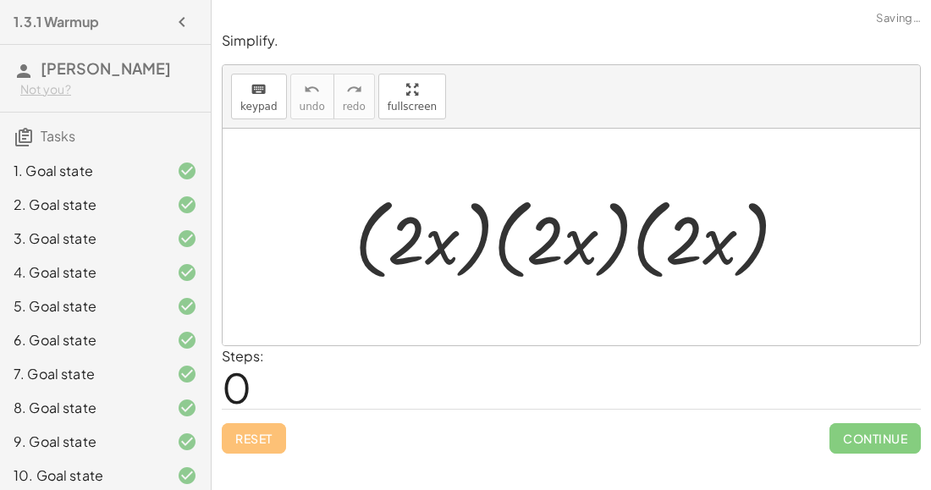
click at [433, 250] on div at bounding box center [578, 237] width 464 height 97
click at [487, 248] on div at bounding box center [578, 237] width 464 height 97
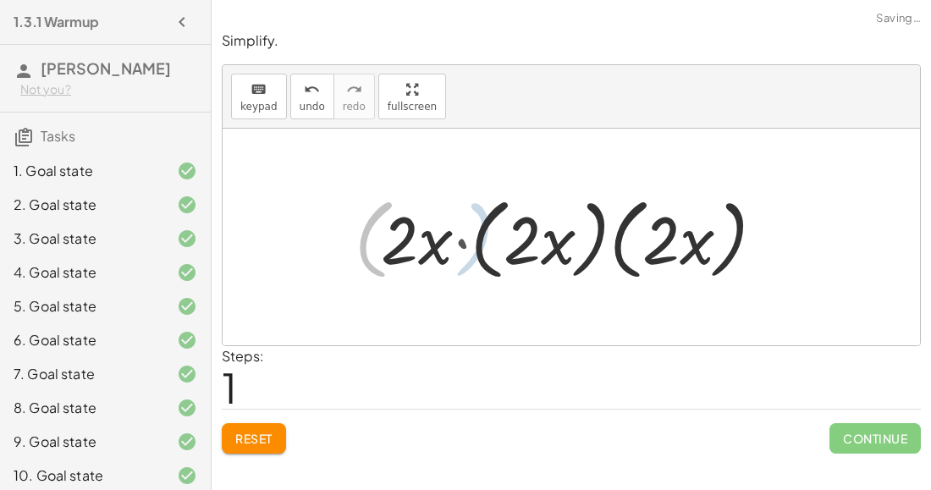
click at [489, 251] on div at bounding box center [578, 237] width 412 height 97
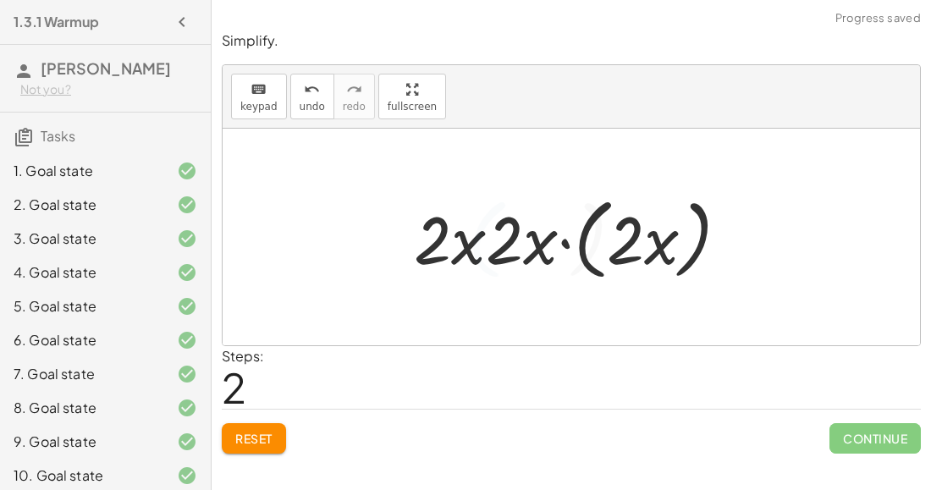
click at [549, 248] on div at bounding box center [578, 237] width 345 height 97
click at [601, 260] on div at bounding box center [578, 237] width 345 height 97
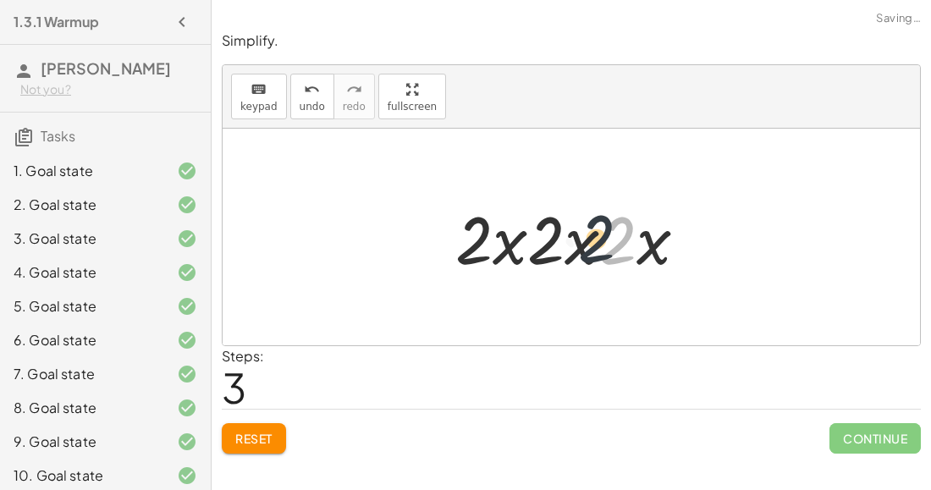
drag, startPoint x: 624, startPoint y: 241, endPoint x: 577, endPoint y: 238, distance: 47.5
click at [577, 238] on div at bounding box center [578, 237] width 262 height 87
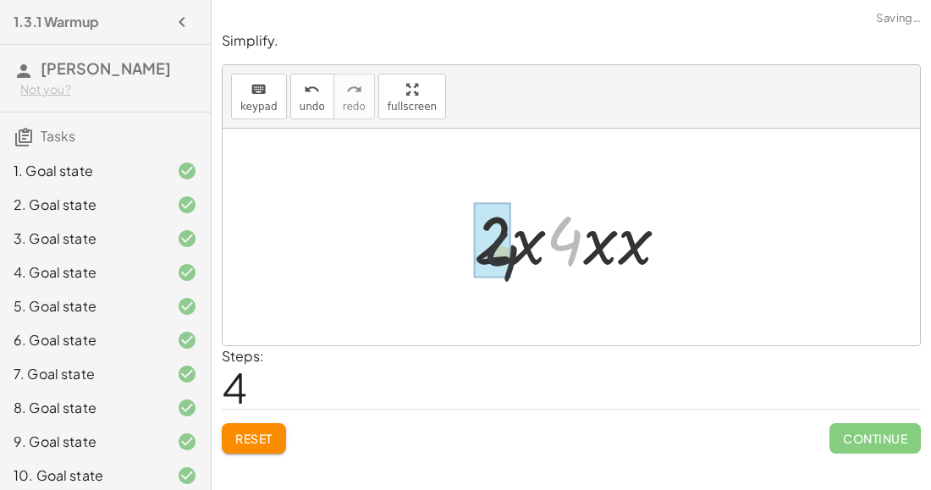
drag, startPoint x: 569, startPoint y: 240, endPoint x: 494, endPoint y: 257, distance: 76.2
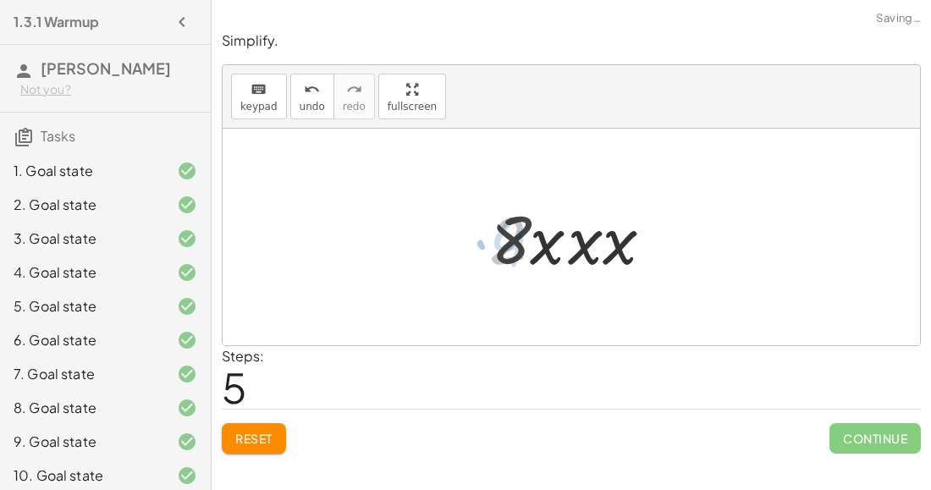
click at [555, 254] on div at bounding box center [579, 237] width 192 height 87
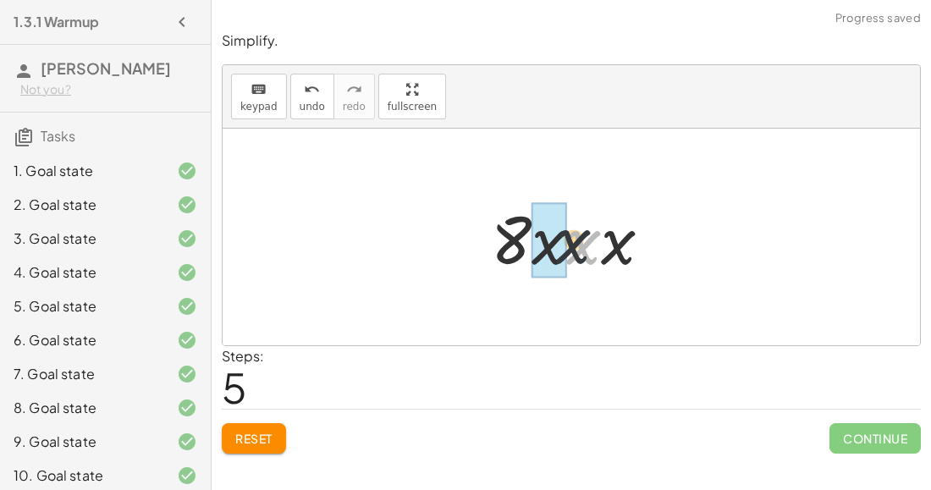
drag, startPoint x: 574, startPoint y: 251, endPoint x: 556, endPoint y: 245, distance: 18.7
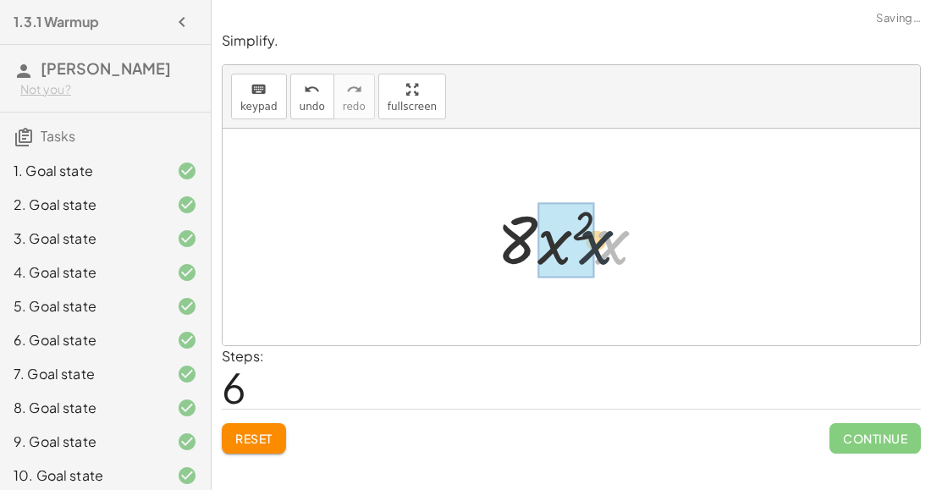
drag, startPoint x: 610, startPoint y: 245, endPoint x: 563, endPoint y: 244, distance: 46.6
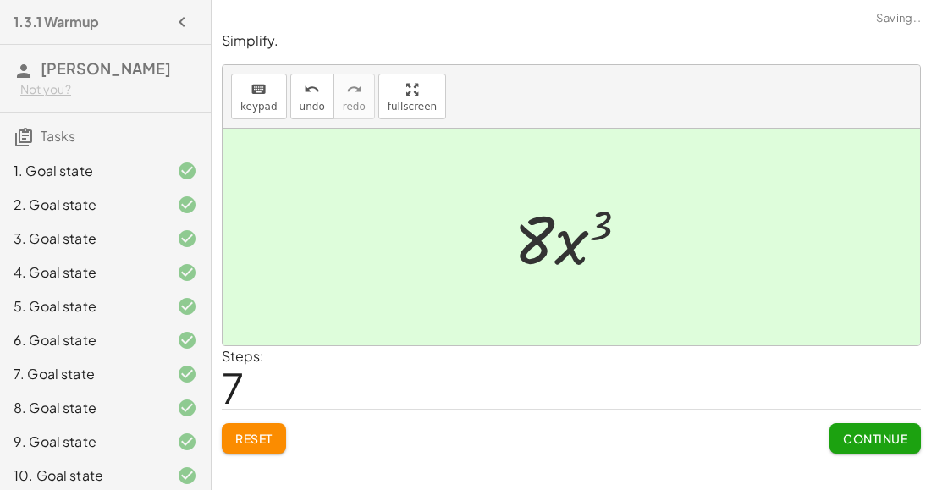
click at [858, 428] on button "Continue" at bounding box center [875, 438] width 91 height 30
click at [251, 435] on span "Reset" at bounding box center [253, 438] width 37 height 15
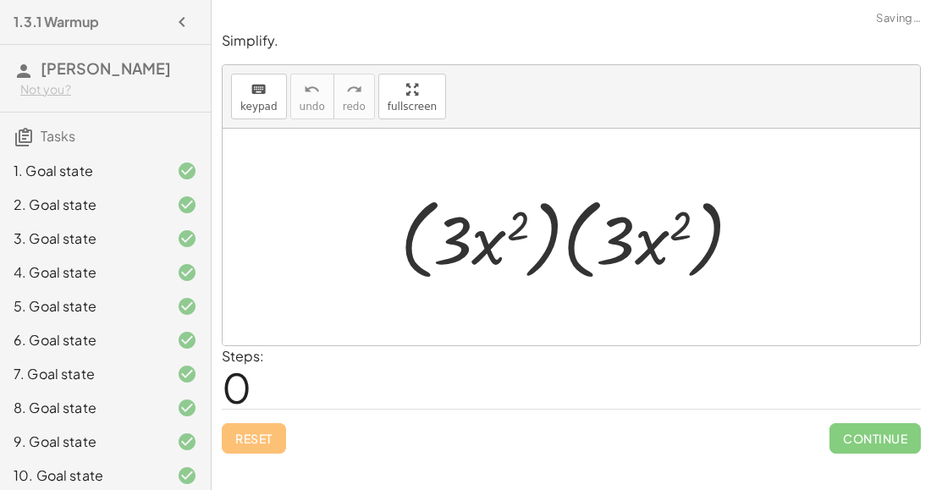
click at [558, 230] on div at bounding box center [578, 237] width 373 height 97
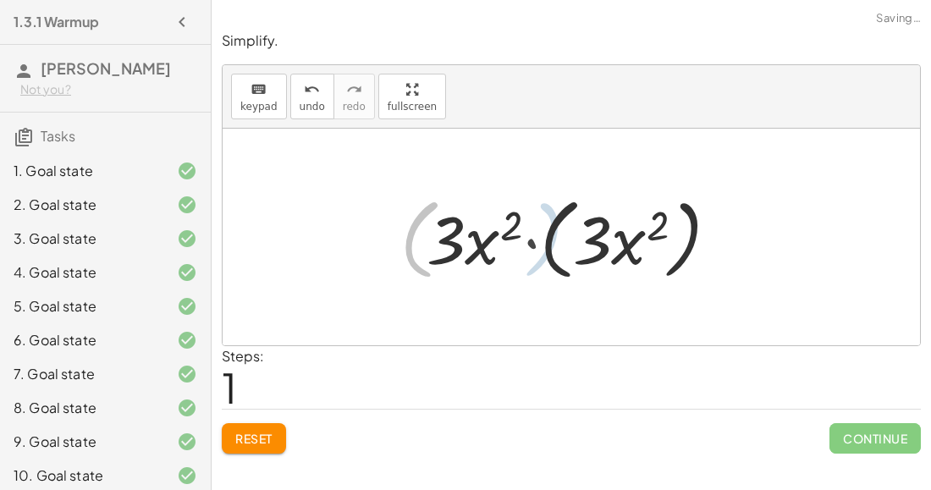
click at [559, 234] on div at bounding box center [577, 237] width 321 height 97
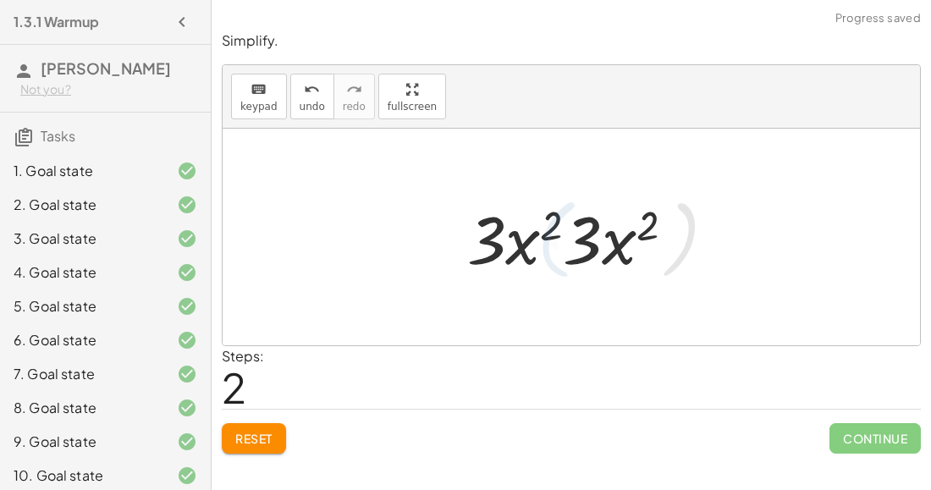
click at [562, 239] on div at bounding box center [578, 237] width 238 height 87
drag, startPoint x: 583, startPoint y: 251, endPoint x: 490, endPoint y: 251, distance: 93.1
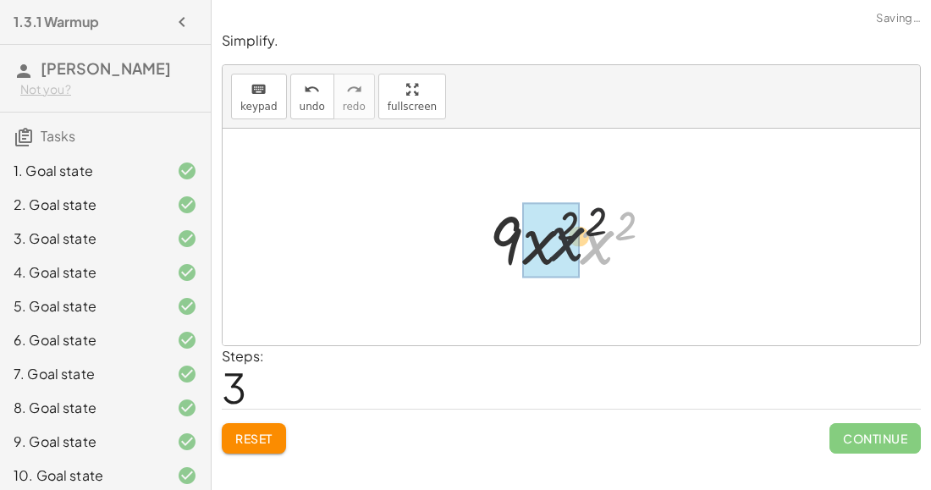
drag, startPoint x: 589, startPoint y: 250, endPoint x: 550, endPoint y: 243, distance: 40.4
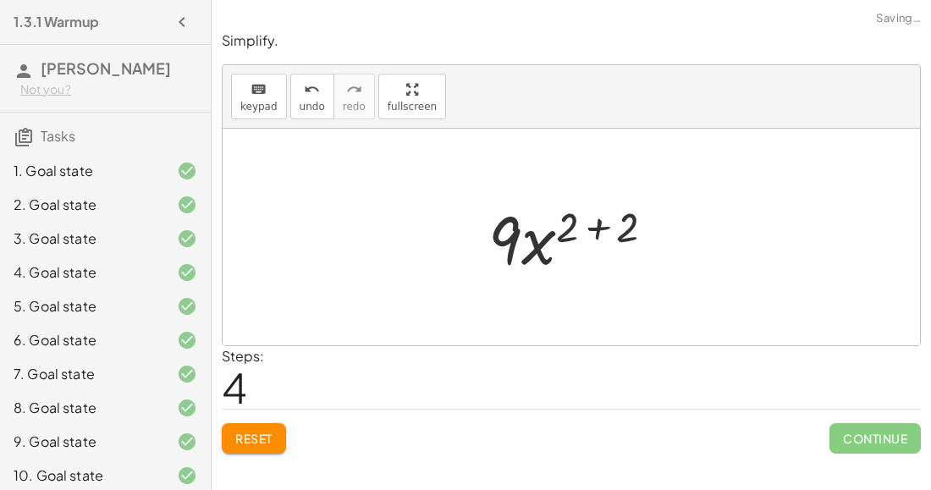
click at [602, 231] on div at bounding box center [578, 237] width 197 height 87
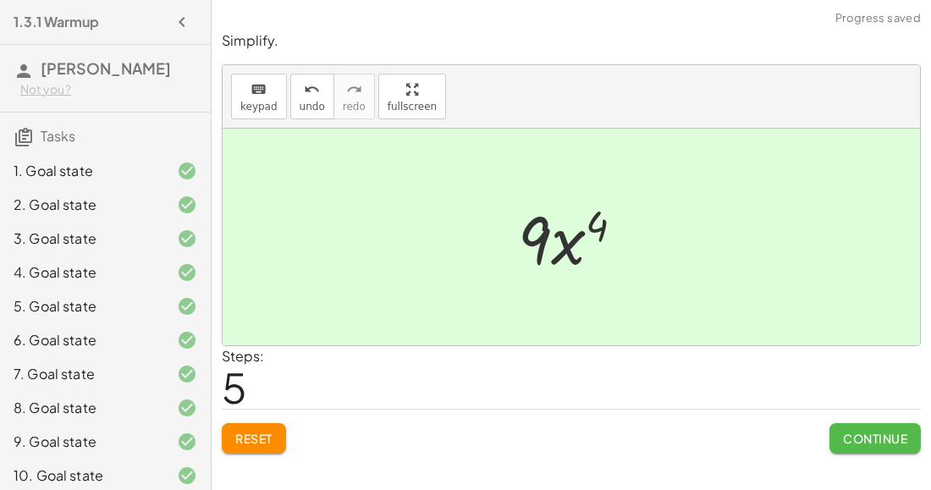
click at [847, 427] on button "Continue" at bounding box center [875, 438] width 91 height 30
click at [245, 431] on span "Reset" at bounding box center [253, 438] width 37 height 15
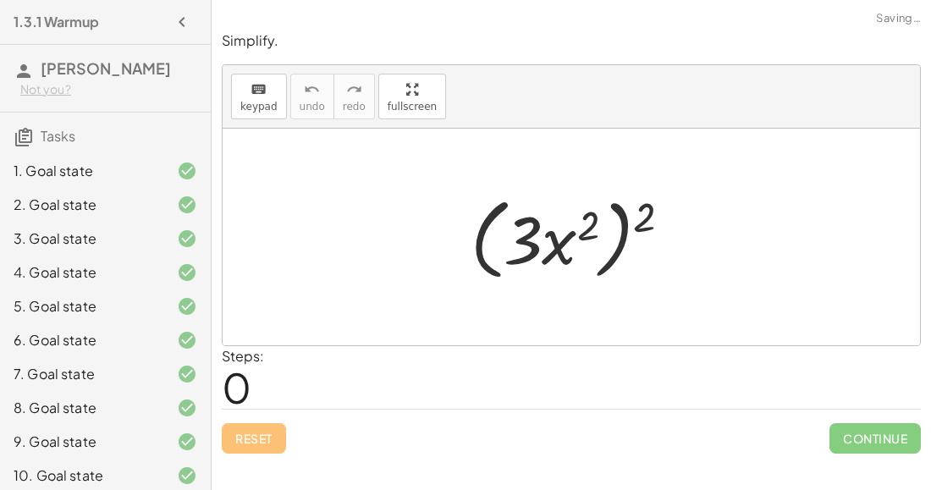
click at [623, 251] on div at bounding box center [578, 237] width 232 height 97
click at [611, 255] on div at bounding box center [578, 237] width 232 height 97
click at [559, 236] on div at bounding box center [578, 237] width 232 height 97
drag, startPoint x: 647, startPoint y: 209, endPoint x: 588, endPoint y: 220, distance: 60.3
click at [588, 220] on div at bounding box center [578, 237] width 232 height 97
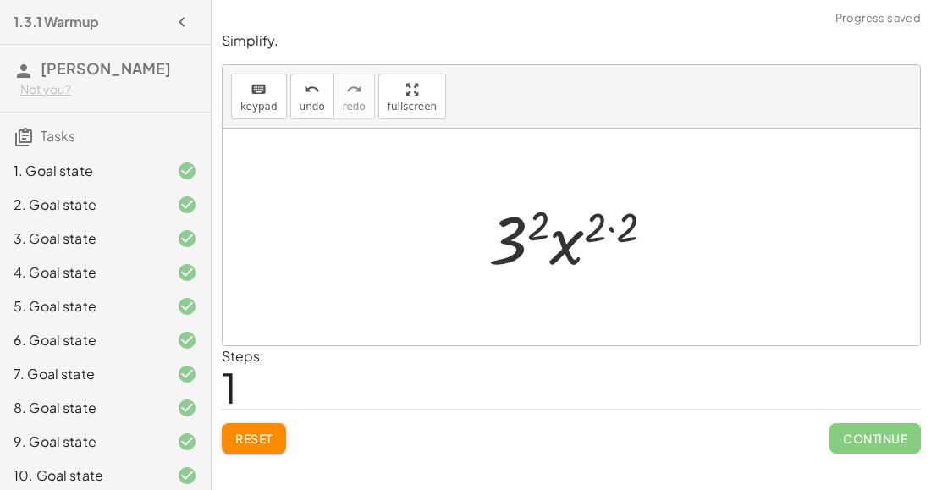
click at [608, 223] on div at bounding box center [578, 237] width 196 height 87
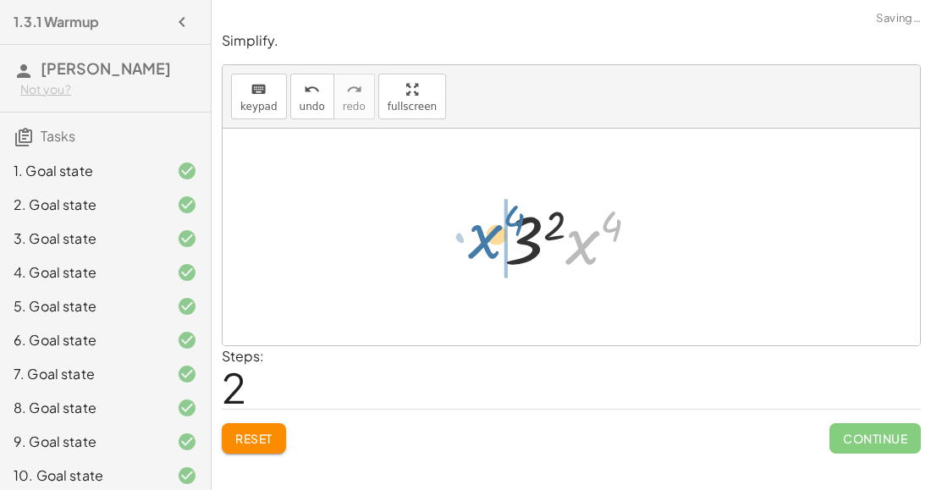
drag, startPoint x: 583, startPoint y: 239, endPoint x: 478, endPoint y: 232, distance: 105.2
click at [478, 232] on div "( · 3 · x 2 ) 2 · 3 2 · x ( · 2 · 2 ) · x 4 · 3 · x 2 4" at bounding box center [572, 237] width 698 height 217
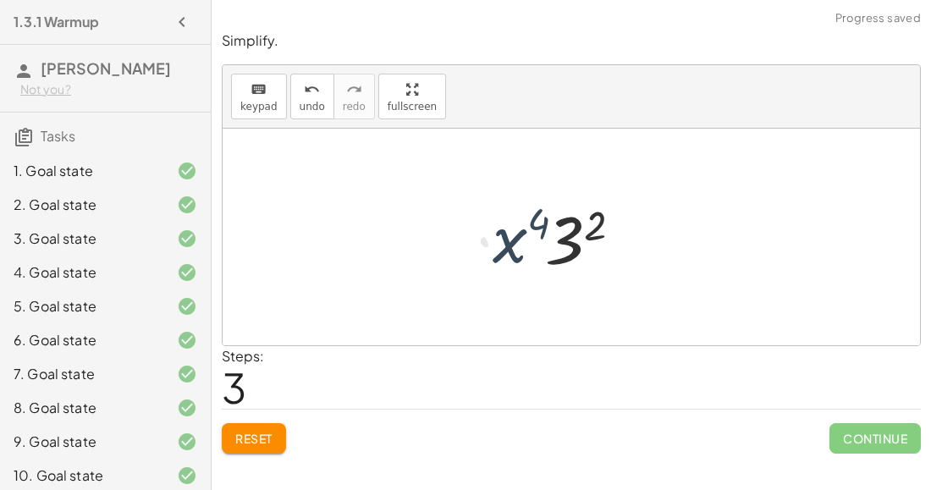
click at [576, 228] on div at bounding box center [578, 237] width 165 height 87
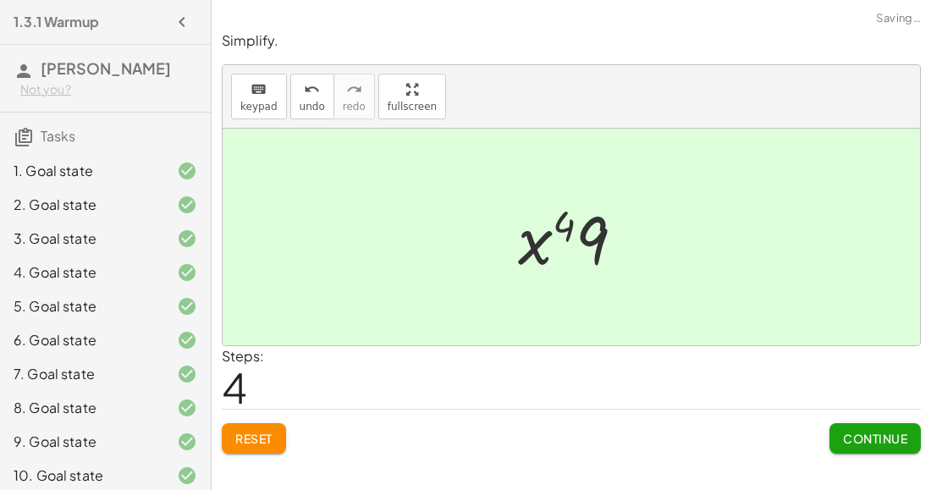
click at [881, 437] on span "Continue" at bounding box center [875, 438] width 64 height 15
click at [260, 431] on span "Reset" at bounding box center [253, 438] width 37 height 15
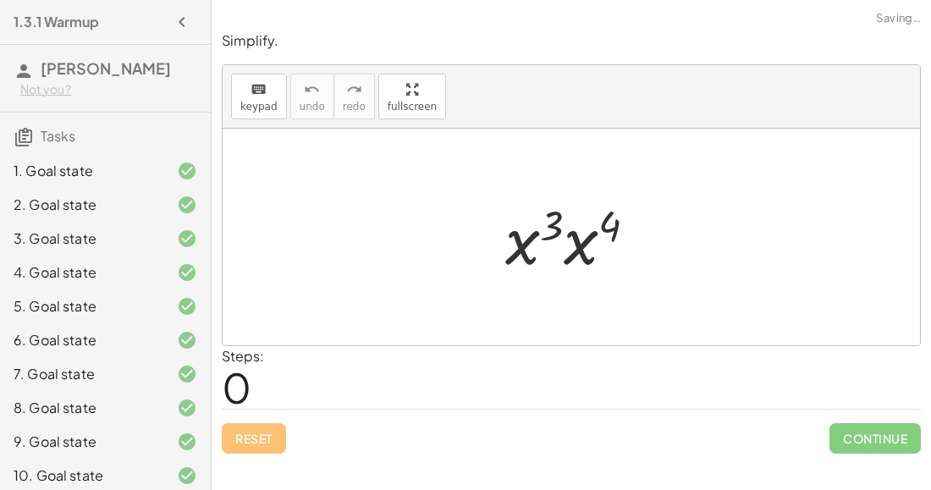
click at [544, 240] on div at bounding box center [578, 237] width 162 height 87
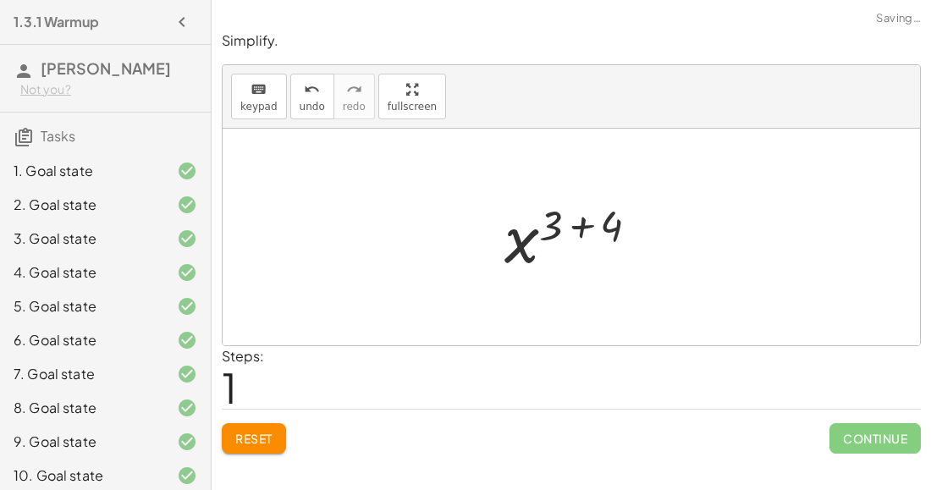
click at [572, 223] on div at bounding box center [578, 238] width 165 height 84
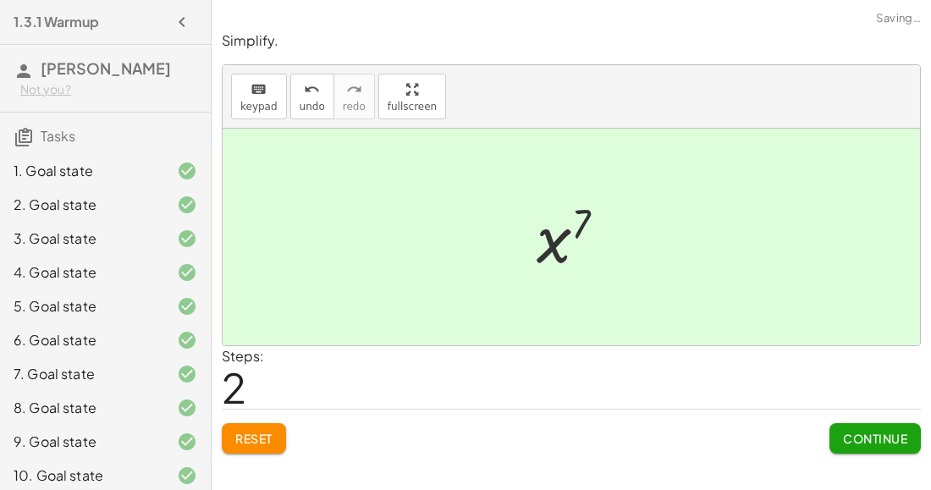
click at [893, 434] on span "Continue" at bounding box center [875, 438] width 64 height 15
click at [245, 441] on span "Reset" at bounding box center [253, 438] width 37 height 15
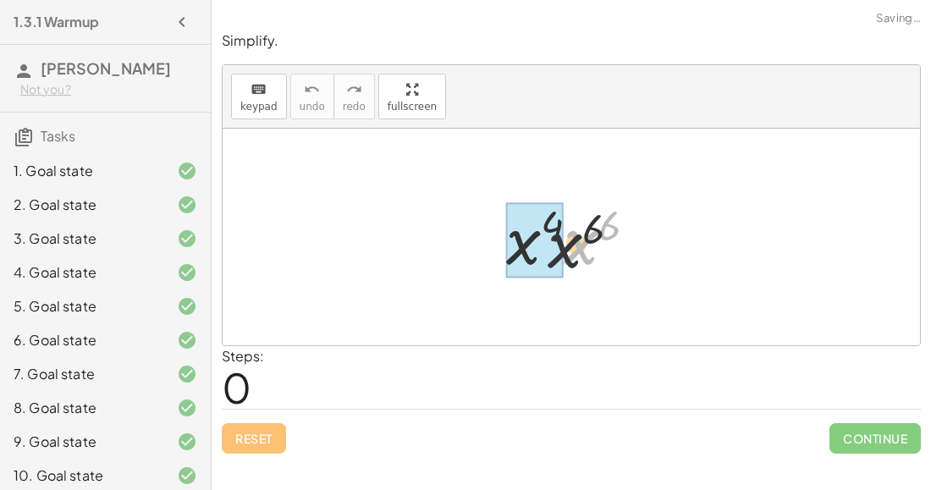
drag, startPoint x: 583, startPoint y: 241, endPoint x: 524, endPoint y: 247, distance: 58.7
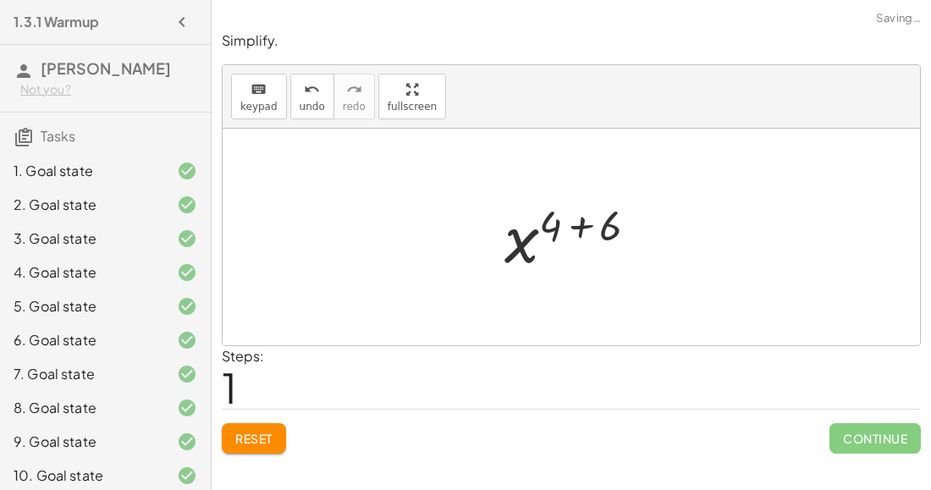
click at [567, 222] on div at bounding box center [578, 238] width 164 height 84
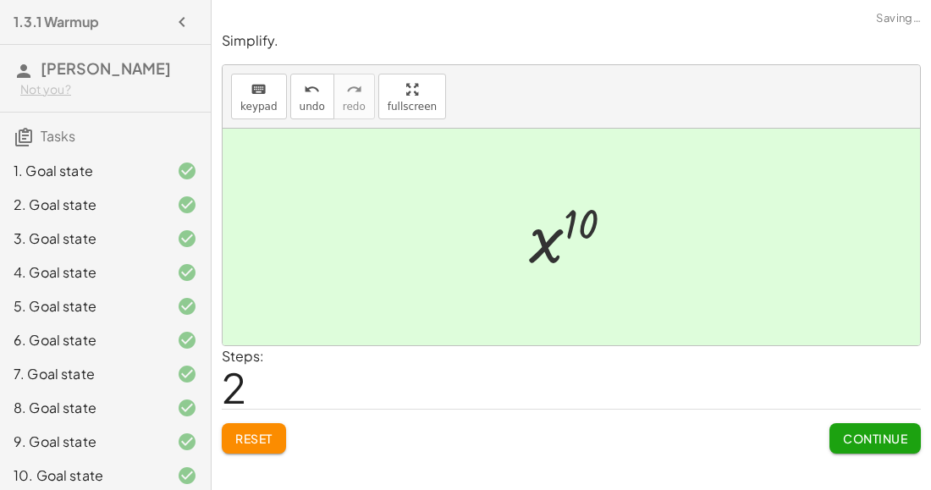
click at [837, 432] on button "Continue" at bounding box center [875, 438] width 91 height 30
click at [252, 443] on span "Reset" at bounding box center [253, 438] width 37 height 15
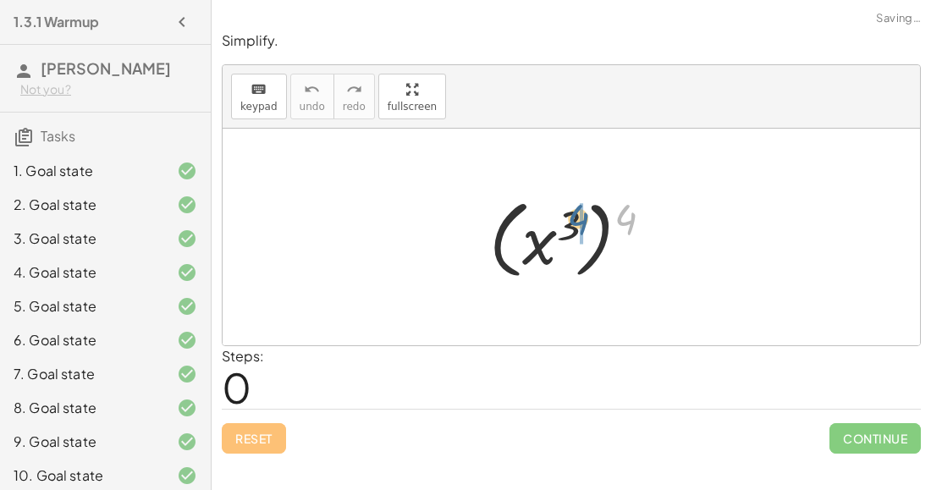
drag, startPoint x: 624, startPoint y: 207, endPoint x: 577, endPoint y: 207, distance: 47.4
click at [577, 207] on div at bounding box center [578, 238] width 194 height 94
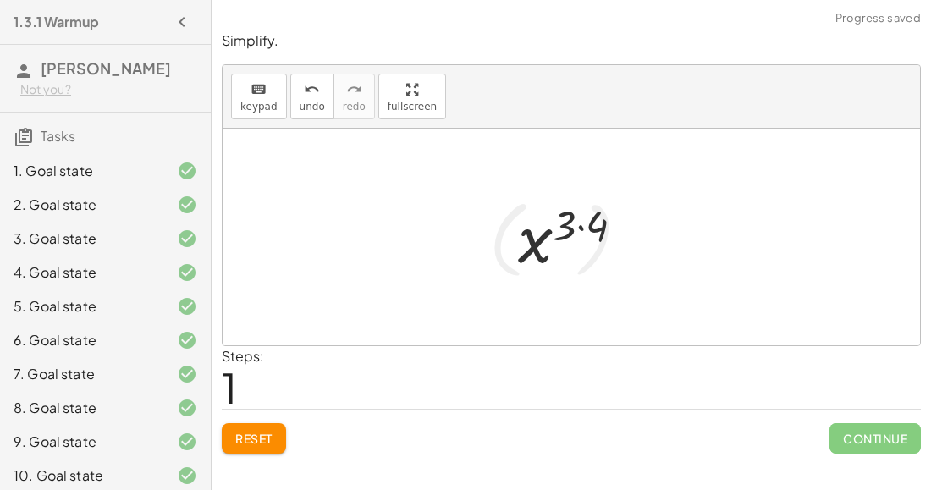
click at [574, 219] on div at bounding box center [578, 238] width 136 height 84
click at [588, 240] on div at bounding box center [578, 238] width 136 height 84
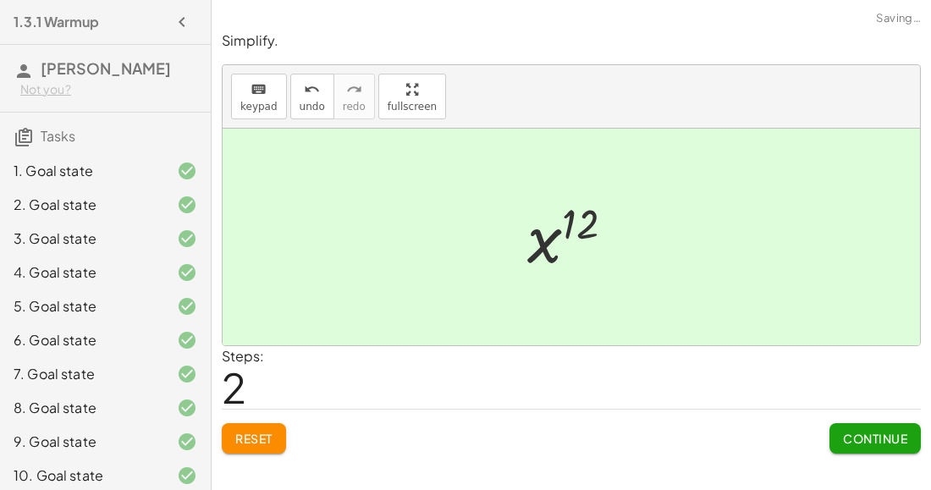
click at [882, 444] on span "Continue" at bounding box center [875, 438] width 64 height 15
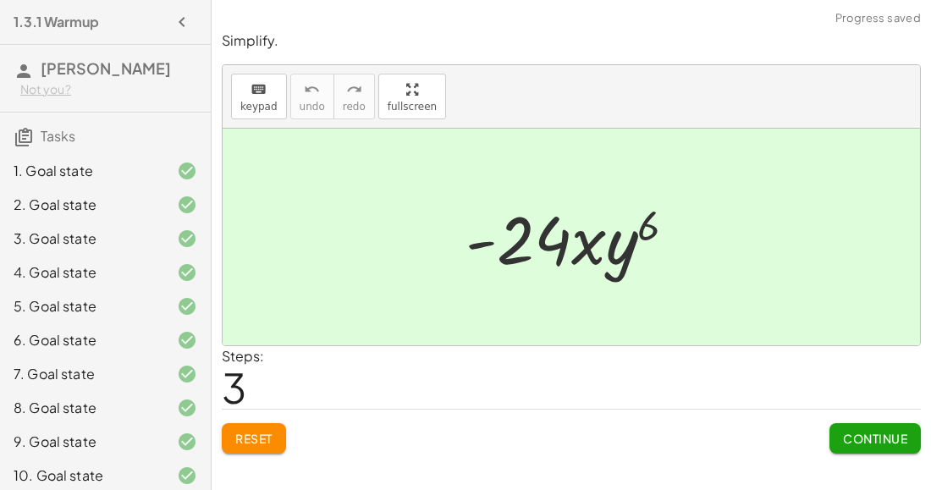
click at [272, 435] on span "Reset" at bounding box center [253, 438] width 37 height 15
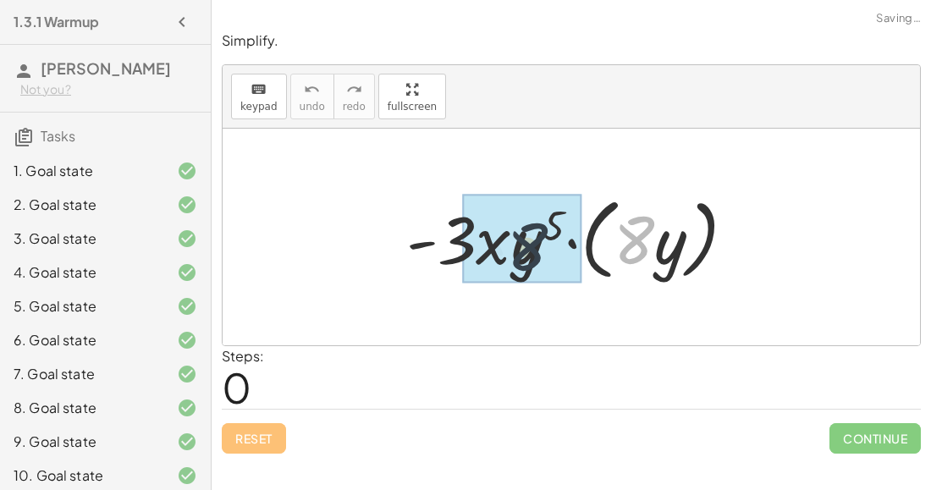
drag, startPoint x: 646, startPoint y: 240, endPoint x: 509, endPoint y: 249, distance: 137.4
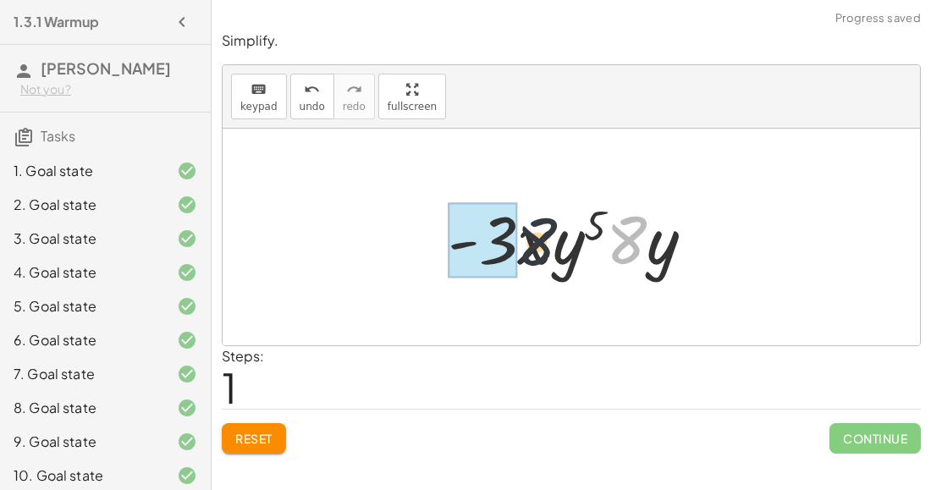
drag, startPoint x: 627, startPoint y: 227, endPoint x: 478, endPoint y: 232, distance: 149.1
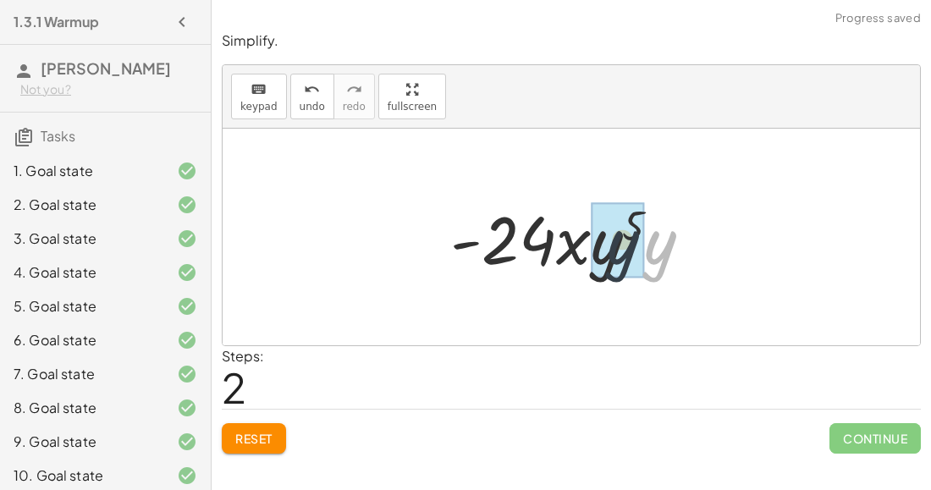
drag, startPoint x: 665, startPoint y: 253, endPoint x: 649, endPoint y: 253, distance: 15.2
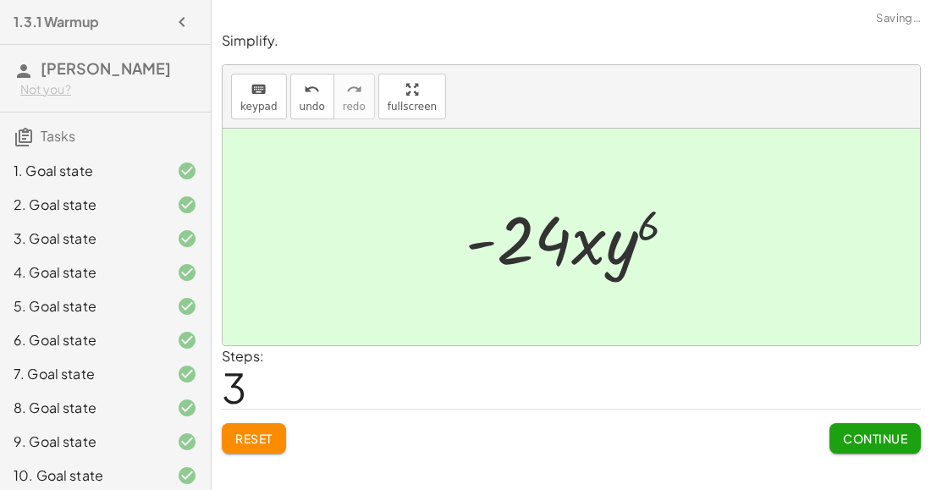
click at [838, 440] on button "Continue" at bounding box center [875, 438] width 91 height 30
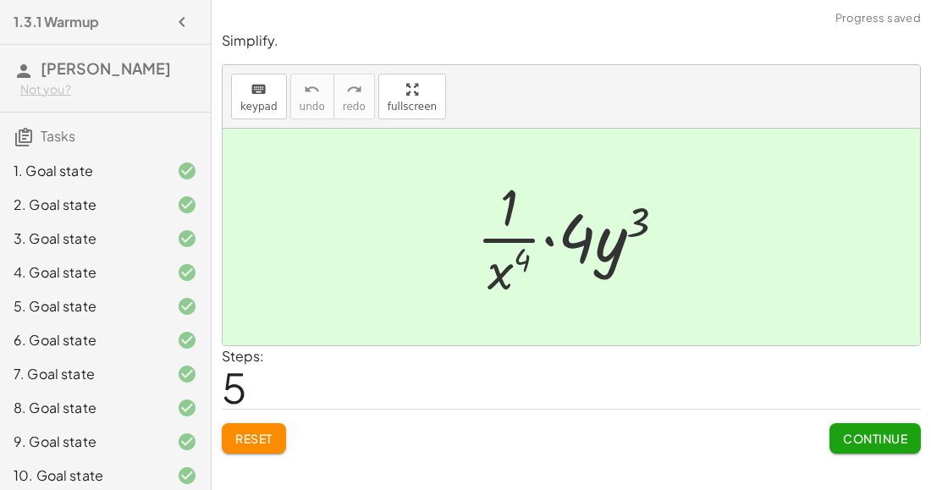
click at [257, 434] on span "Reset" at bounding box center [253, 438] width 37 height 15
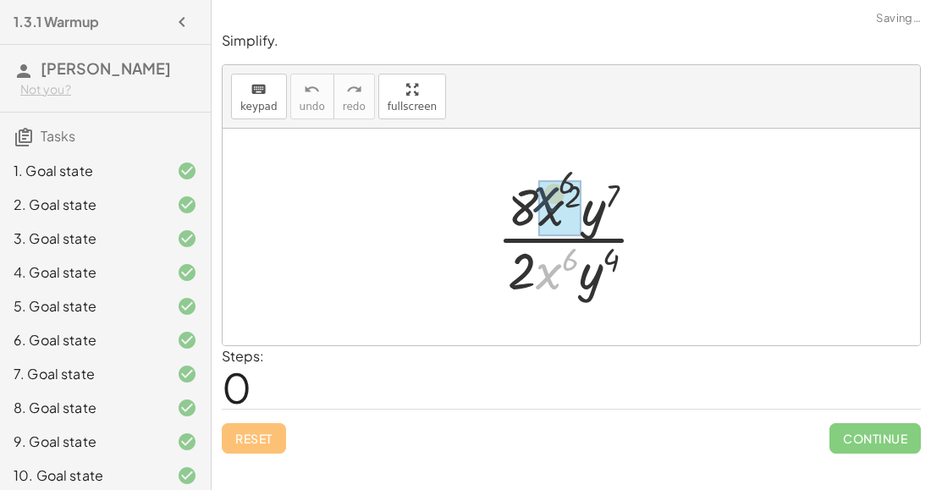
drag, startPoint x: 539, startPoint y: 262, endPoint x: 535, endPoint y: 180, distance: 82.2
click at [535, 180] on div at bounding box center [579, 237] width 180 height 130
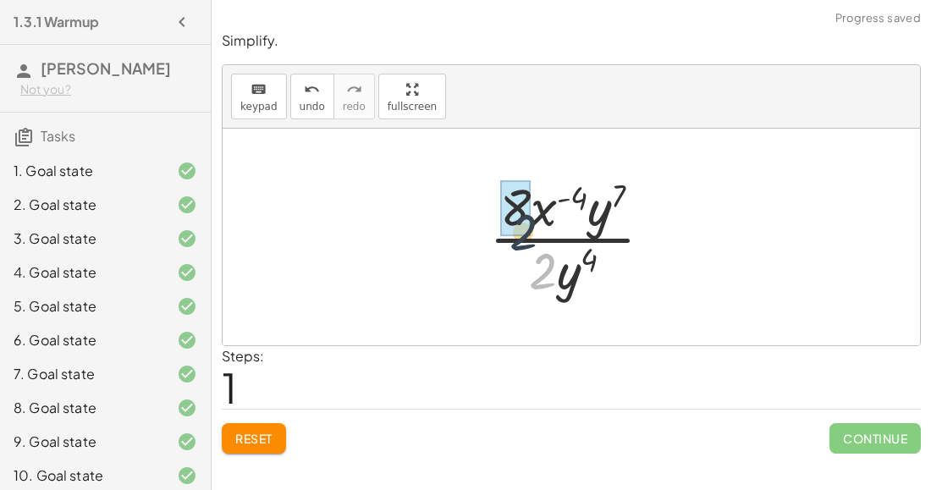
drag, startPoint x: 536, startPoint y: 274, endPoint x: 510, endPoint y: 224, distance: 57.2
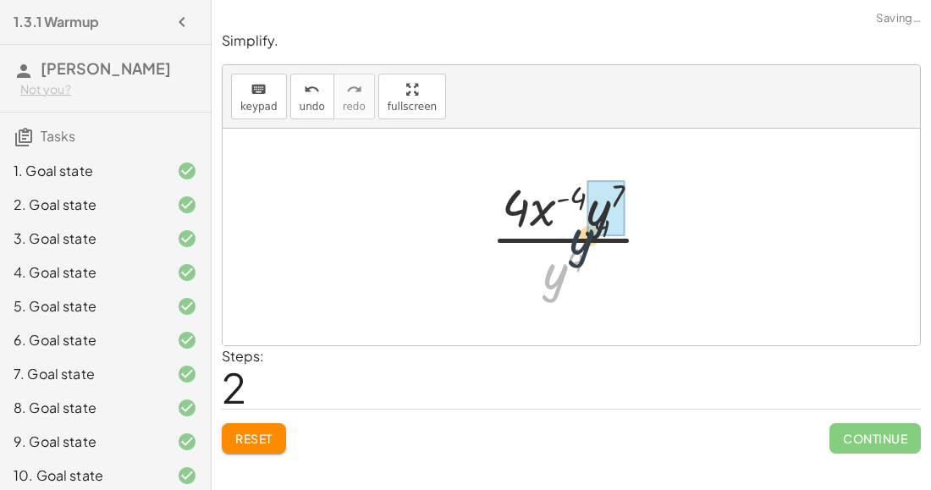
drag, startPoint x: 547, startPoint y: 274, endPoint x: 574, endPoint y: 237, distance: 46.1
click at [574, 237] on div at bounding box center [578, 237] width 191 height 130
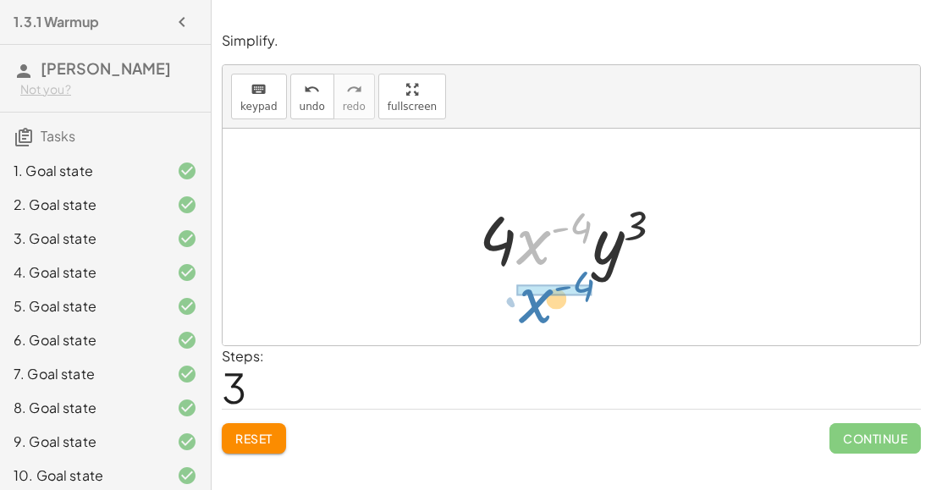
drag, startPoint x: 541, startPoint y: 261, endPoint x: 543, endPoint y: 318, distance: 56.8
click at [543, 318] on div "· 8 · x 2 · y 7 · 2 · x 6 · y 4 · 8 · x ( + 2 − 6 ) · y 7 · 2 · y 4 · 8 · x ( -…" at bounding box center [572, 237] width 698 height 217
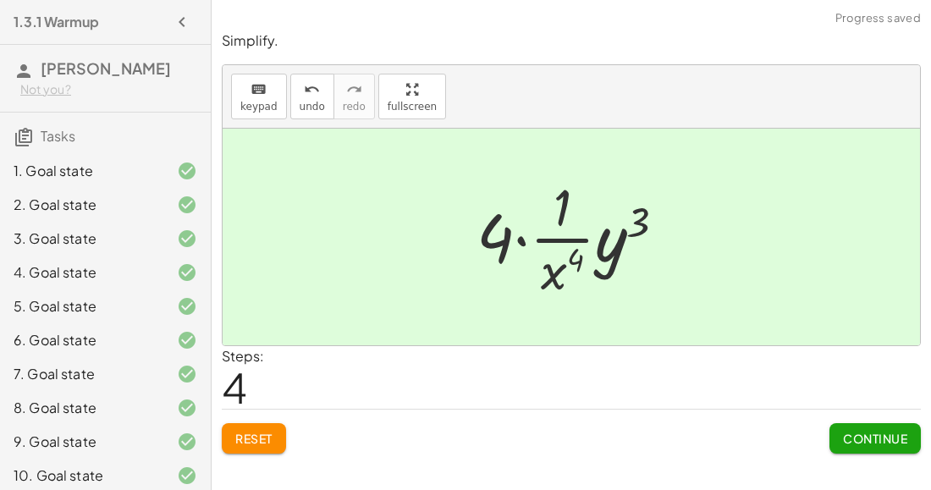
click at [879, 435] on span "Continue" at bounding box center [875, 438] width 64 height 15
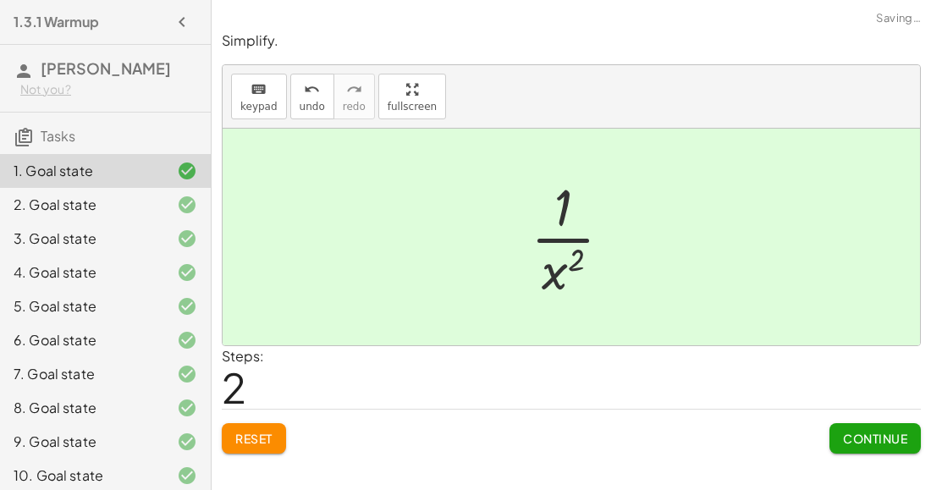
click at [265, 434] on span "Reset" at bounding box center [253, 438] width 37 height 15
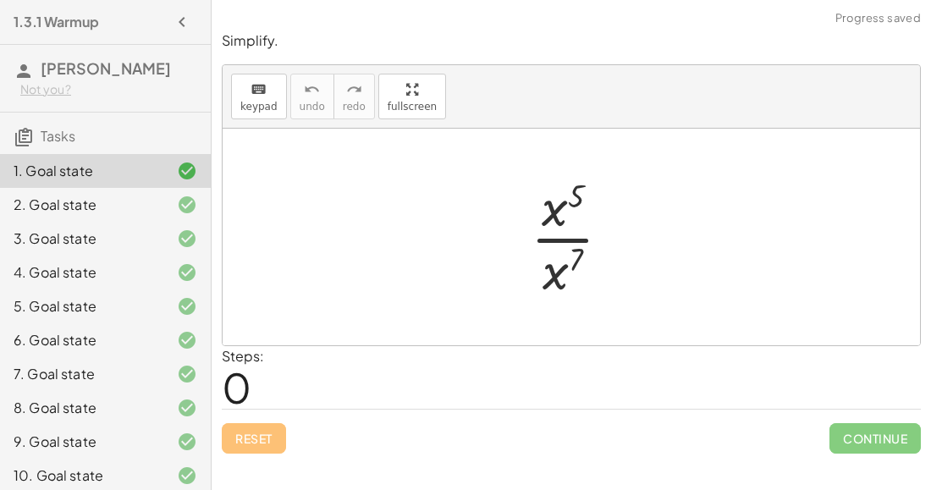
click at [546, 273] on div at bounding box center [577, 237] width 111 height 130
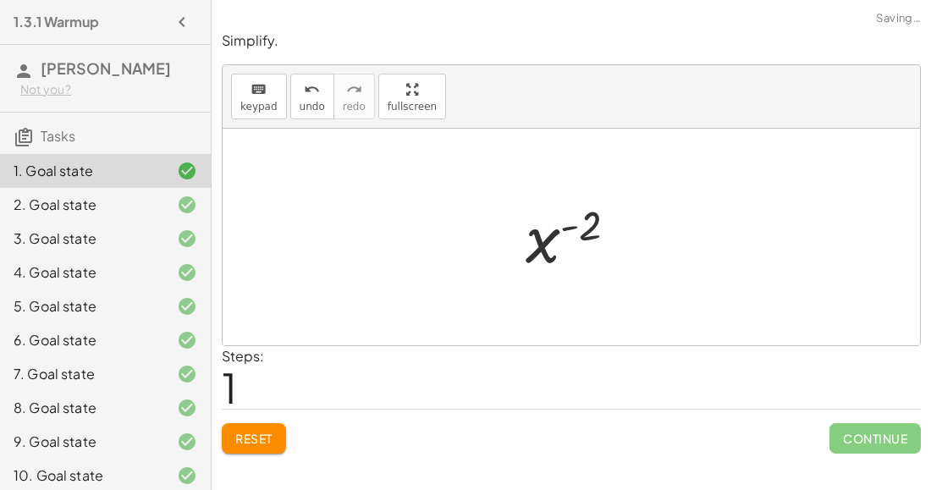
click at [562, 243] on div at bounding box center [578, 238] width 123 height 84
drag, startPoint x: 536, startPoint y: 245, endPoint x: 543, endPoint y: 310, distance: 65.5
click at [543, 310] on div "· x 5 · x 7 x ( + 5 − 7 ) x ( - 2 ) x ( ) - 2" at bounding box center [572, 237] width 698 height 217
drag, startPoint x: 530, startPoint y: 240, endPoint x: 538, endPoint y: 294, distance: 53.9
click at [538, 294] on div "· x 5 · x 7 x ( + 5 − 7 ) x ( - 2 ) x ( ) - 2" at bounding box center [572, 237] width 698 height 217
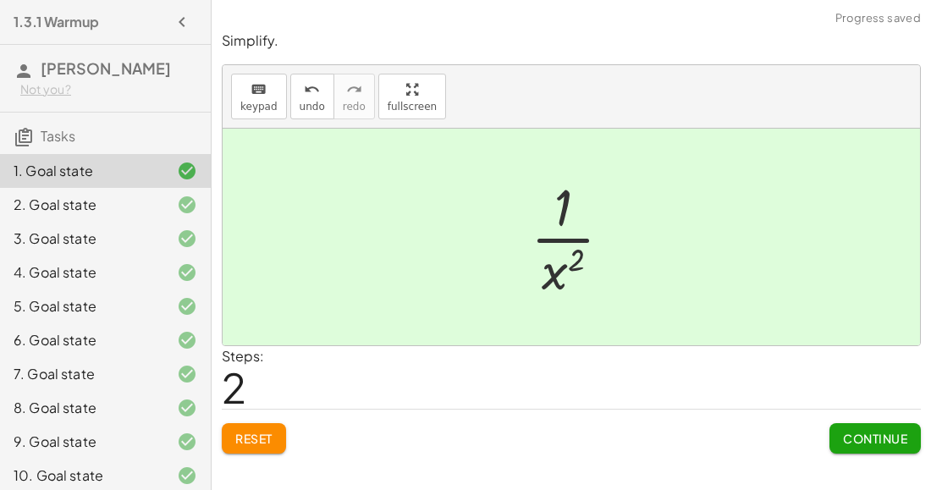
click at [860, 440] on span "Continue" at bounding box center [875, 438] width 64 height 15
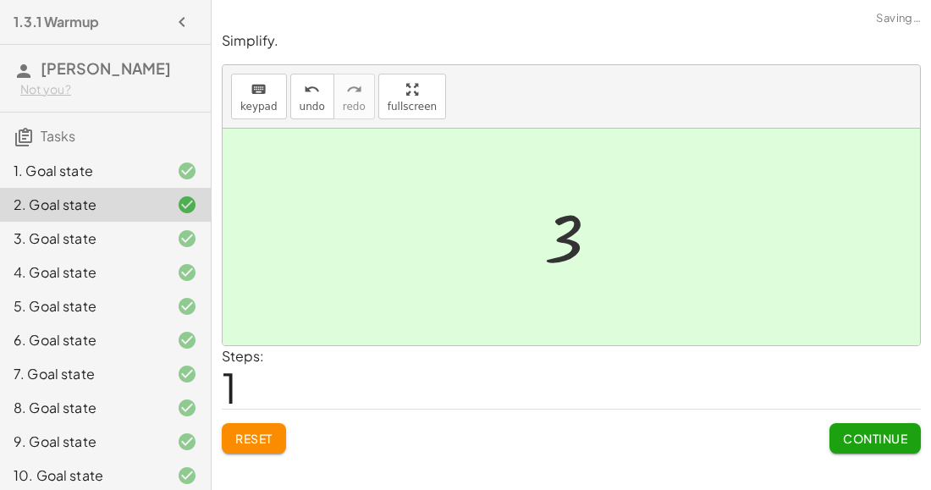
click at [273, 437] on span "Reset" at bounding box center [253, 438] width 37 height 15
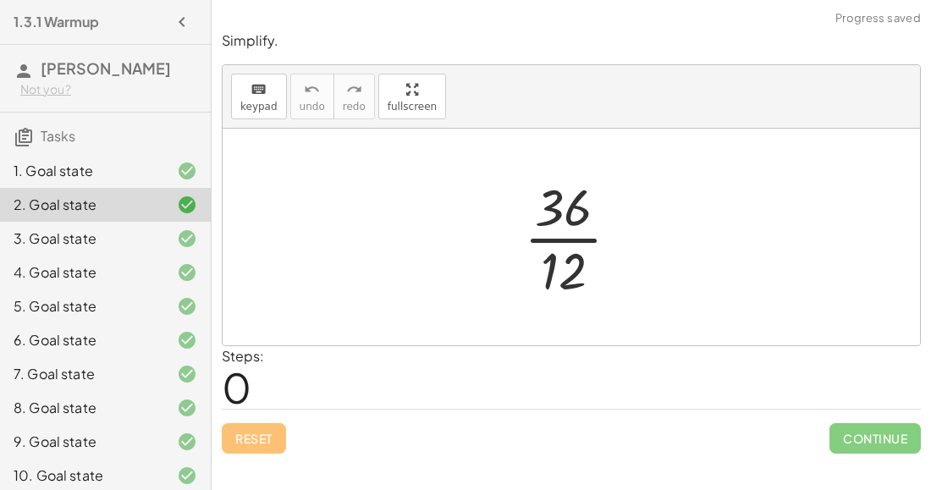
click at [583, 243] on div at bounding box center [579, 237] width 126 height 130
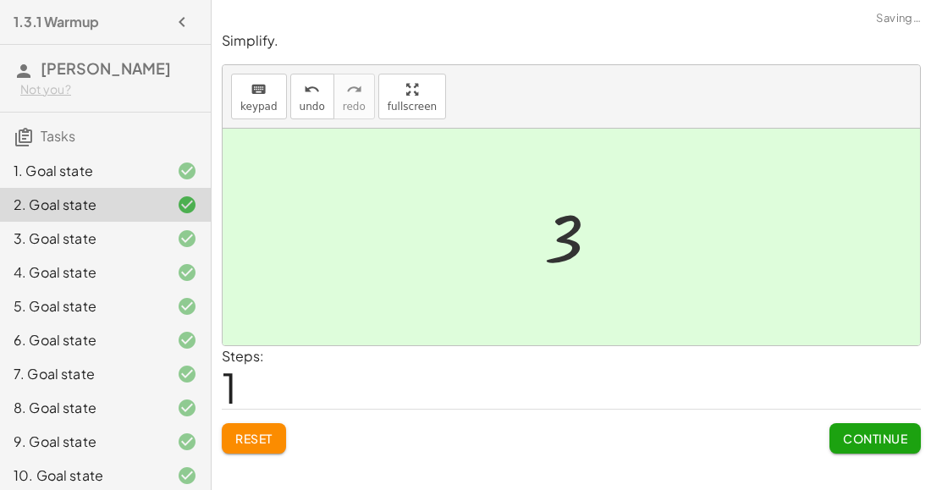
click at [852, 425] on button "Continue" at bounding box center [875, 438] width 91 height 30
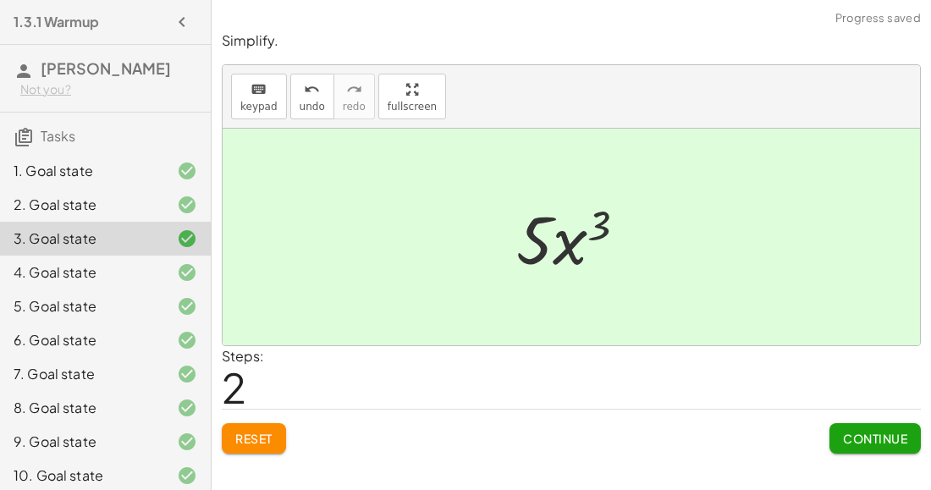
click at [182, 14] on icon "button" at bounding box center [182, 22] width 20 height 20
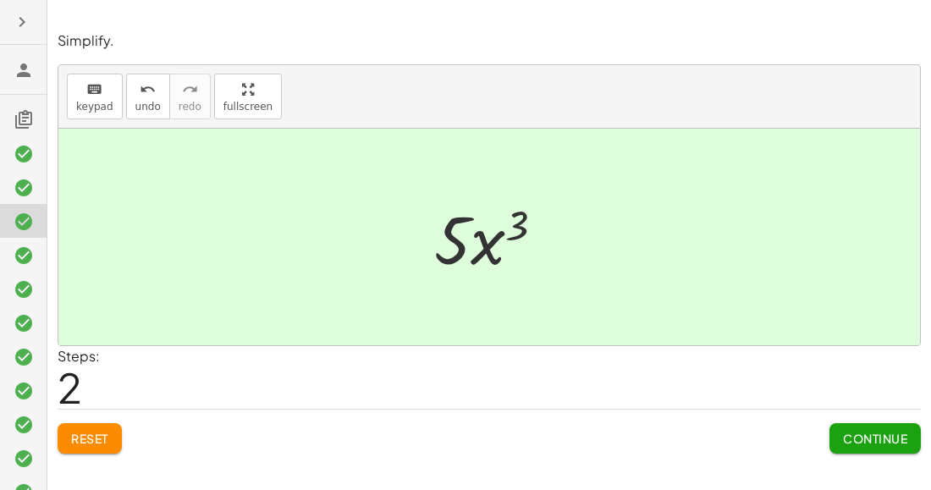
click at [27, 19] on icon "button" at bounding box center [22, 22] width 20 height 20
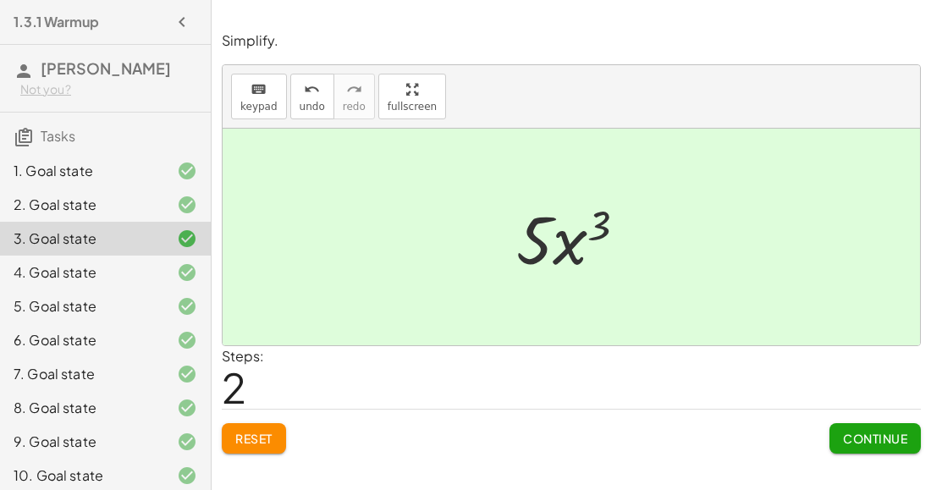
scroll to position [380, 0]
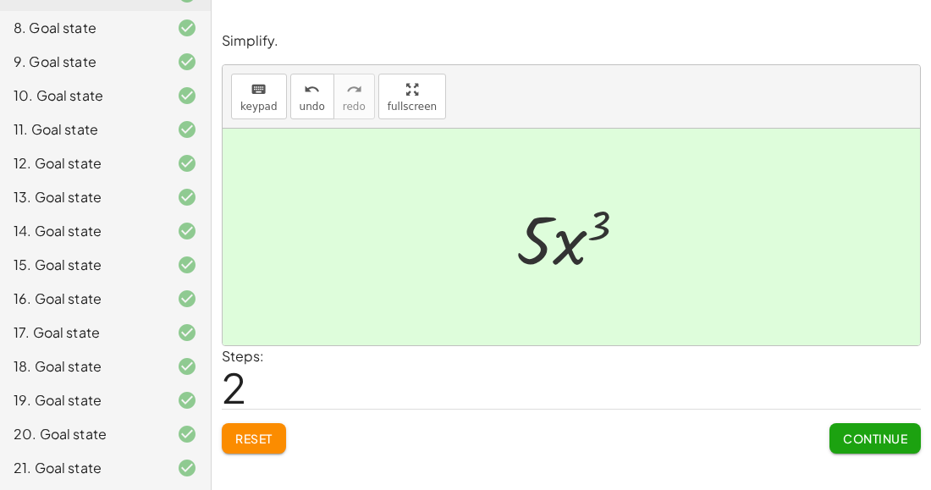
click at [41, 467] on div "21. Goal state" at bounding box center [82, 468] width 136 height 20
